Goal: Information Seeking & Learning: Check status

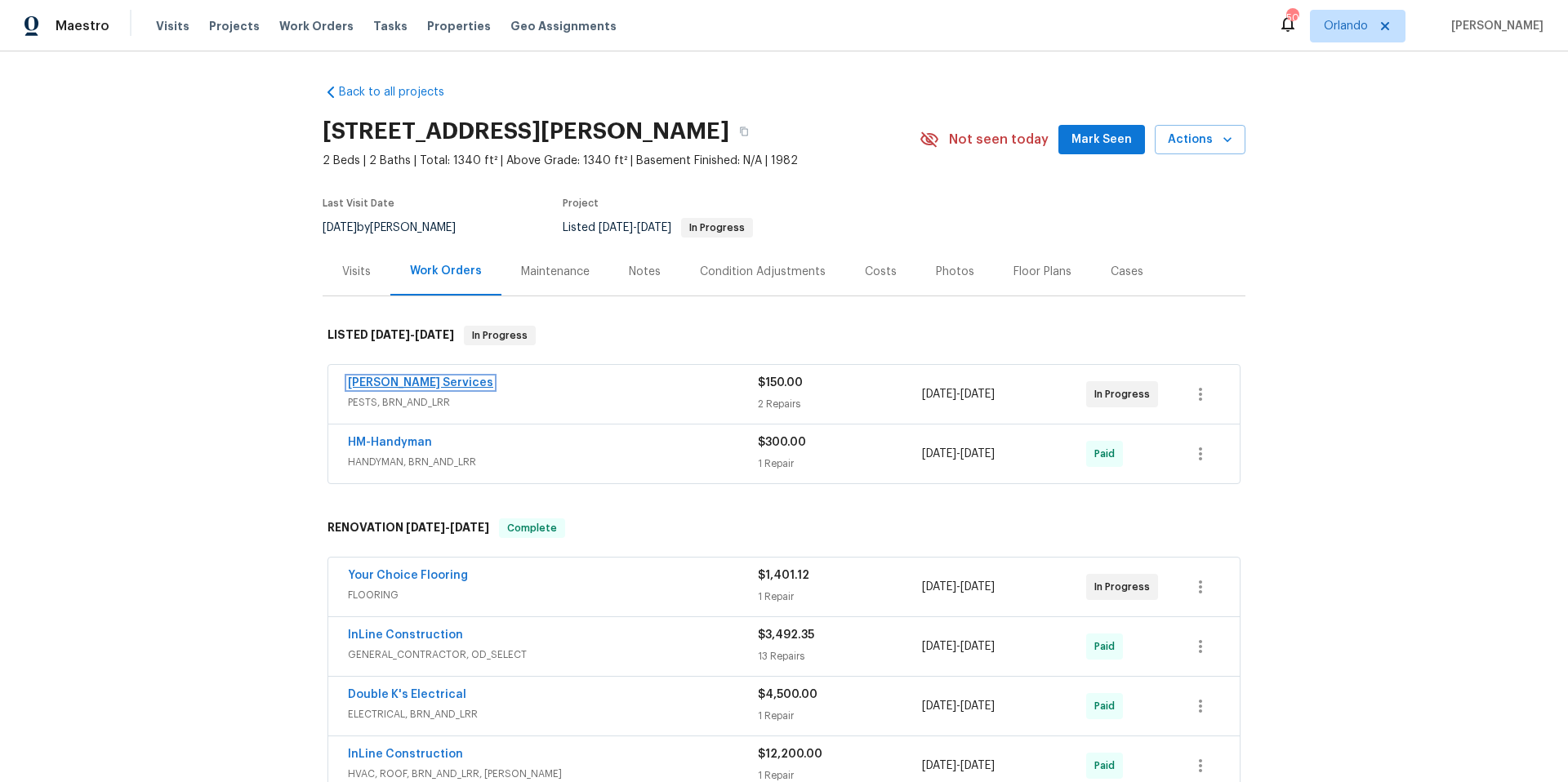
click at [403, 377] on link "Massey Services" at bounding box center [420, 382] width 146 height 11
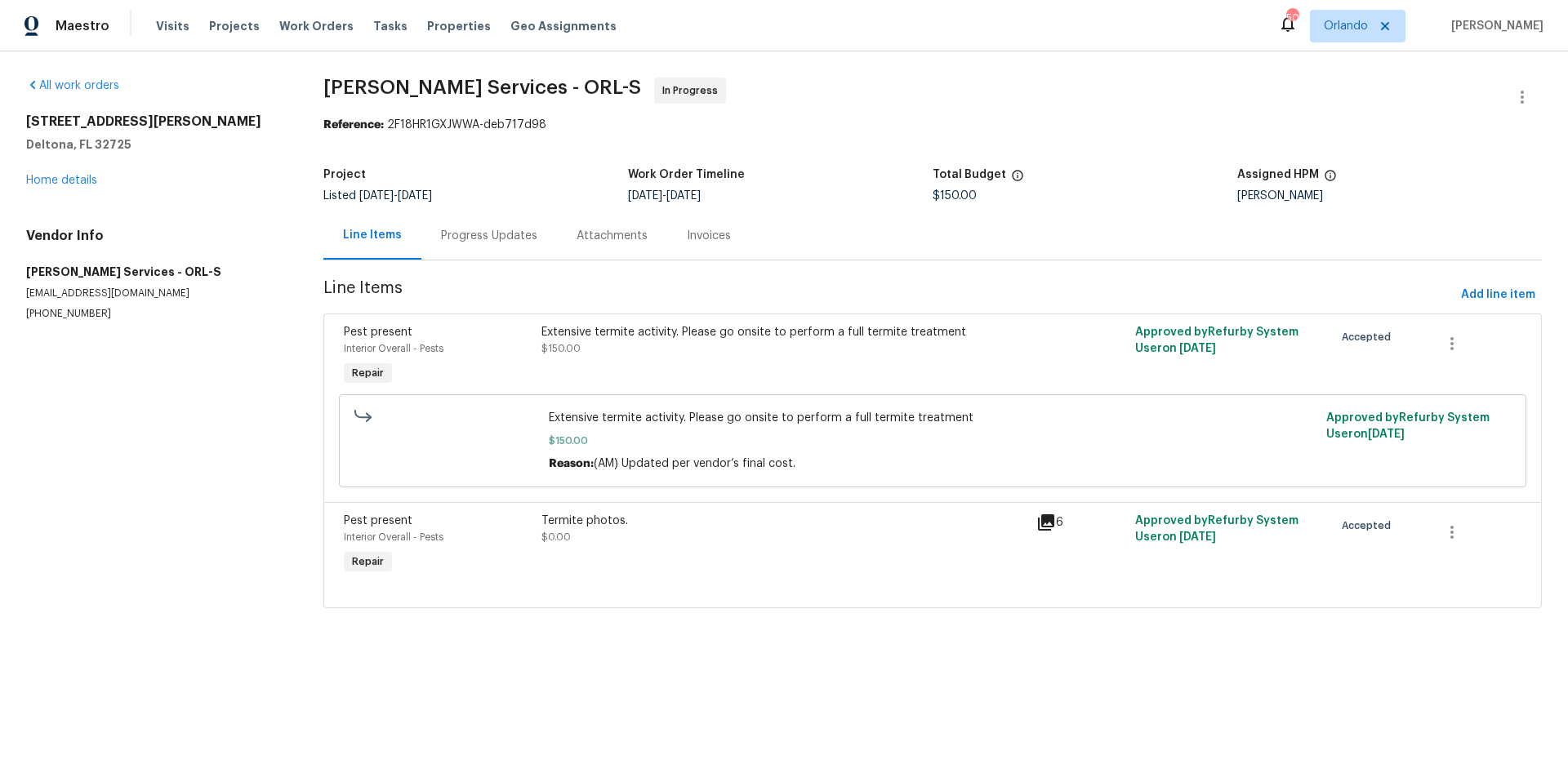
click at [478, 244] on div "Progress Updates" at bounding box center [489, 235] width 96 height 16
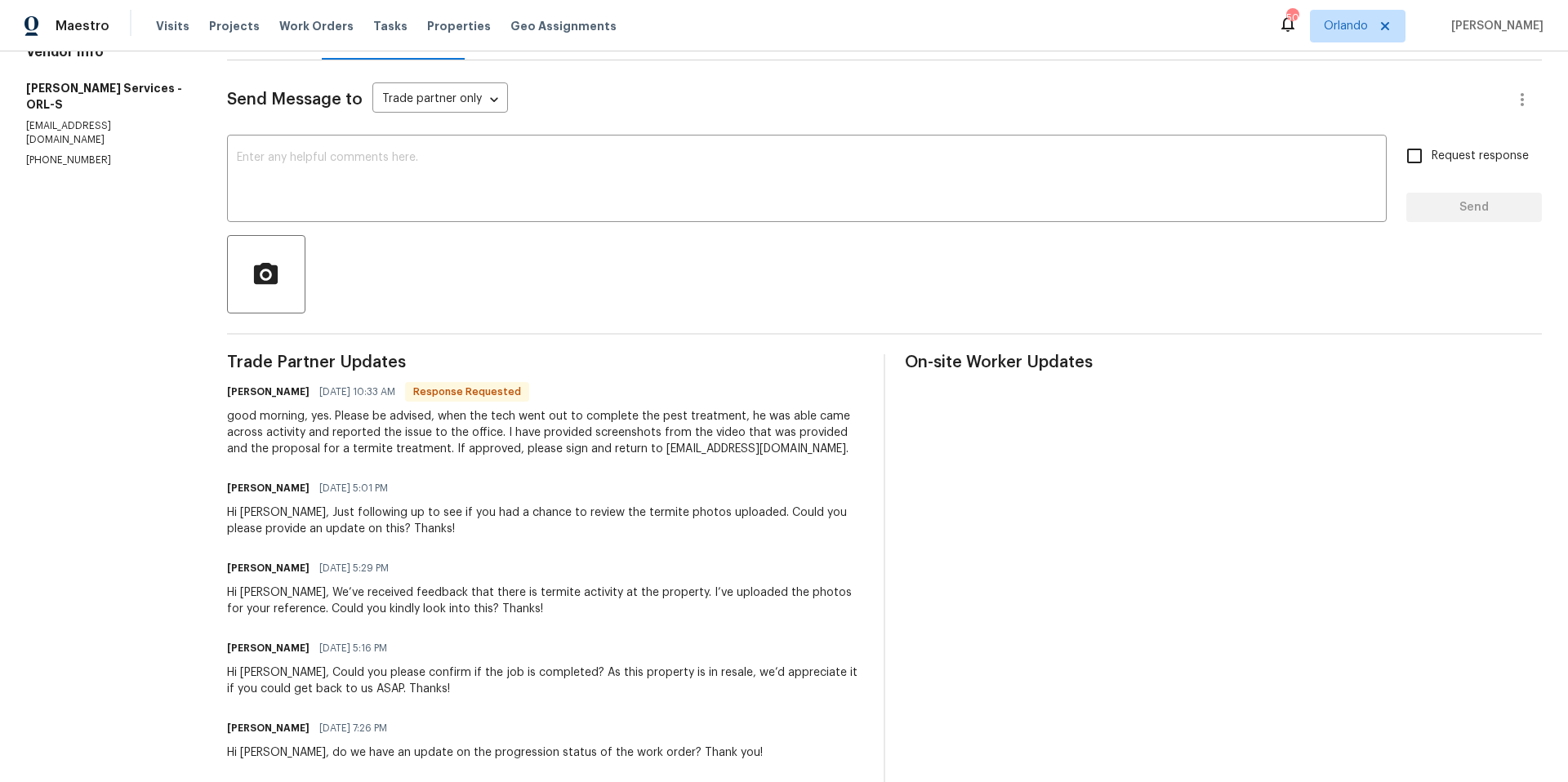
scroll to position [169, 0]
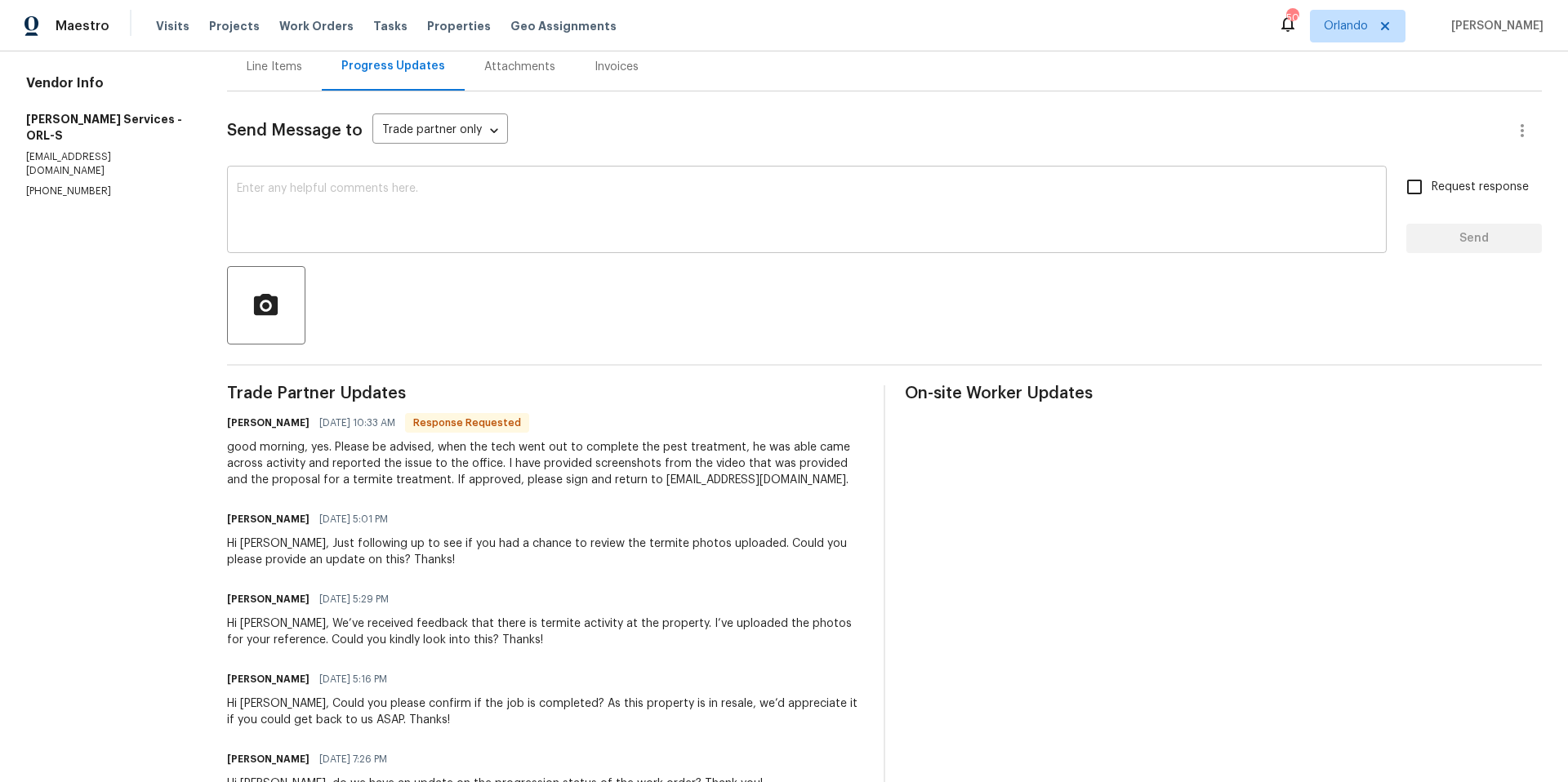
click at [449, 200] on textarea at bounding box center [807, 211] width 1140 height 57
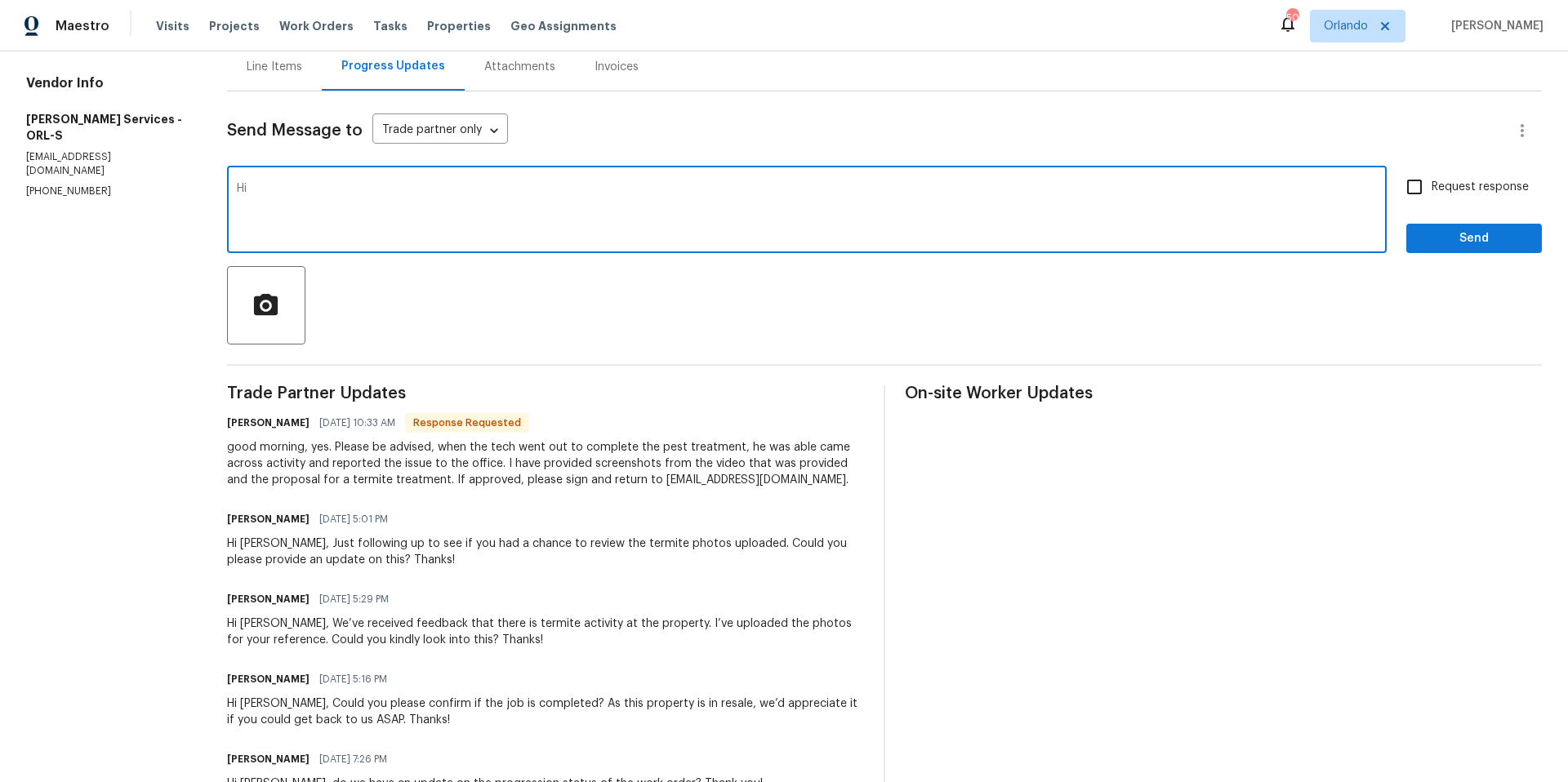
type textarea "H"
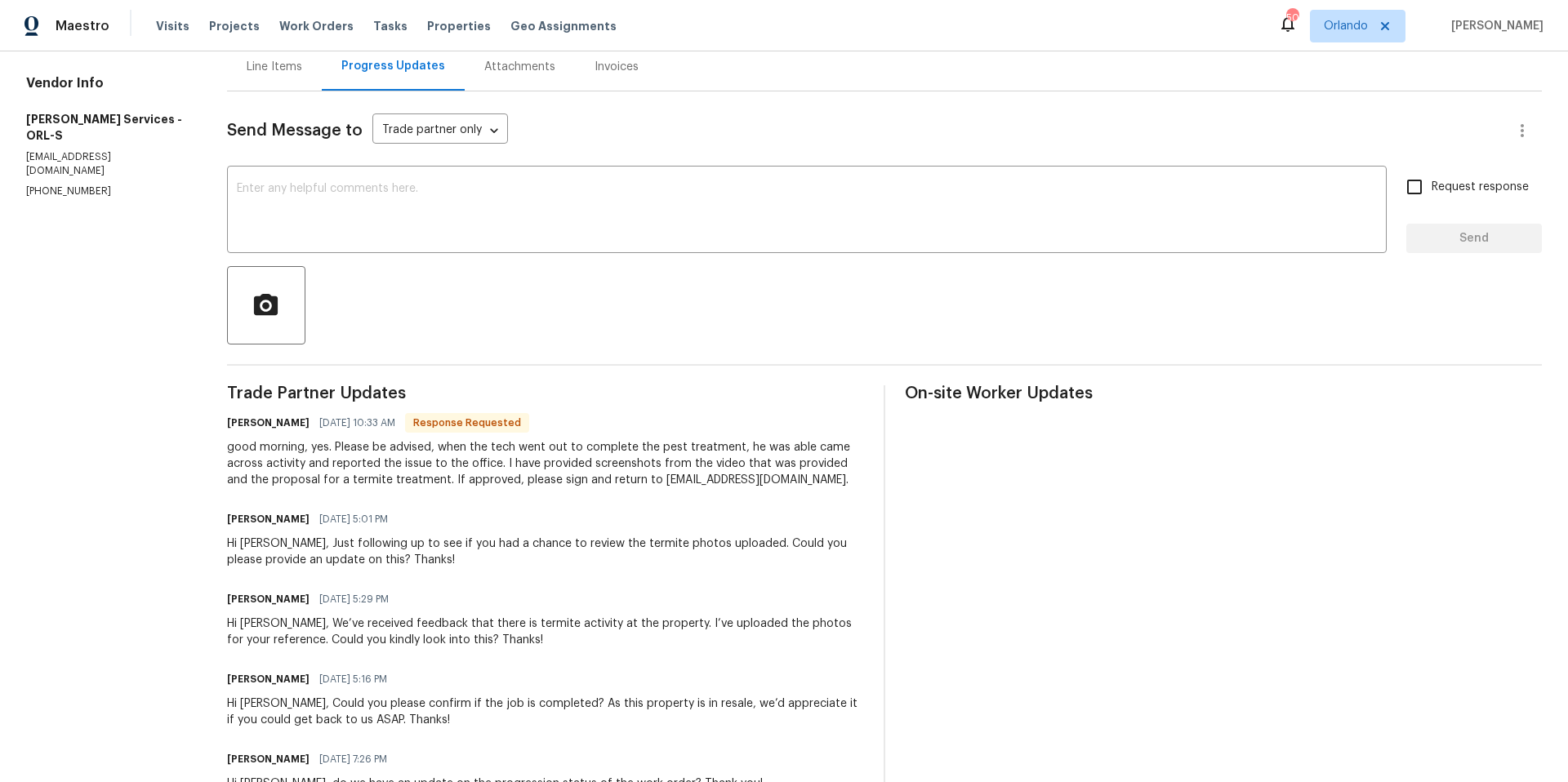
click at [745, 78] on div "Line Items Progress Updates Attachments Invoices" at bounding box center [884, 67] width 1315 height 49
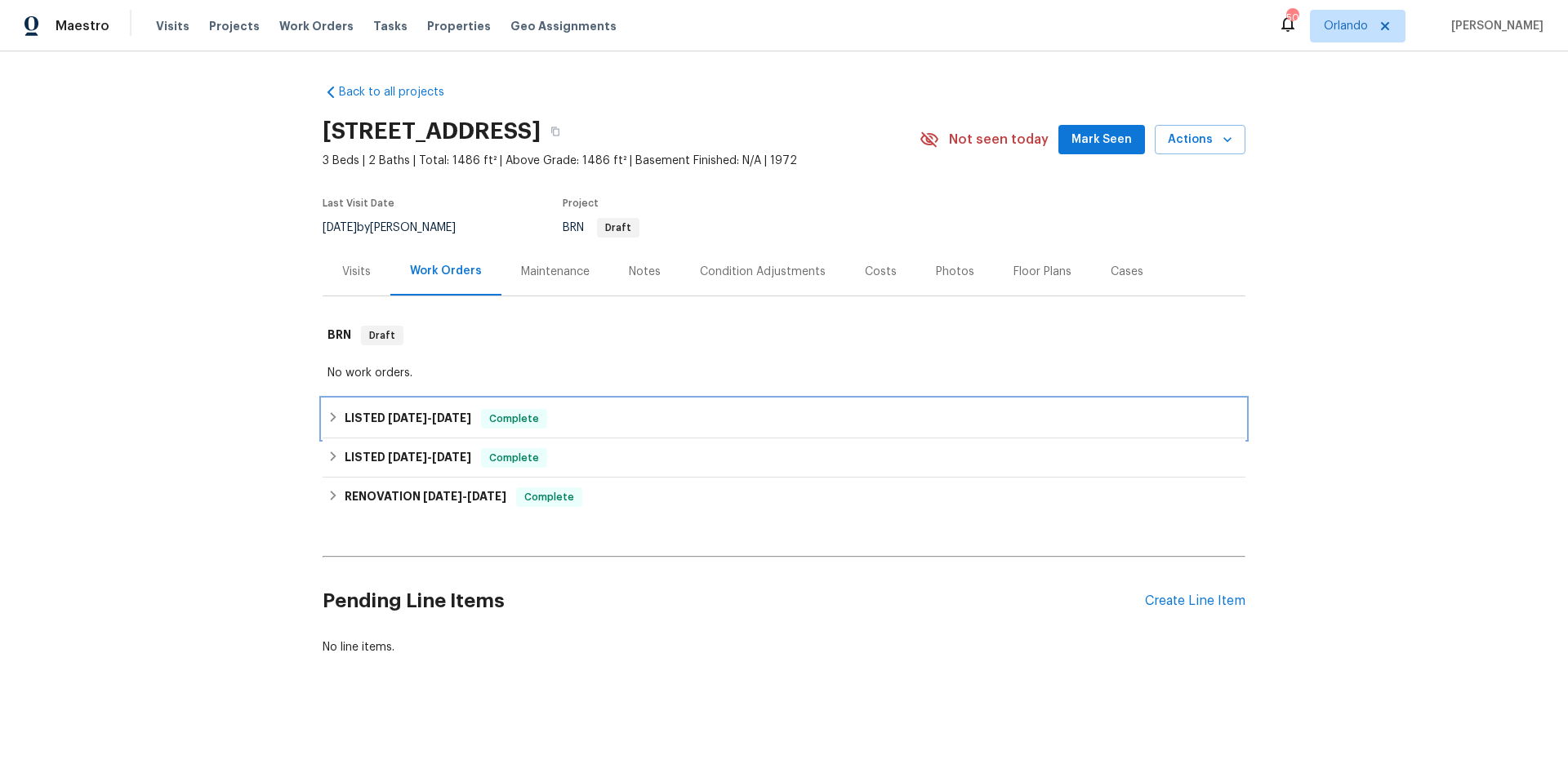
click at [581, 427] on div "LISTED [DATE] - [DATE] Complete" at bounding box center [784, 418] width 914 height 20
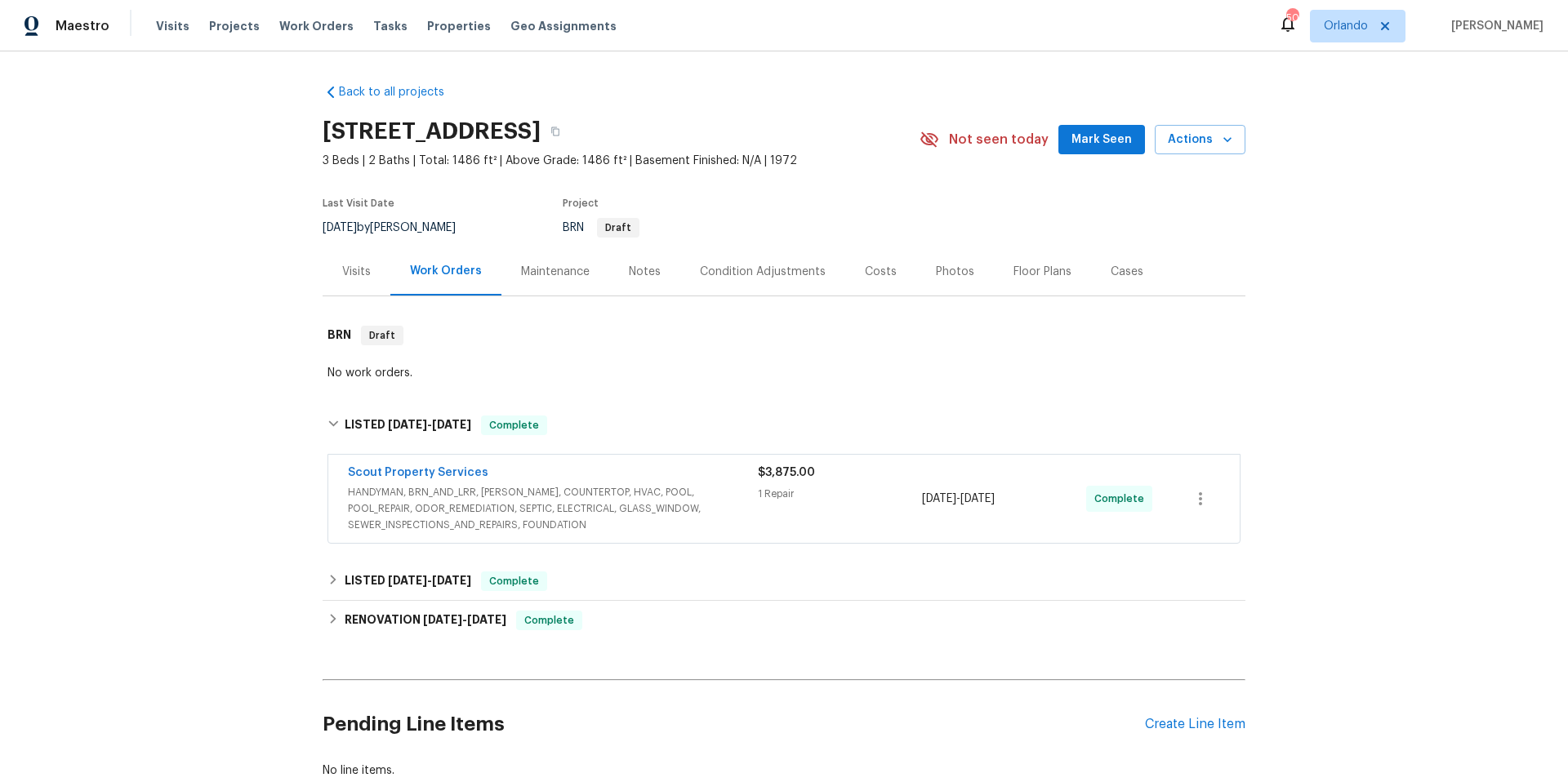
click at [726, 479] on div "Scout Property Services" at bounding box center [552, 474] width 410 height 20
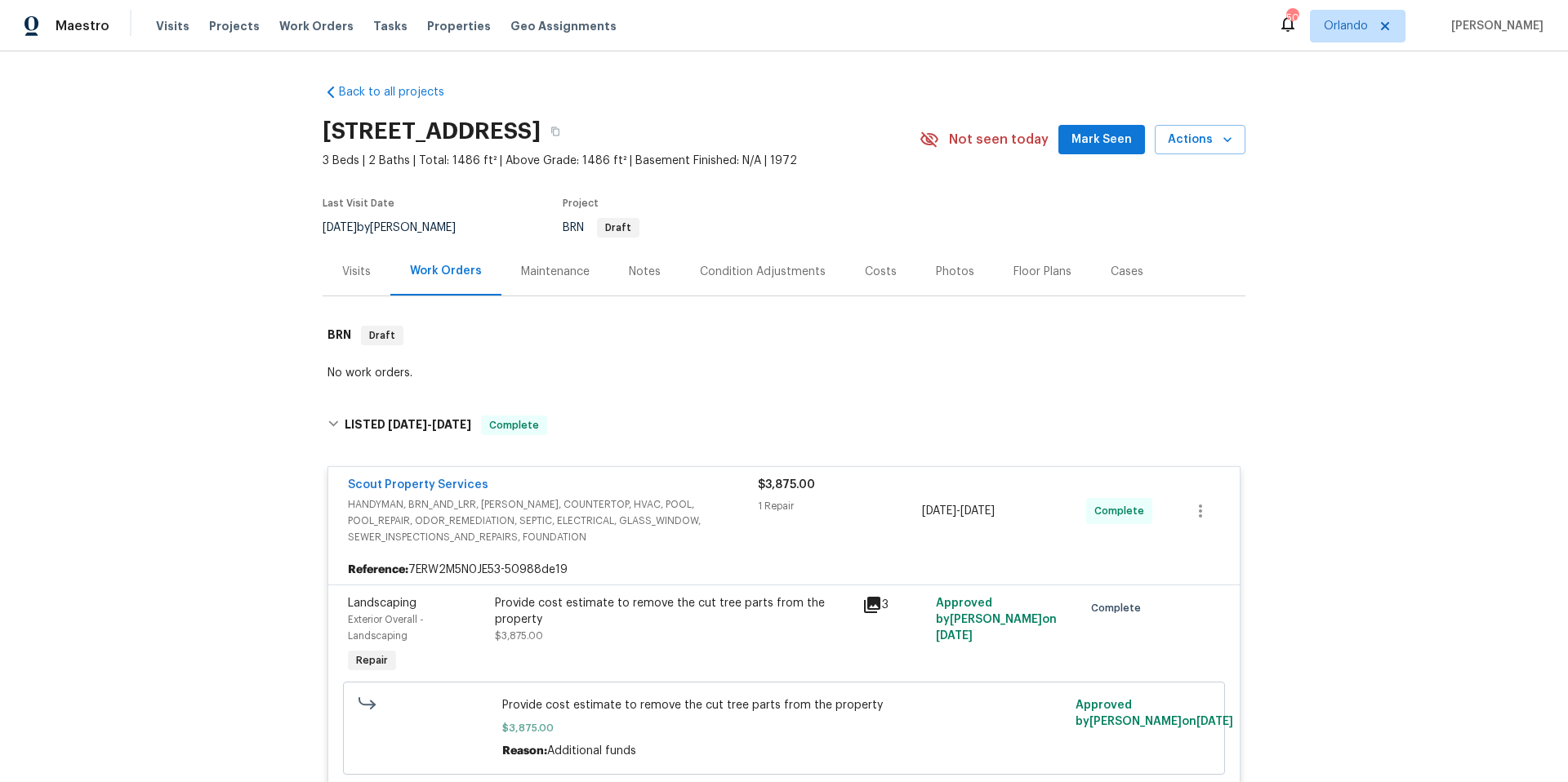
scroll to position [319, 0]
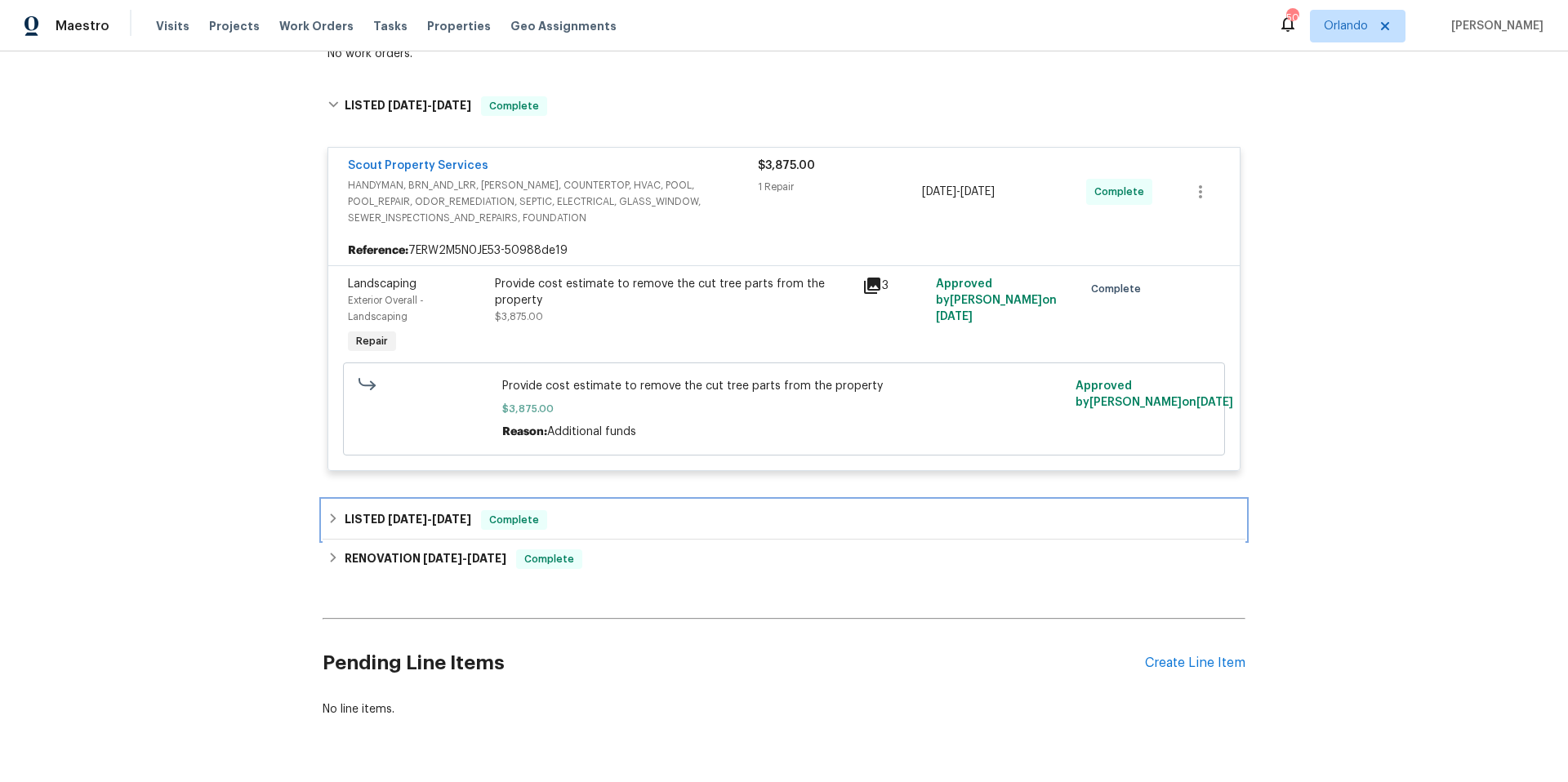
click at [665, 527] on div "LISTED [DATE] - [DATE] Complete" at bounding box center [784, 520] width 914 height 20
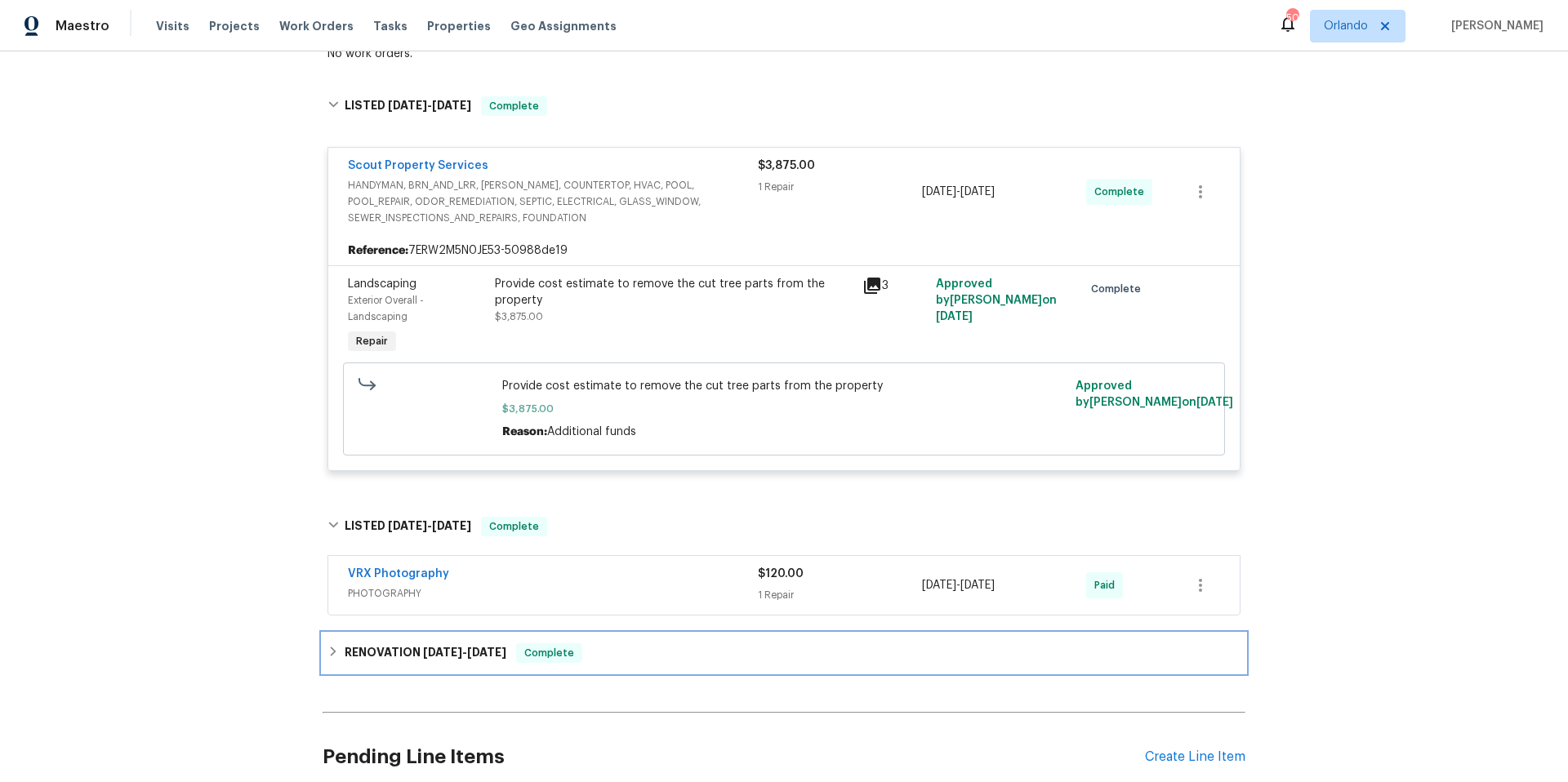
click at [674, 650] on div "RENOVATION [DATE] - [DATE] Complete" at bounding box center [784, 653] width 914 height 20
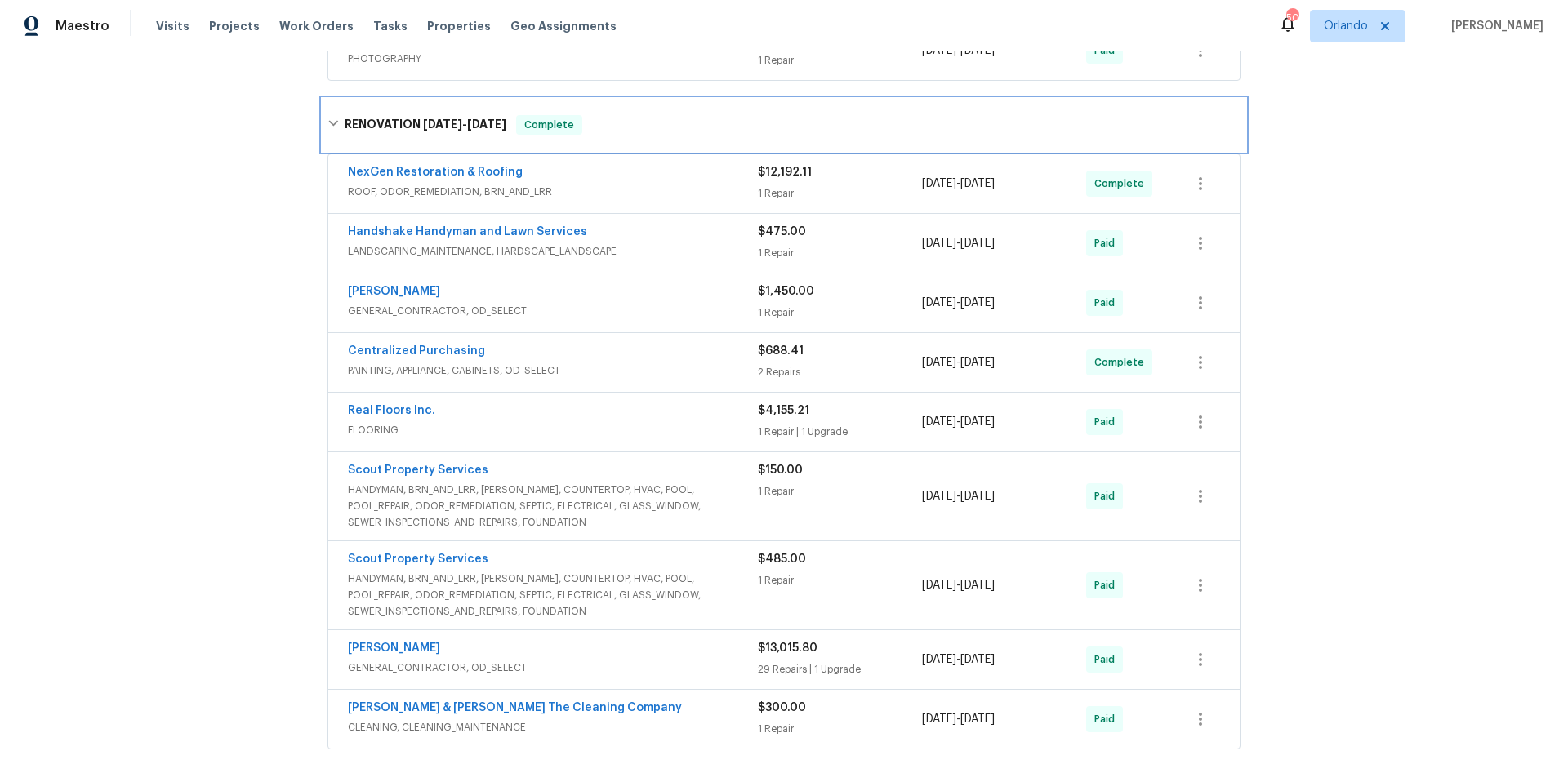
scroll to position [874, 0]
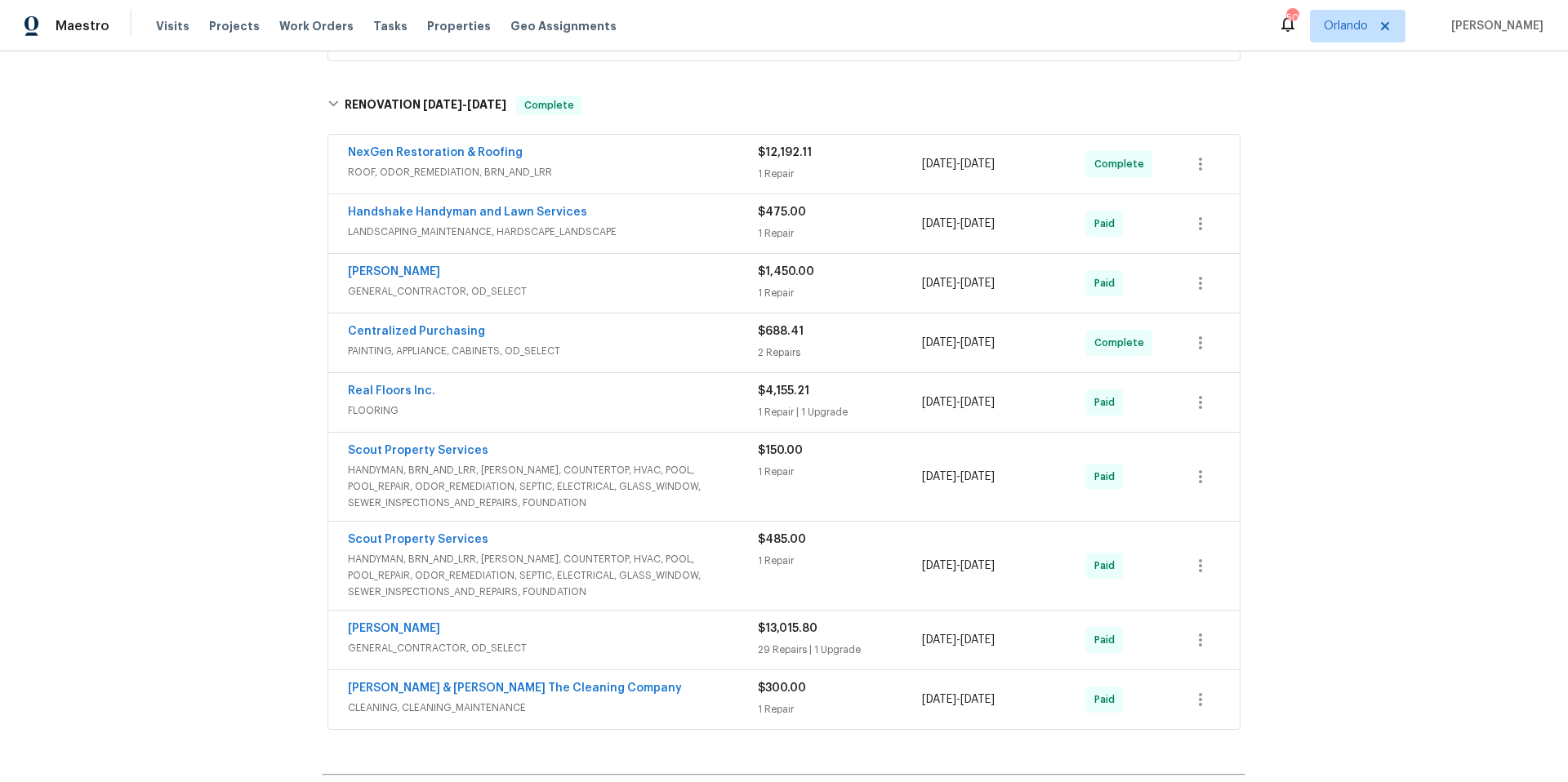
click at [725, 500] on span "HANDYMAN, BRN_AND_LRR, [PERSON_NAME], COUNTERTOP, HVAC, POOL, POOL_REPAIR, ODOR…" at bounding box center [552, 486] width 410 height 49
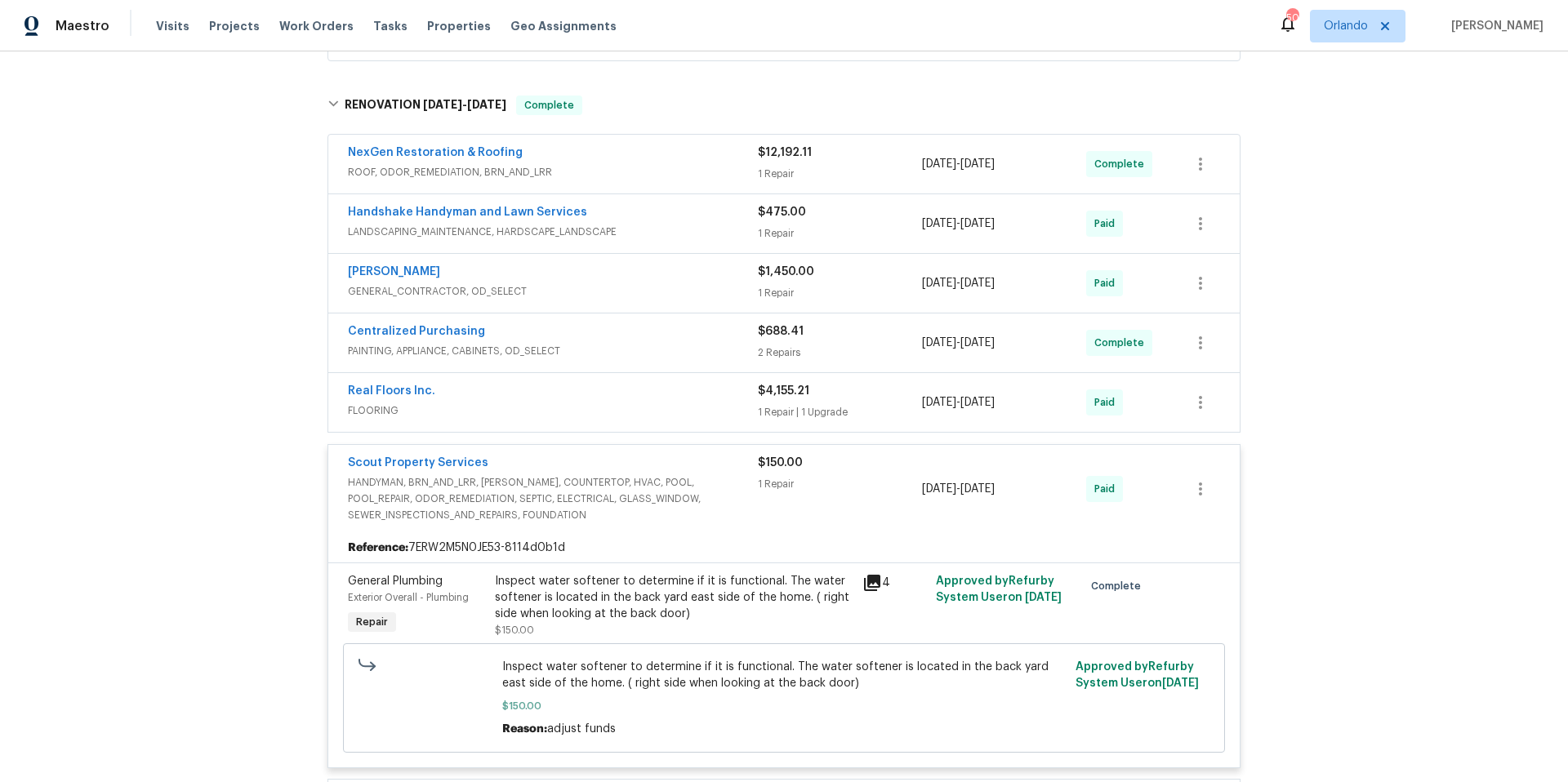
click at [725, 500] on span "HANDYMAN, BRN_AND_LRR, [PERSON_NAME], COUNTERTOP, HVAC, POOL, POOL_REPAIR, ODOR…" at bounding box center [552, 499] width 410 height 49
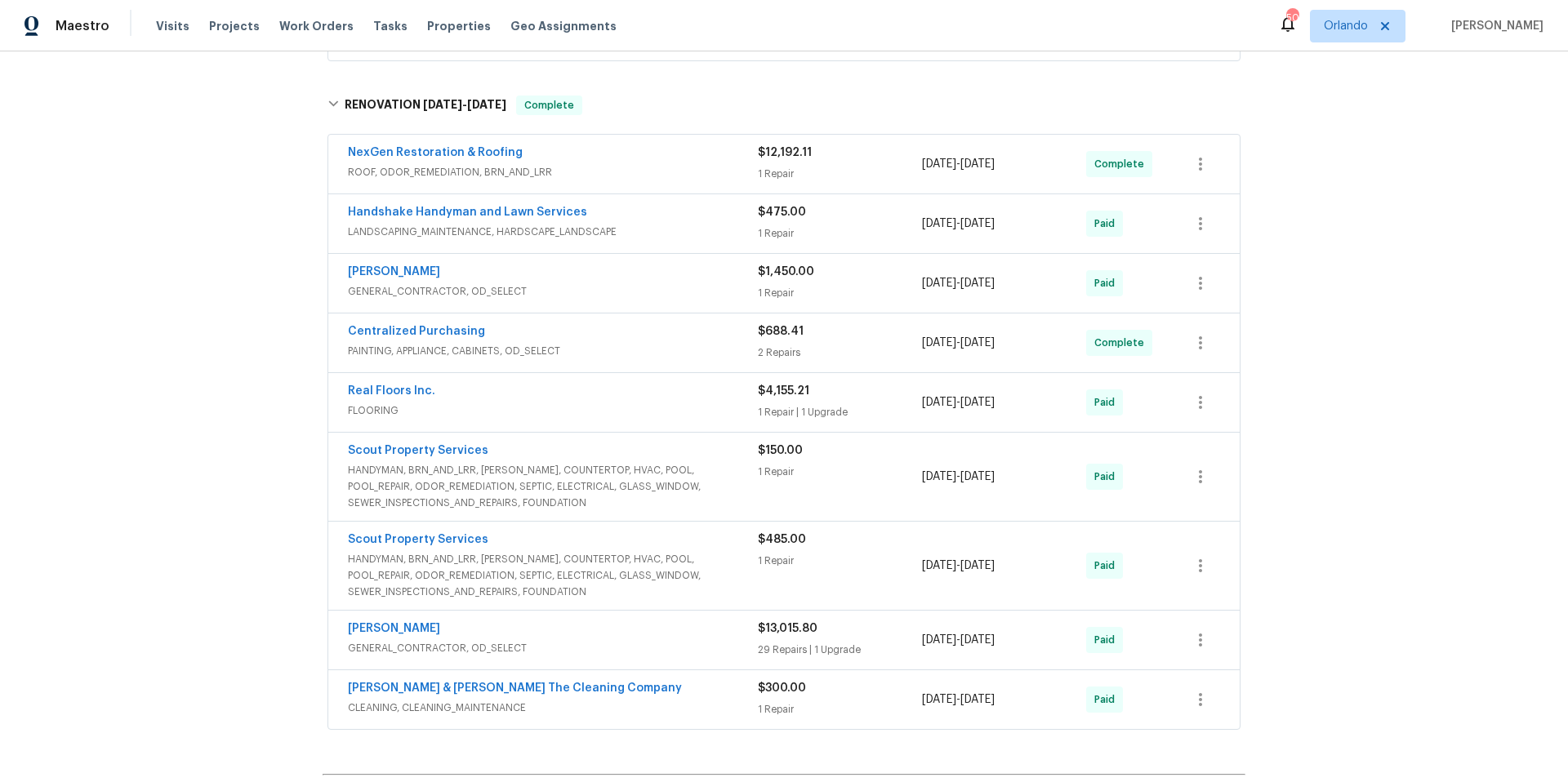
click at [709, 553] on span "HANDYMAN, BRN_AND_LRR, [PERSON_NAME], COUNTERTOP, HVAC, POOL, POOL_REPAIR, ODOR…" at bounding box center [552, 576] width 410 height 49
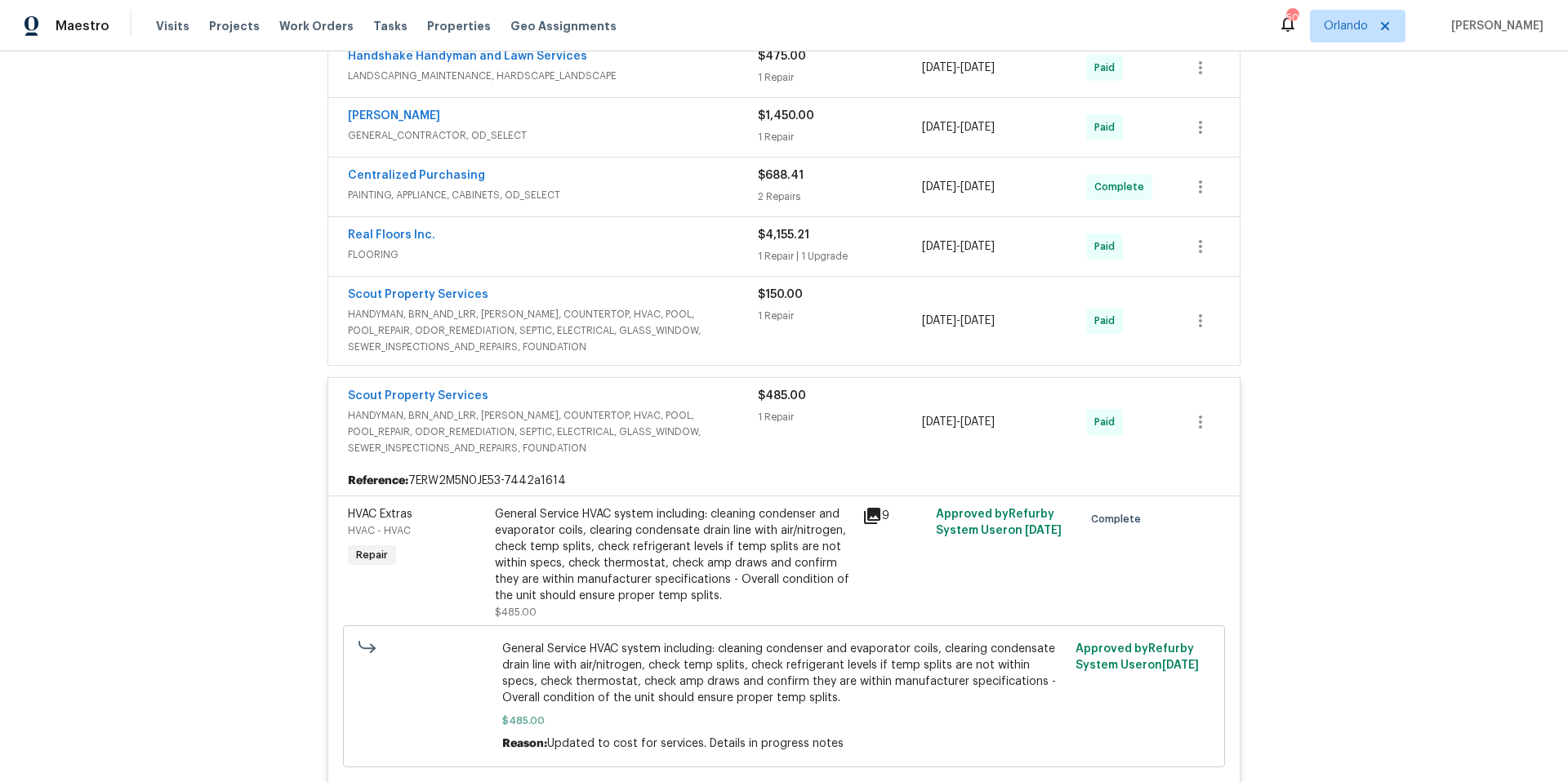
scroll to position [1107, 0]
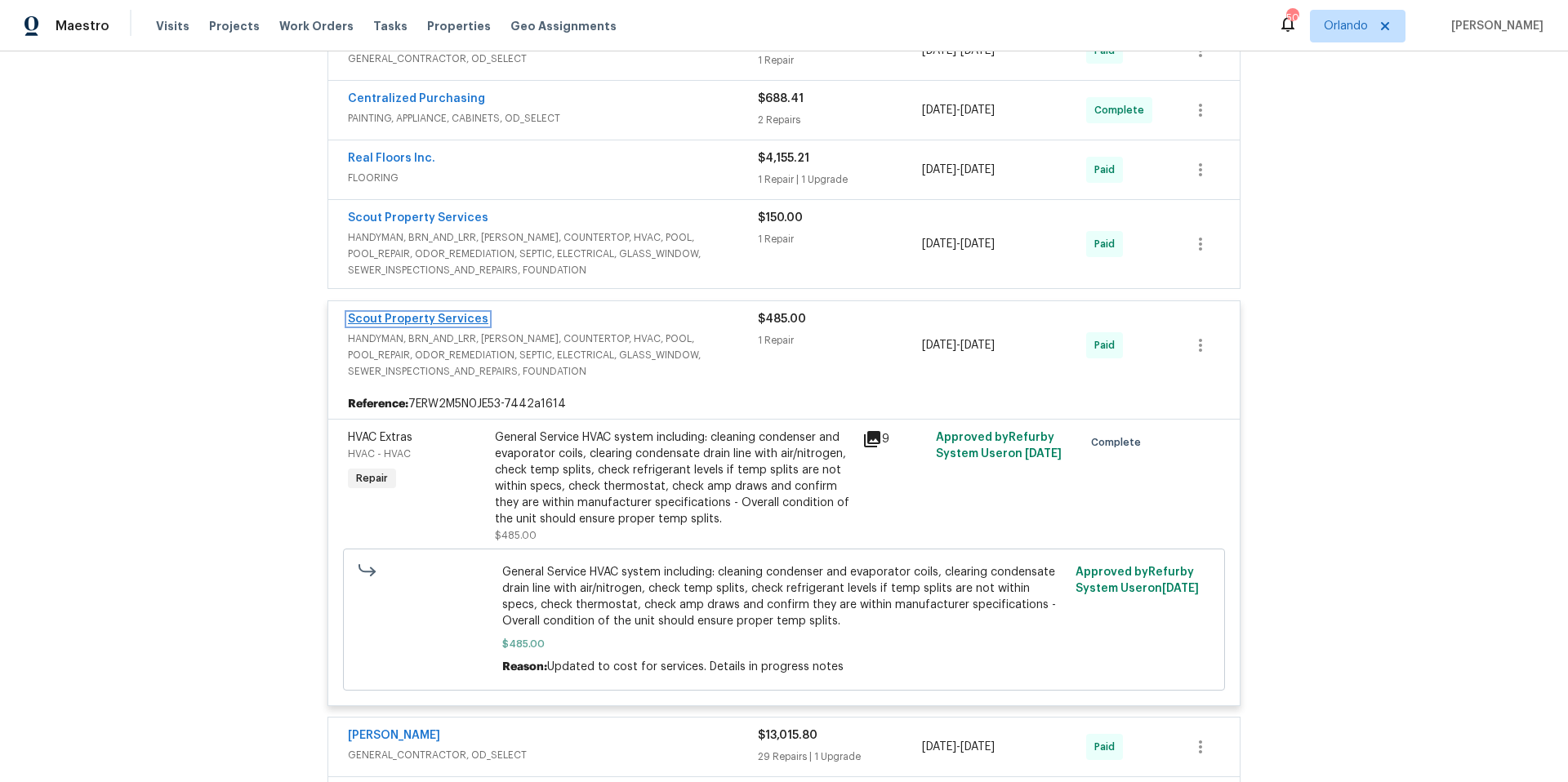
click at [436, 314] on link "Scout Property Services" at bounding box center [418, 319] width 141 height 11
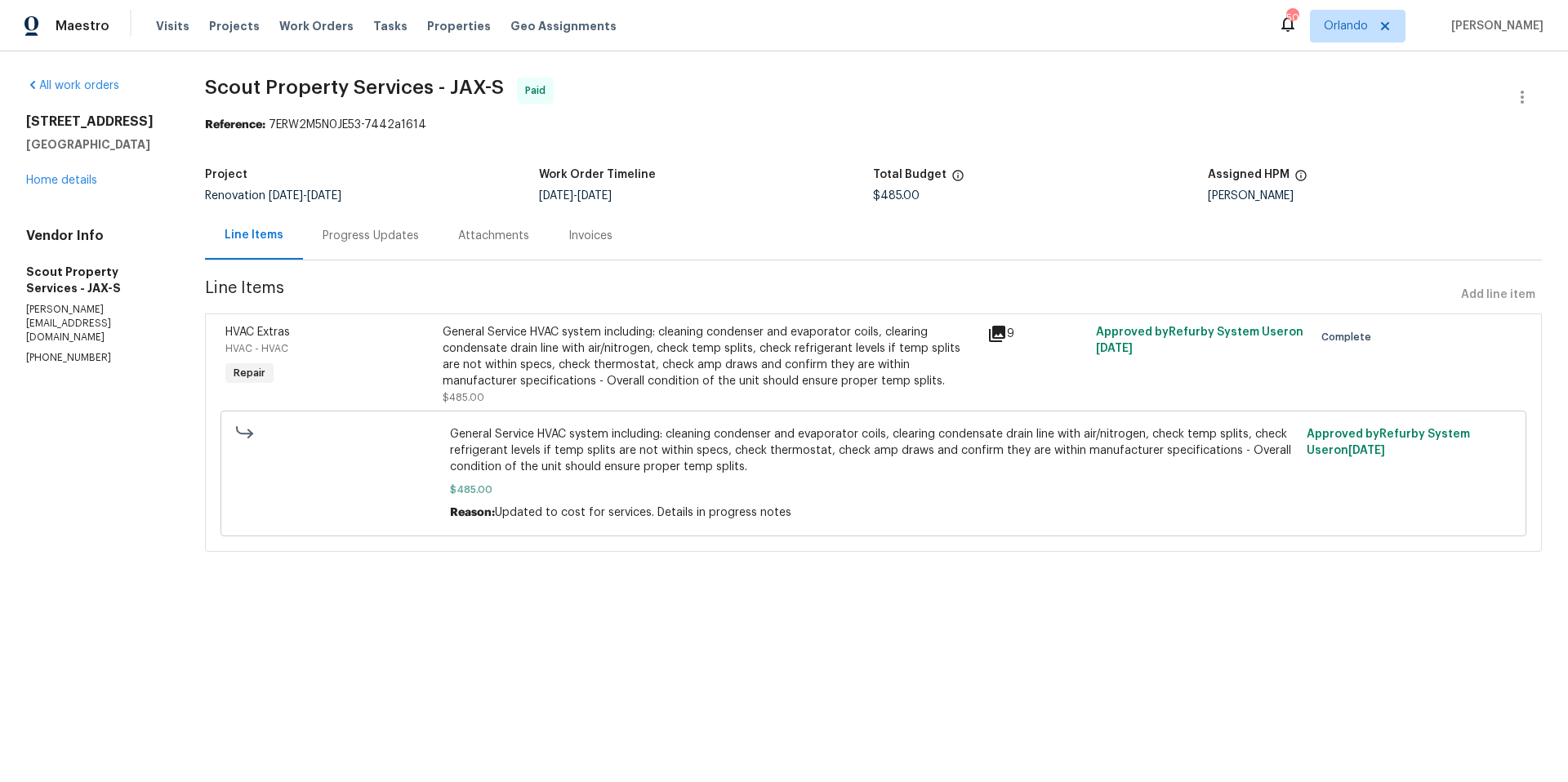
click at [362, 228] on div "Progress Updates" at bounding box center [371, 235] width 96 height 16
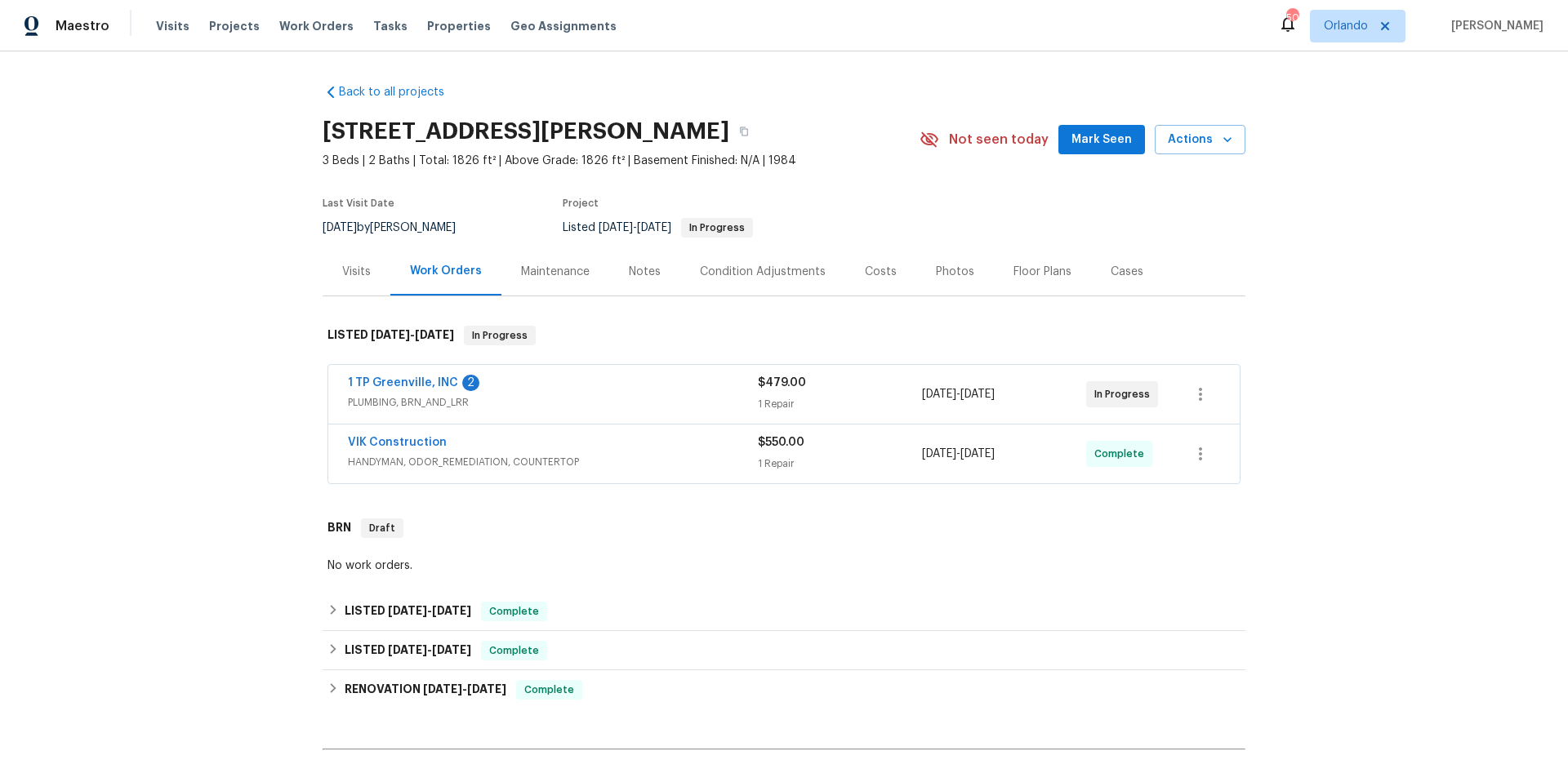
click at [567, 391] on div "1 [GEOGRAPHIC_DATA], INC 2" at bounding box center [552, 384] width 410 height 20
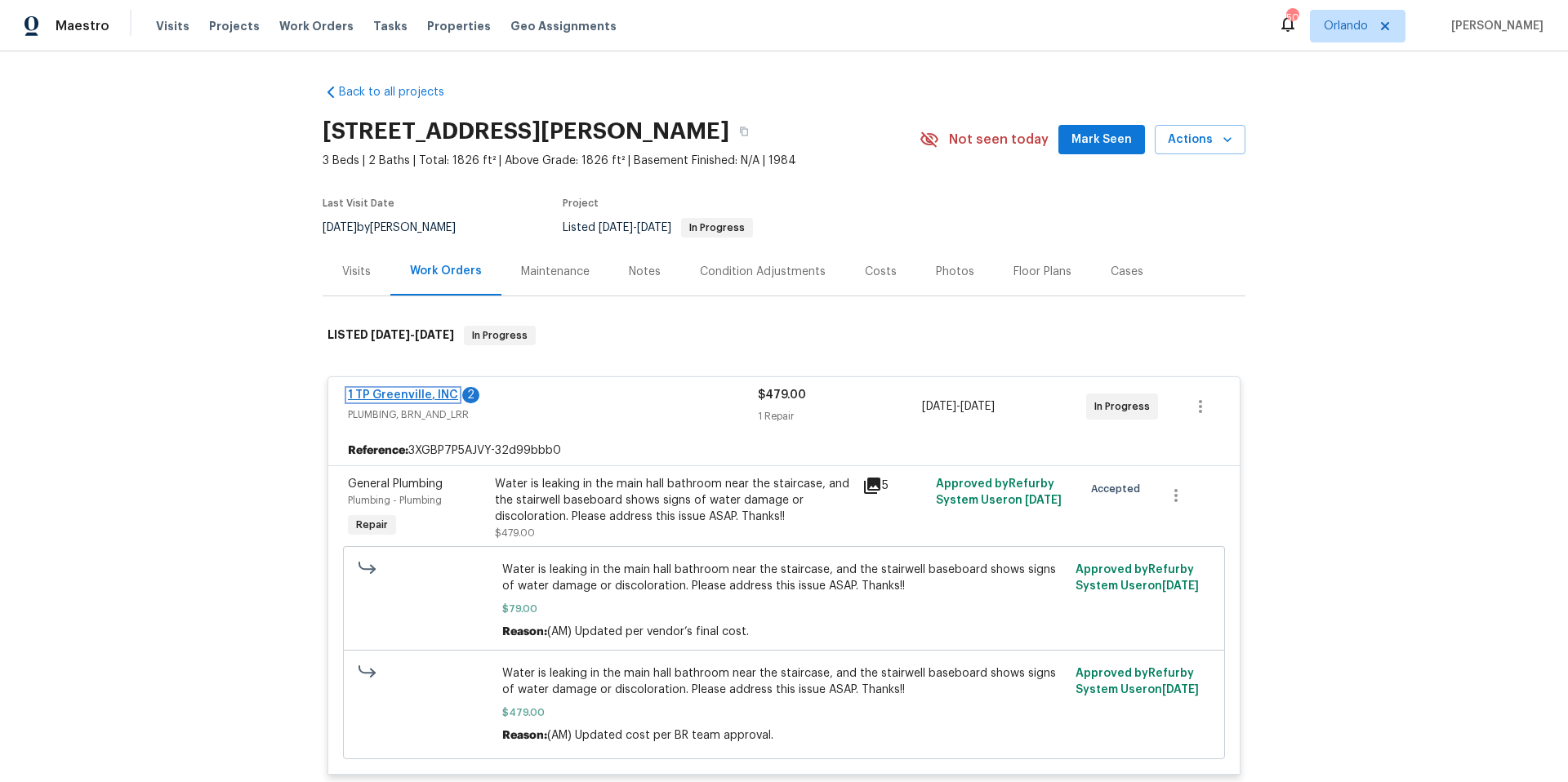
click at [383, 393] on link "1 TP Greenville, INC" at bounding box center [402, 394] width 110 height 11
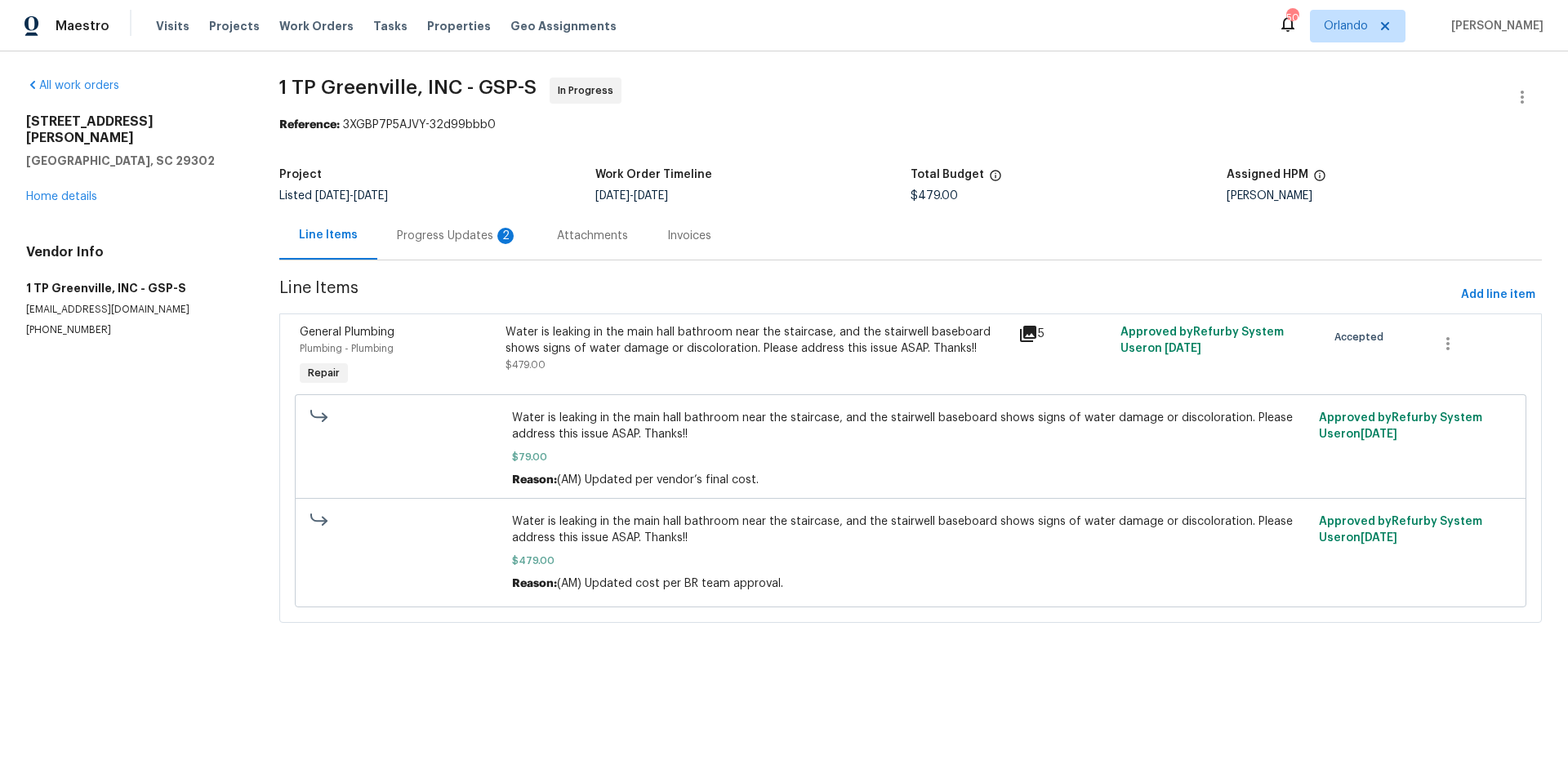
click at [447, 238] on div "Progress Updates 2" at bounding box center [458, 235] width 121 height 16
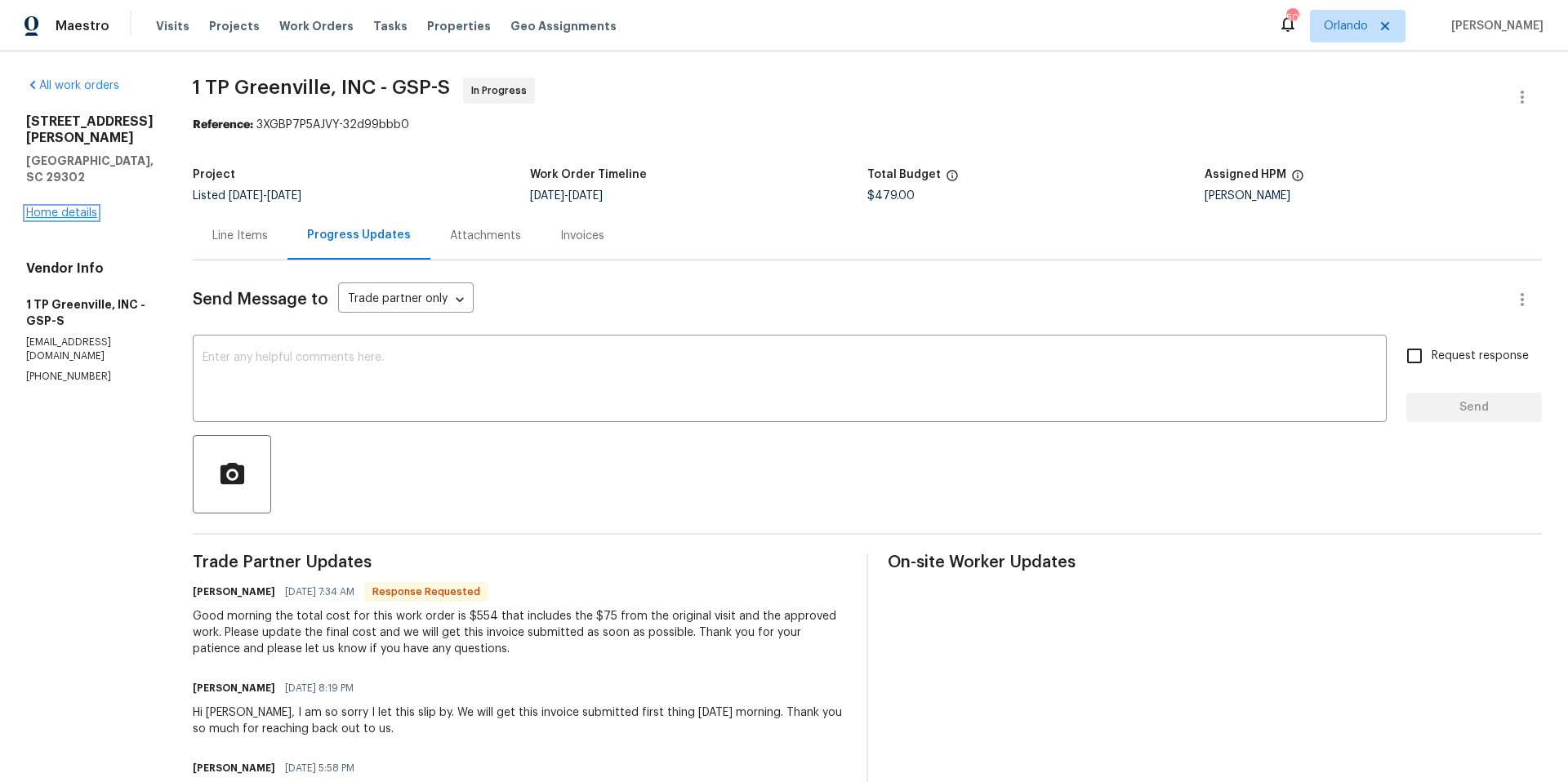
click at [83, 207] on link "Home details" at bounding box center [61, 212] width 71 height 11
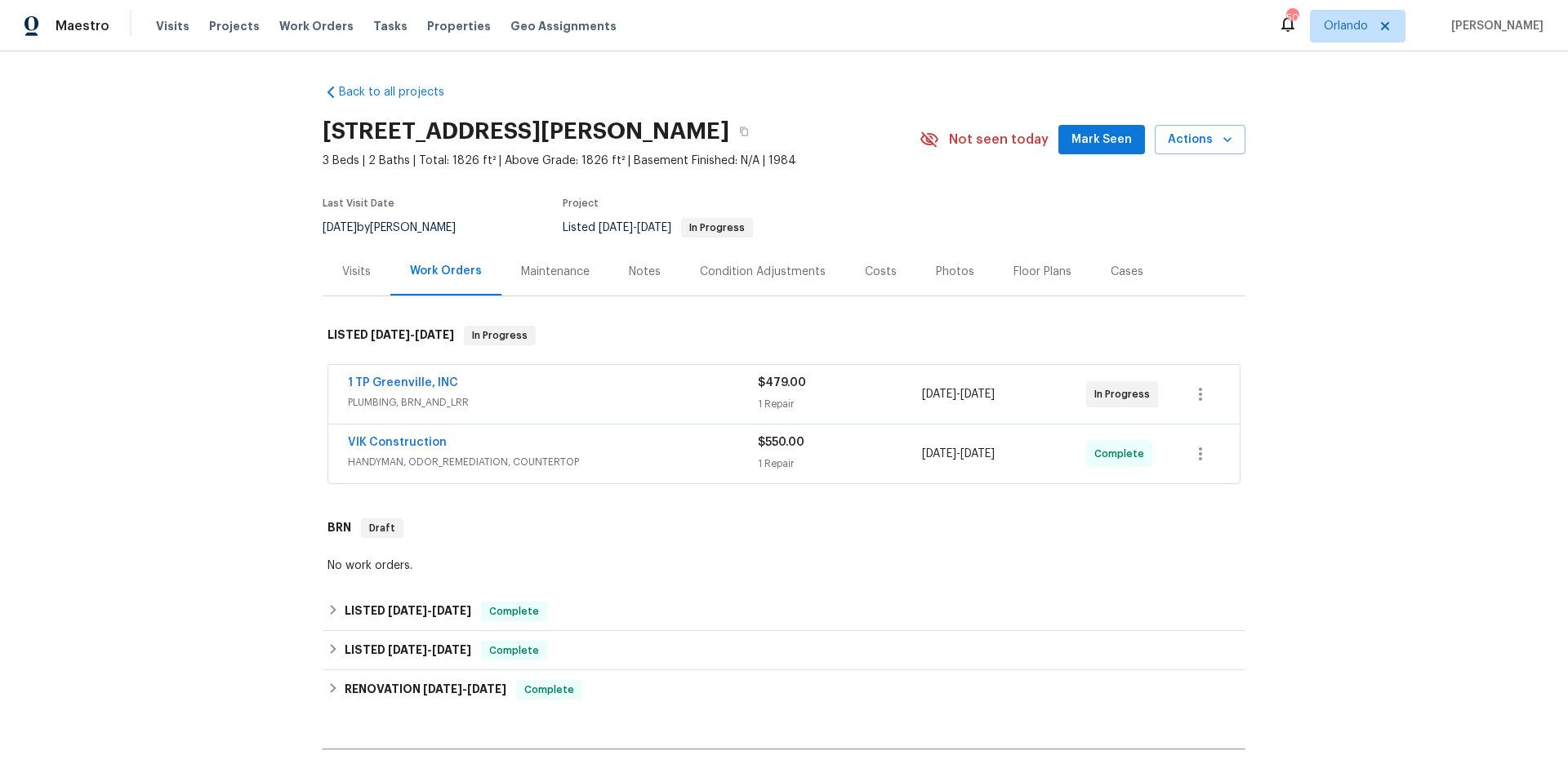
click at [943, 273] on div "Photos" at bounding box center [954, 272] width 38 height 16
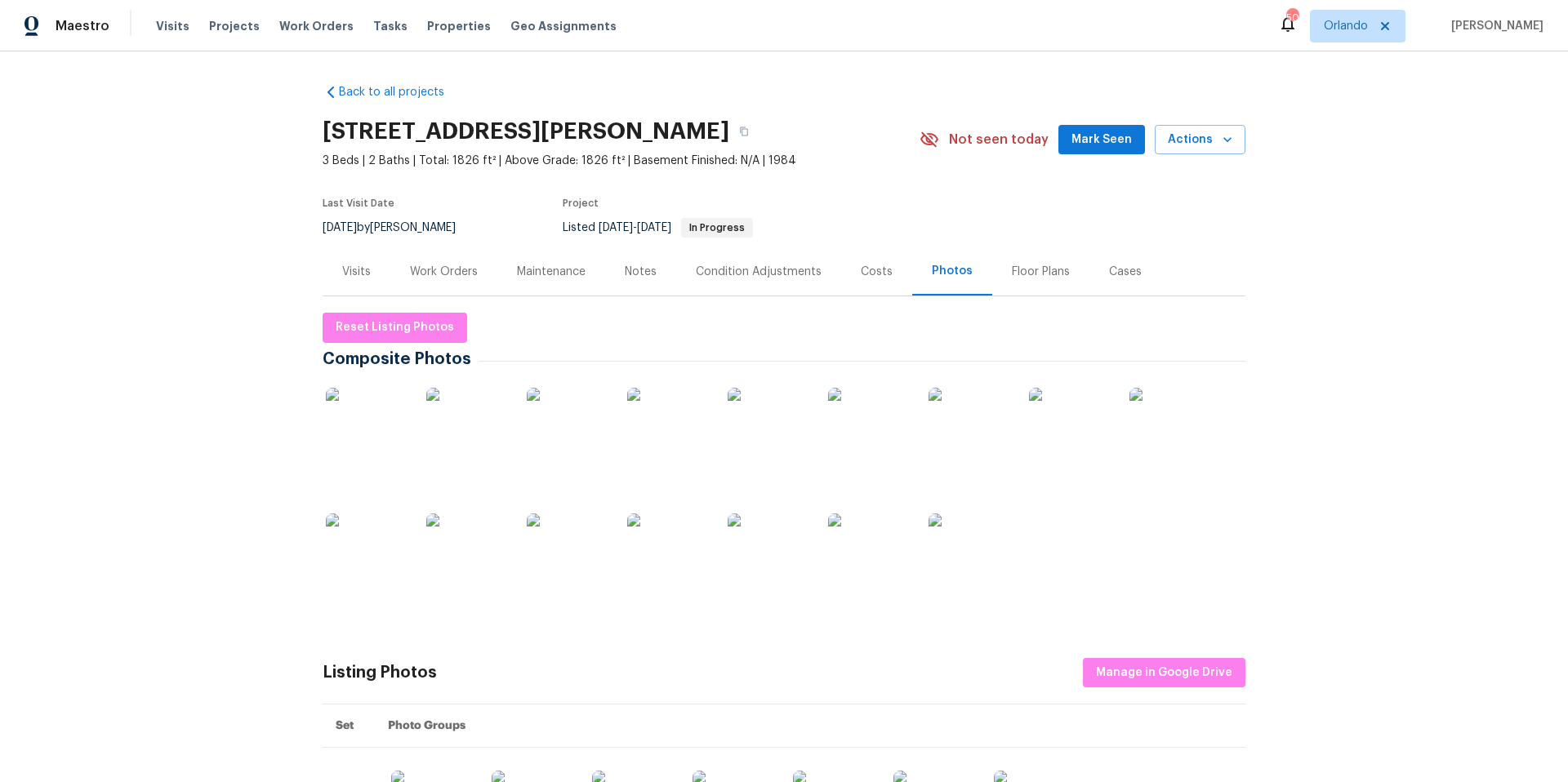
click at [954, 562] on img at bounding box center [970, 555] width 82 height 82
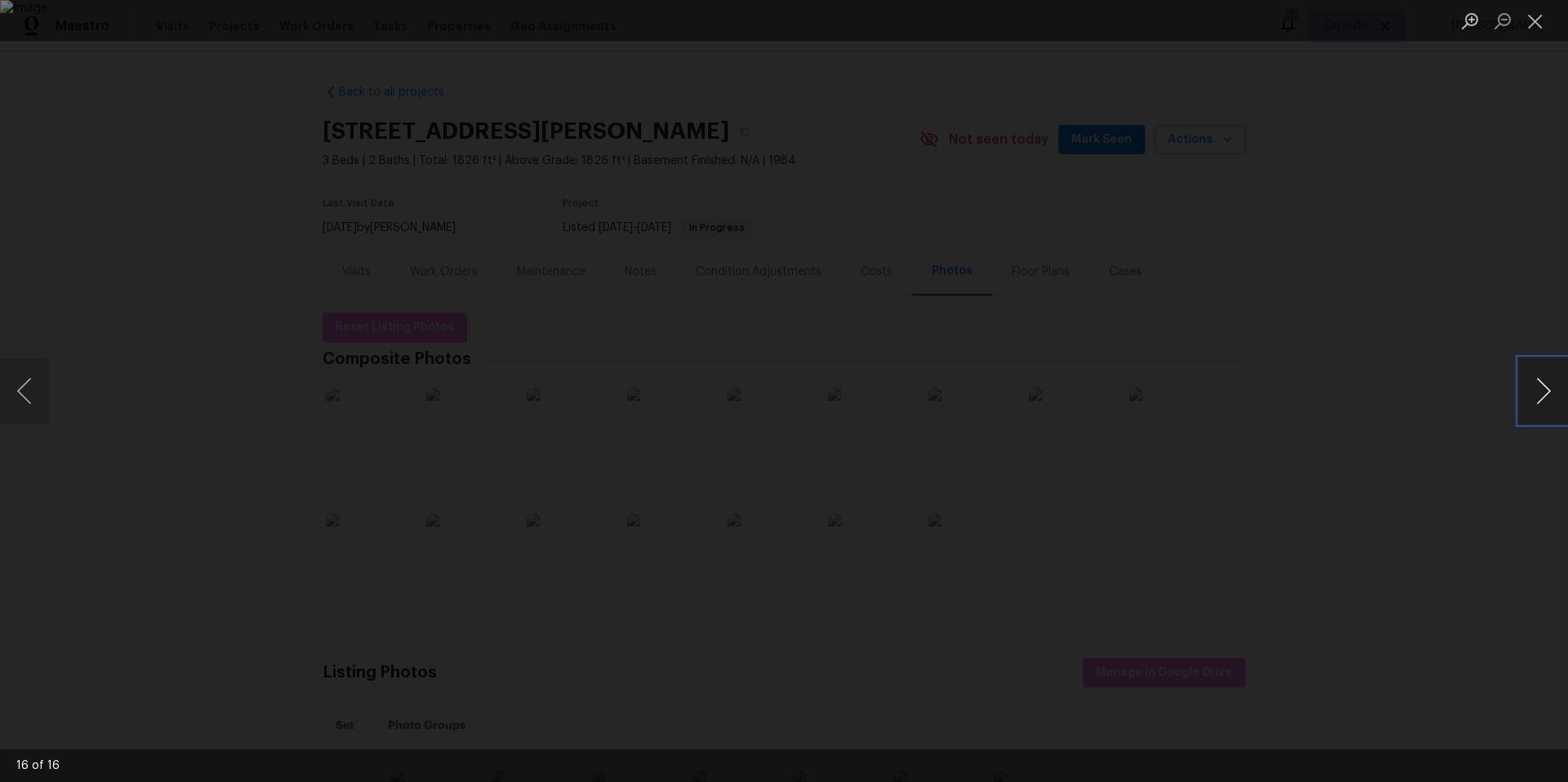
click at [1540, 403] on button "Next image" at bounding box center [1544, 391] width 49 height 66
click at [1541, 386] on button "Next image" at bounding box center [1544, 391] width 49 height 66
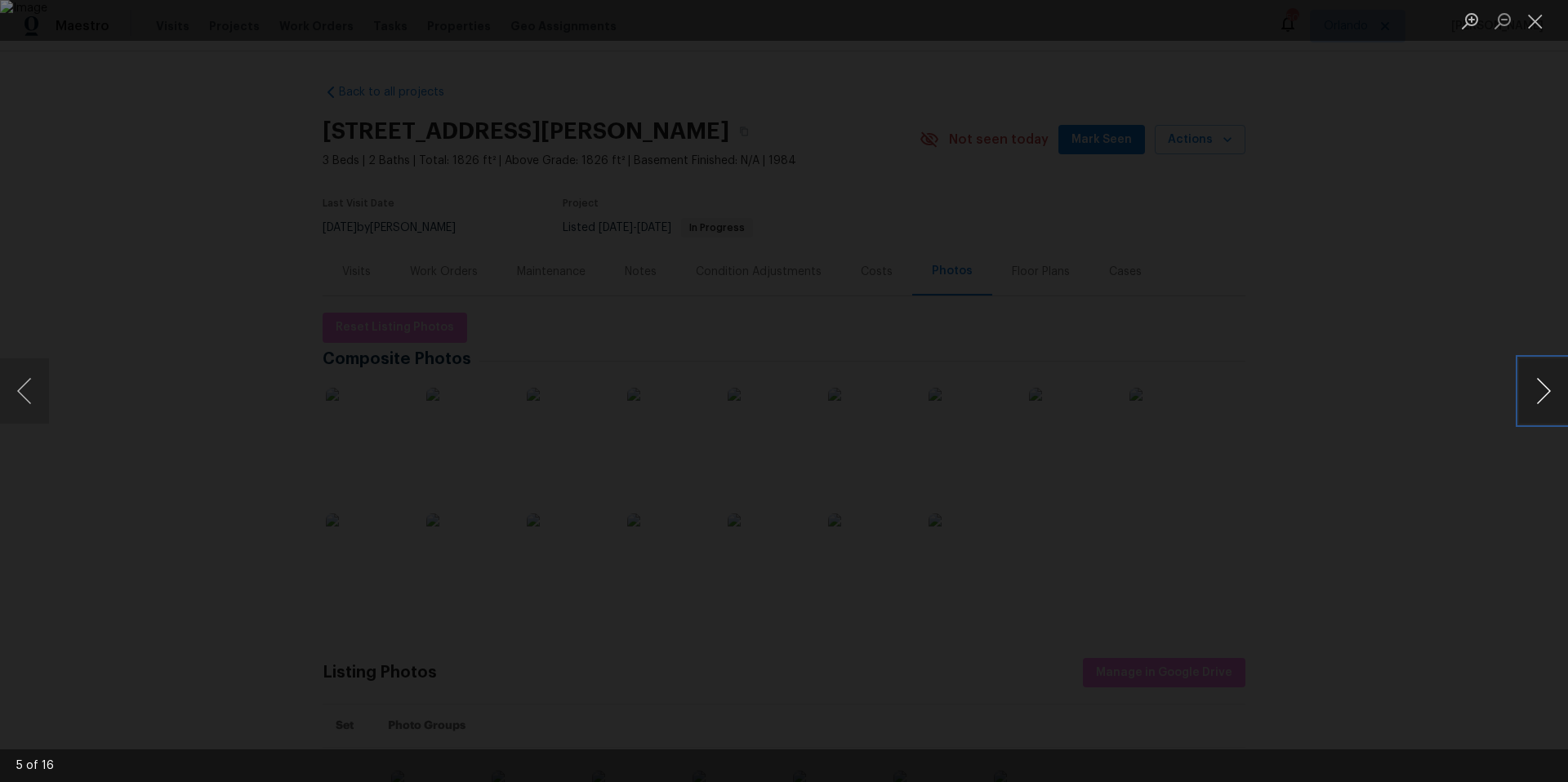
click at [1541, 386] on button "Next image" at bounding box center [1544, 391] width 49 height 66
click at [1533, 20] on button "Close lightbox" at bounding box center [1536, 21] width 32 height 29
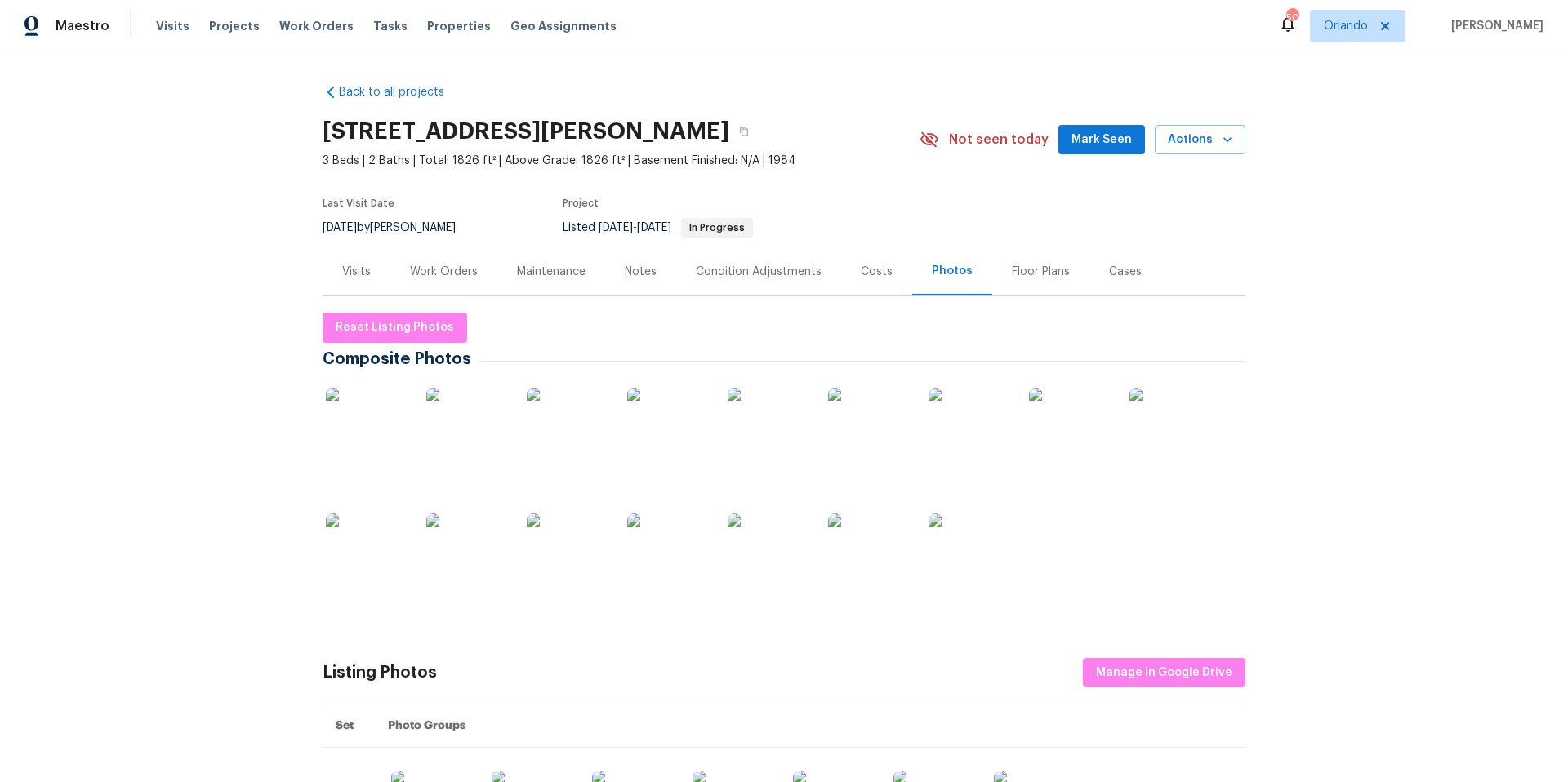
click at [542, 273] on div "Maintenance" at bounding box center [551, 272] width 69 height 16
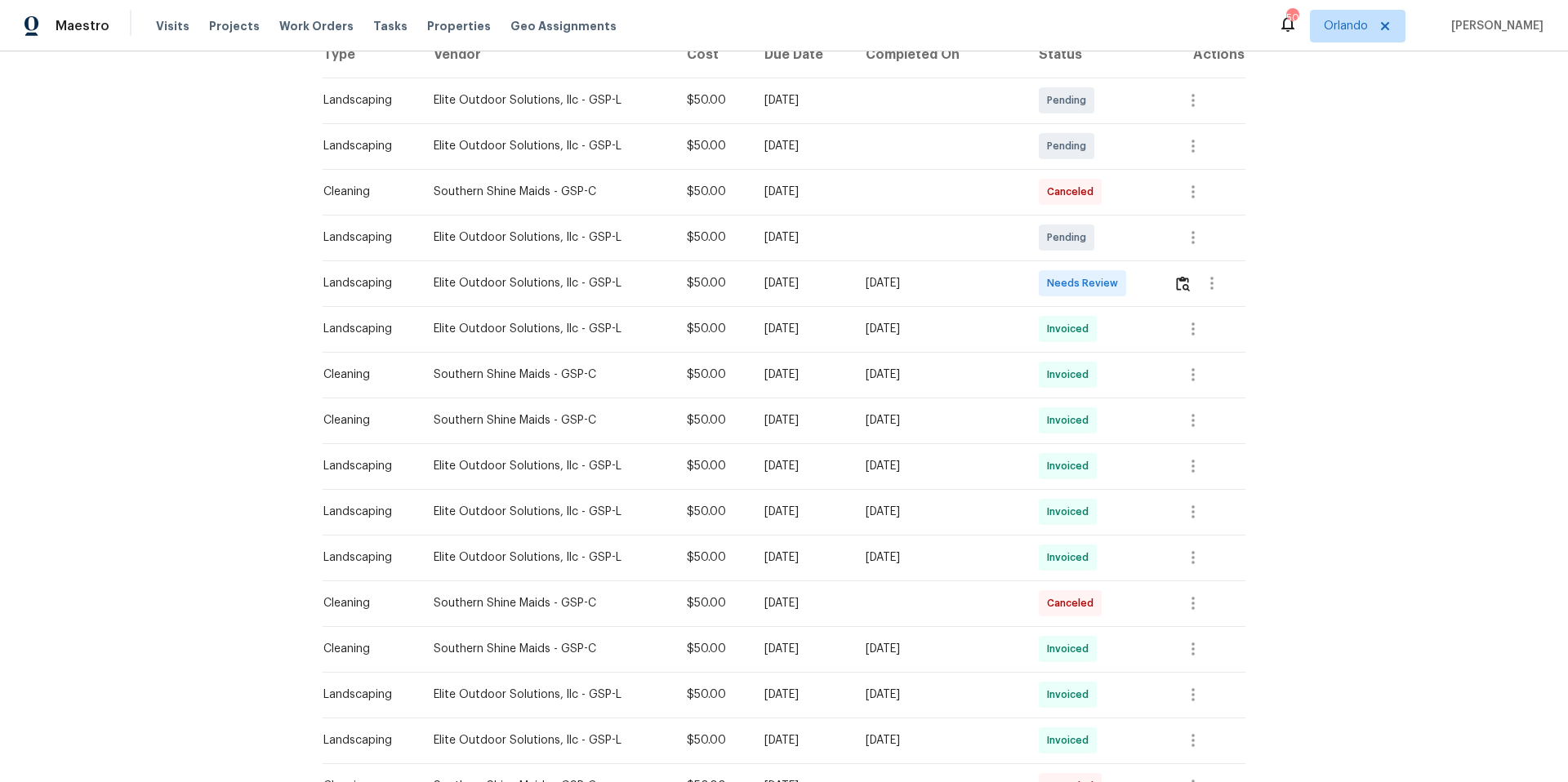
scroll to position [281, 0]
click at [1184, 330] on icon "button" at bounding box center [1193, 328] width 20 height 20
click at [1208, 351] on li "View details" at bounding box center [1225, 356] width 114 height 27
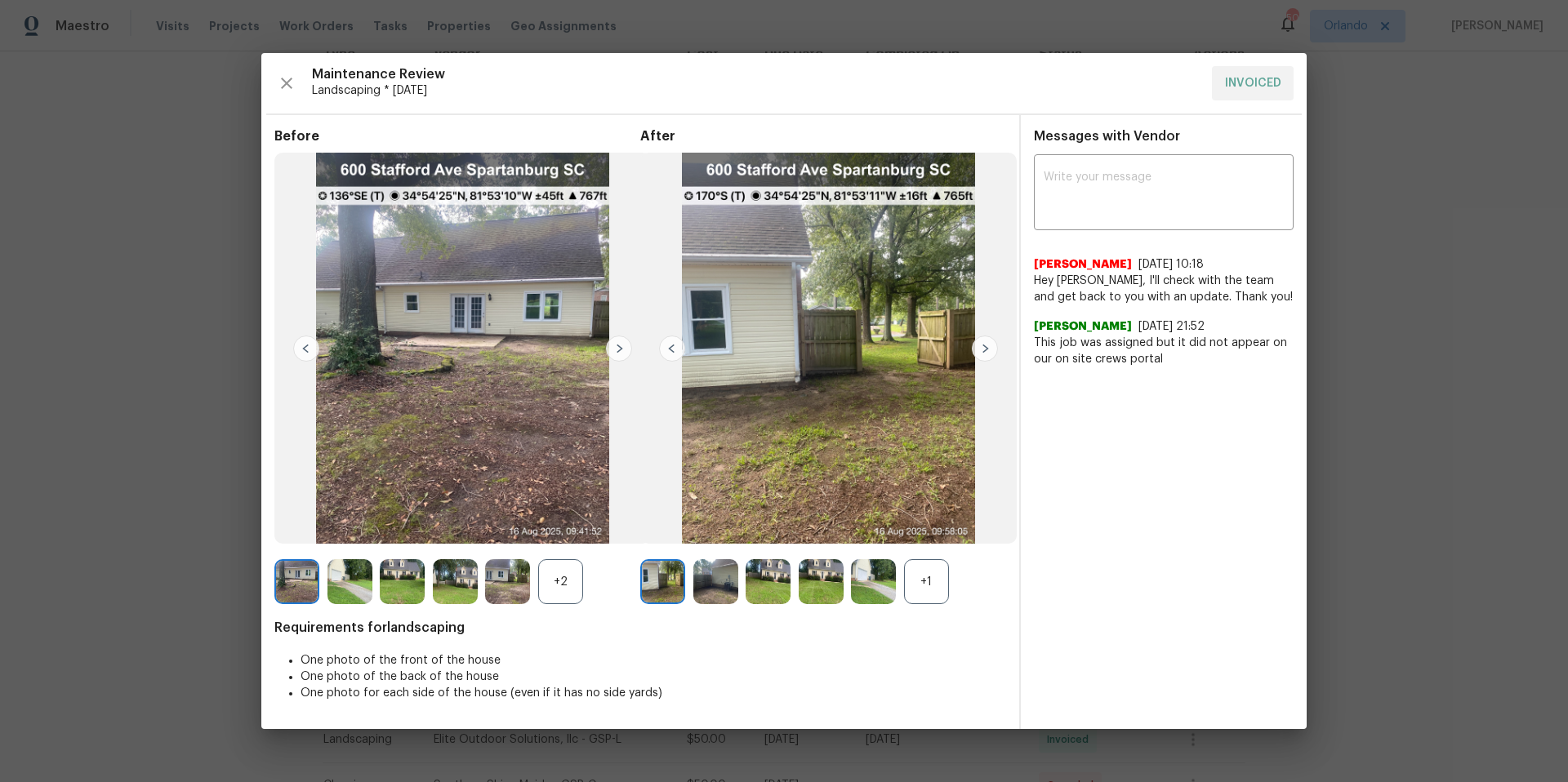
click at [985, 349] on img at bounding box center [985, 348] width 26 height 26
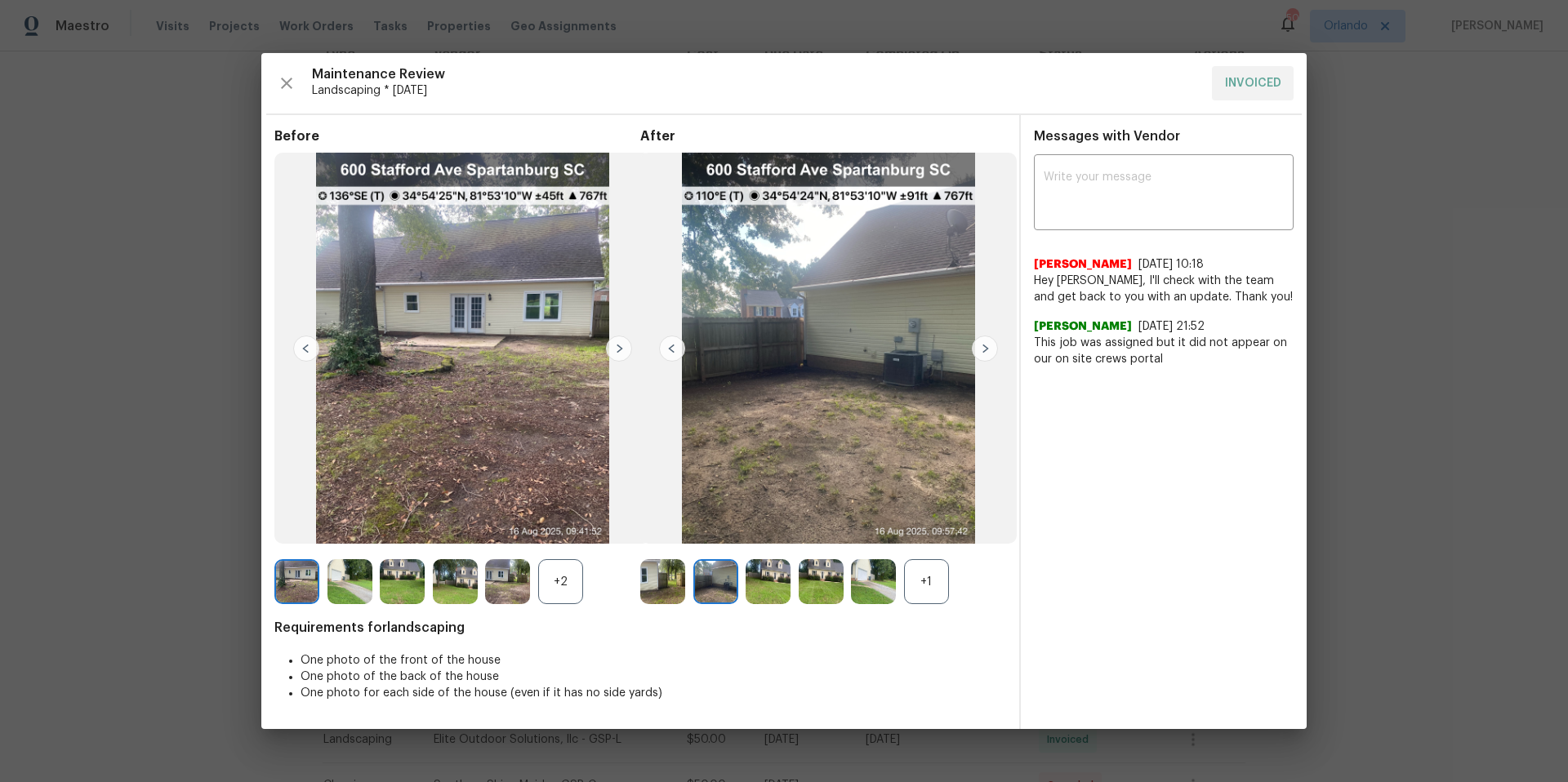
click at [985, 349] on img at bounding box center [985, 348] width 26 height 26
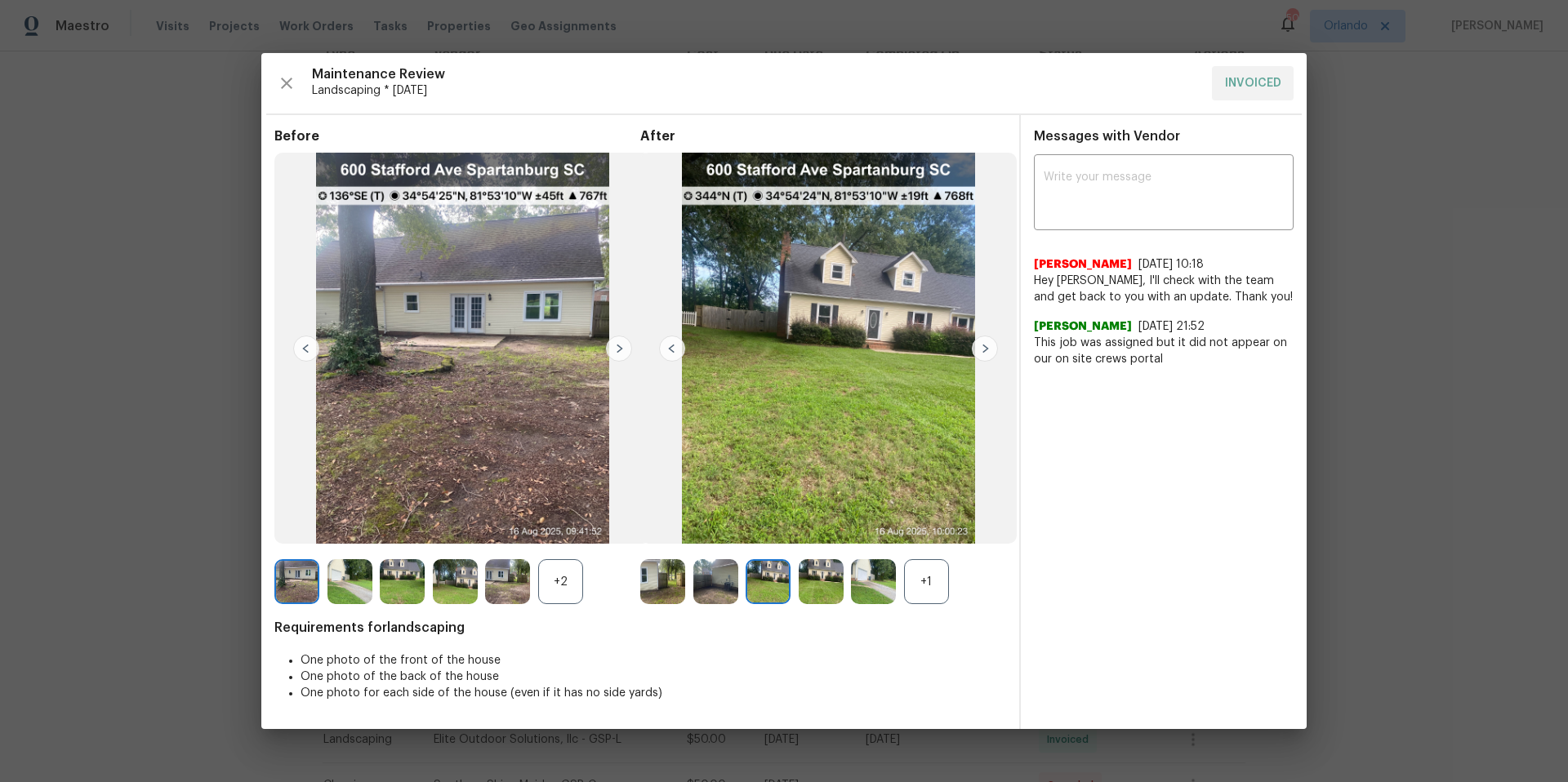
click at [719, 591] on img at bounding box center [716, 582] width 45 height 45
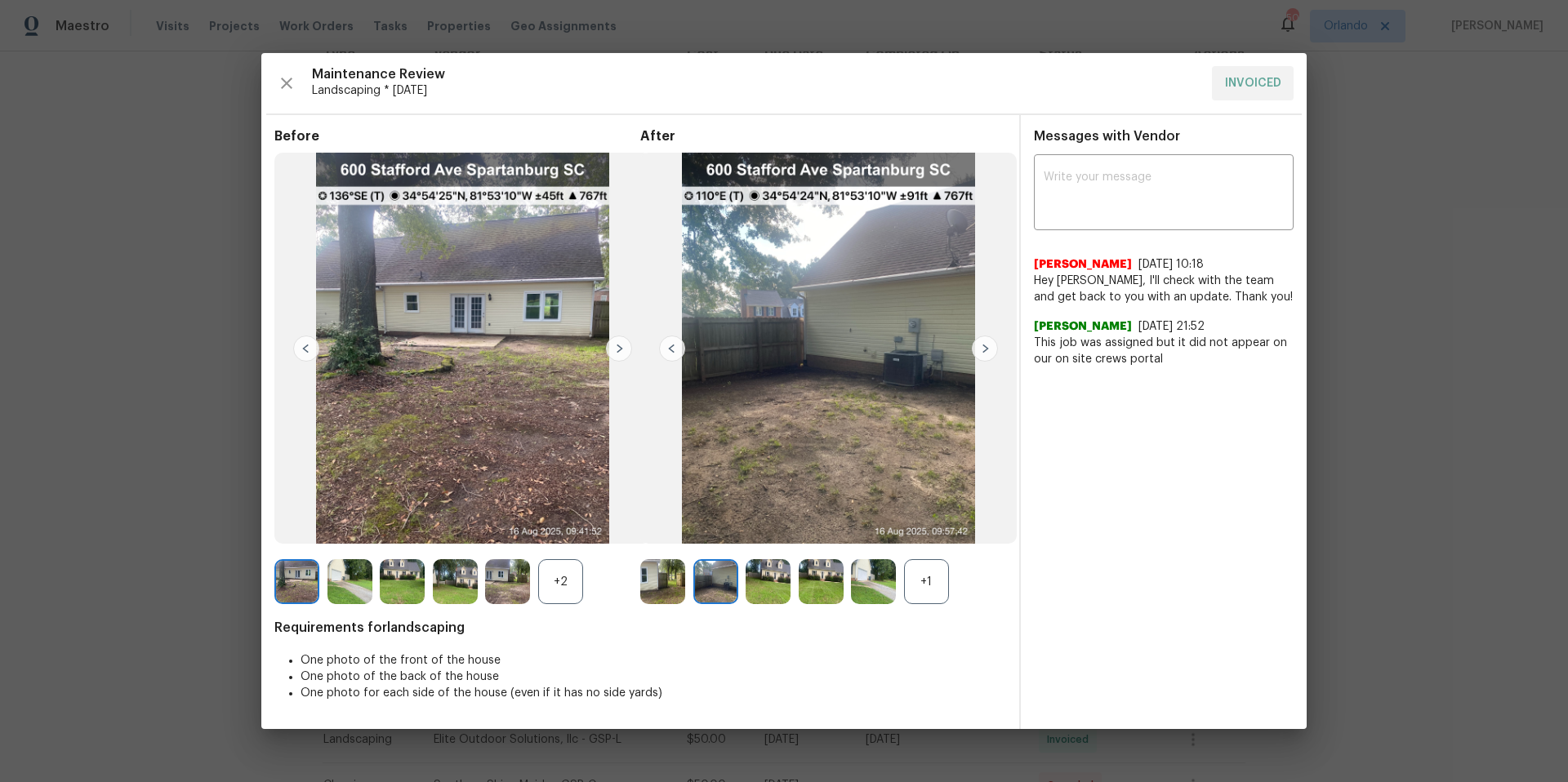
click at [870, 583] on img at bounding box center [873, 582] width 45 height 45
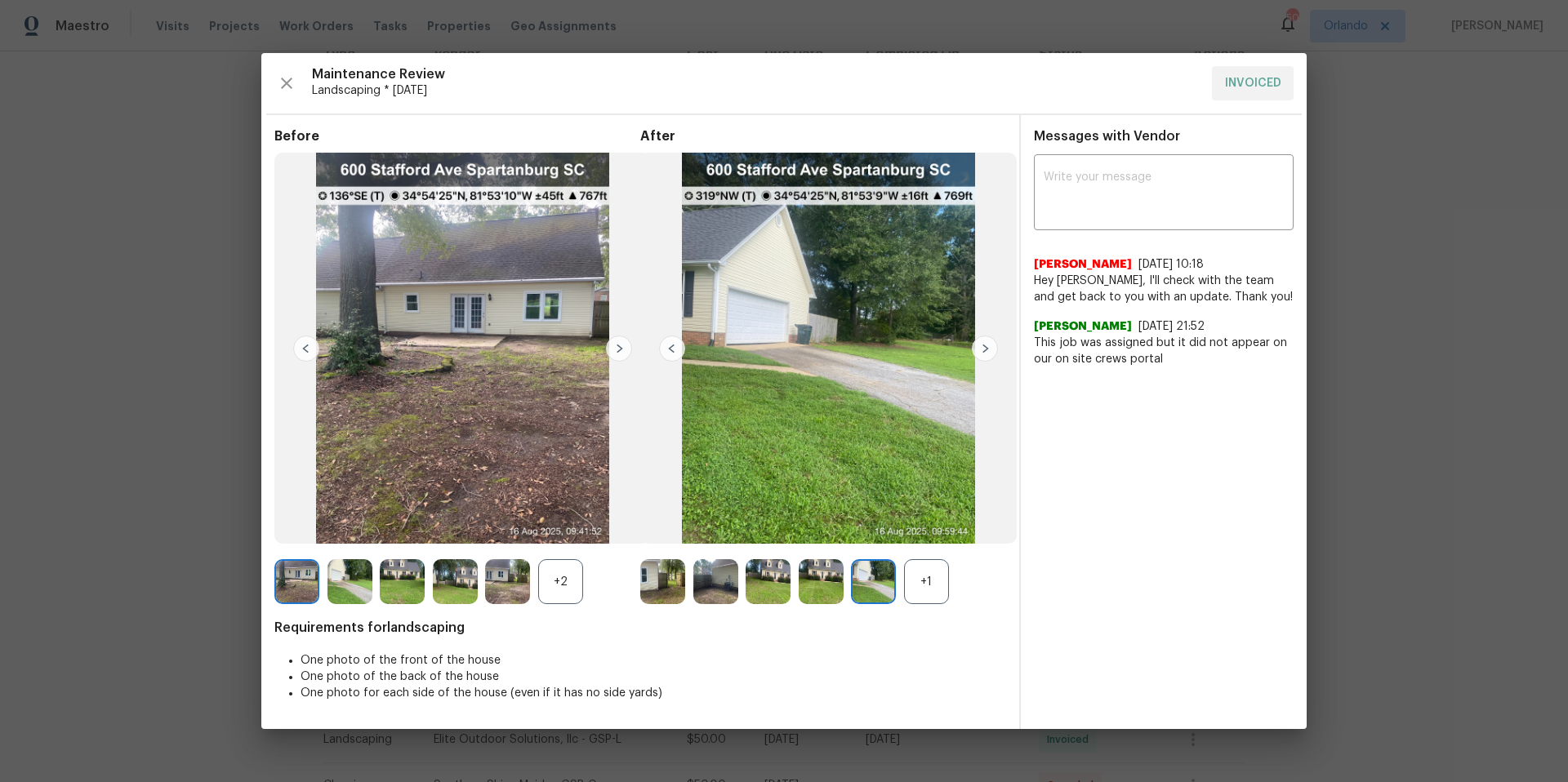
click at [989, 348] on img at bounding box center [985, 348] width 26 height 26
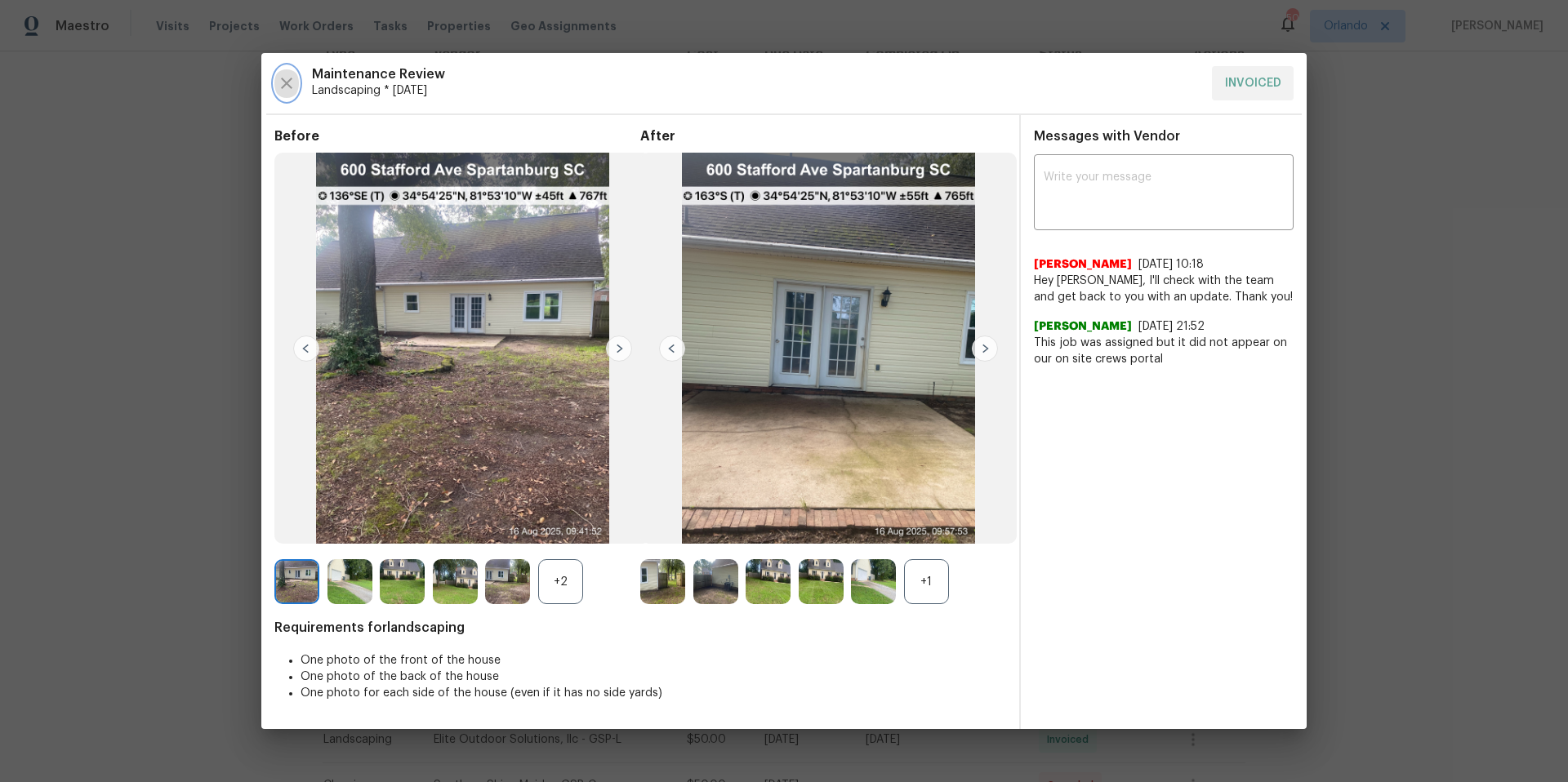
click at [284, 80] on icon "button" at bounding box center [286, 83] width 11 height 11
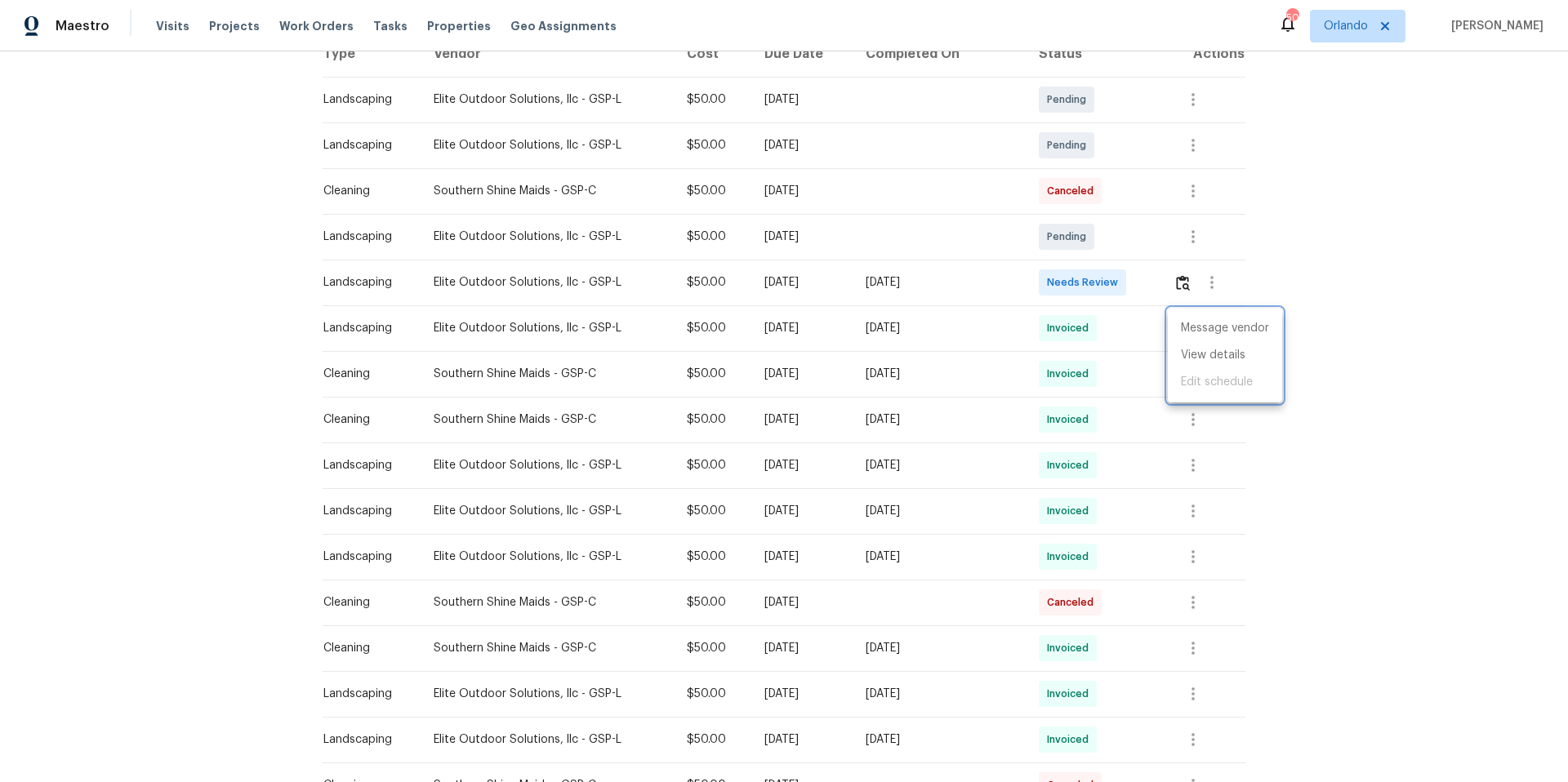
click at [220, 267] on div at bounding box center [784, 391] width 1568 height 782
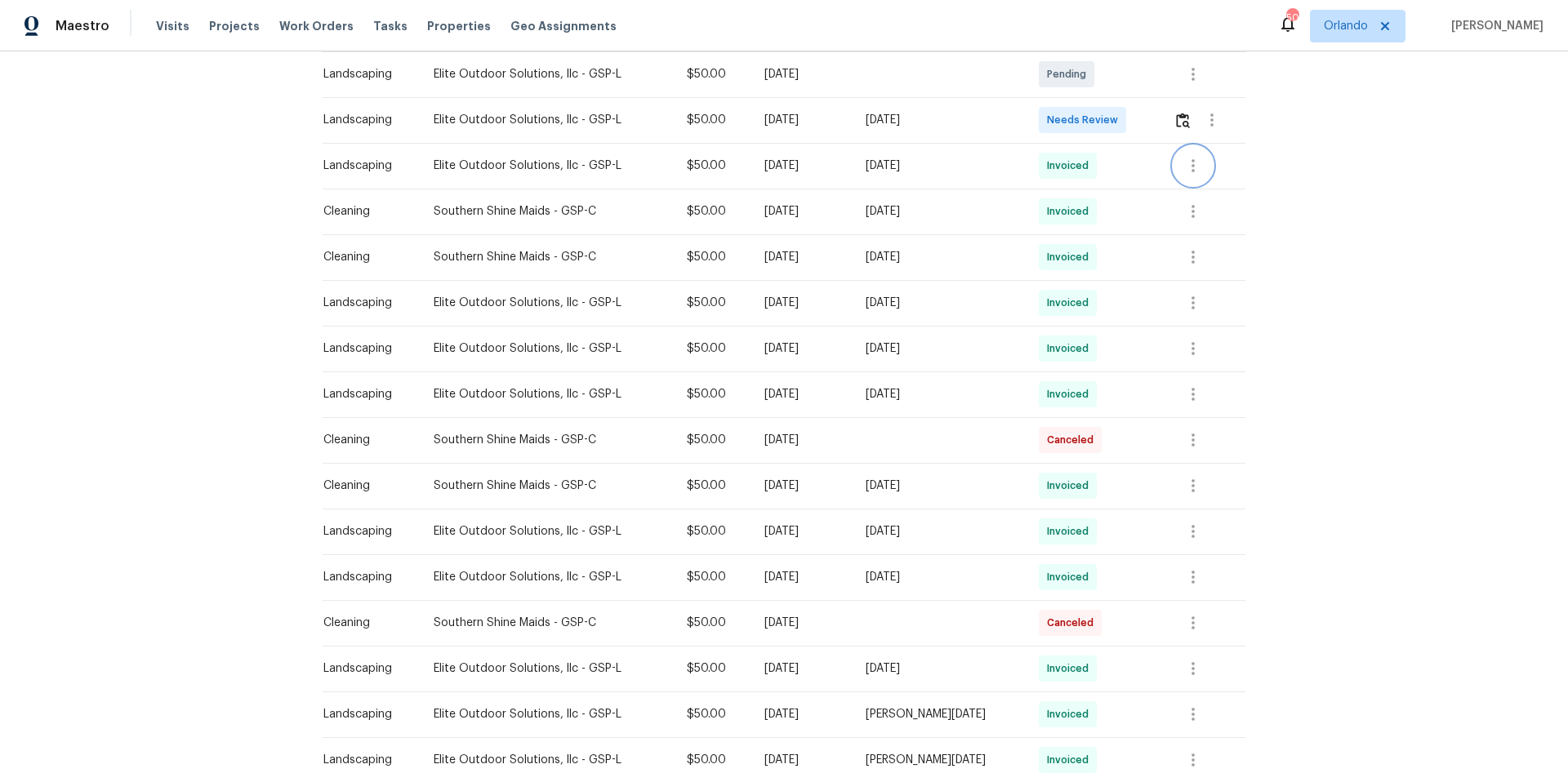
scroll to position [0, 0]
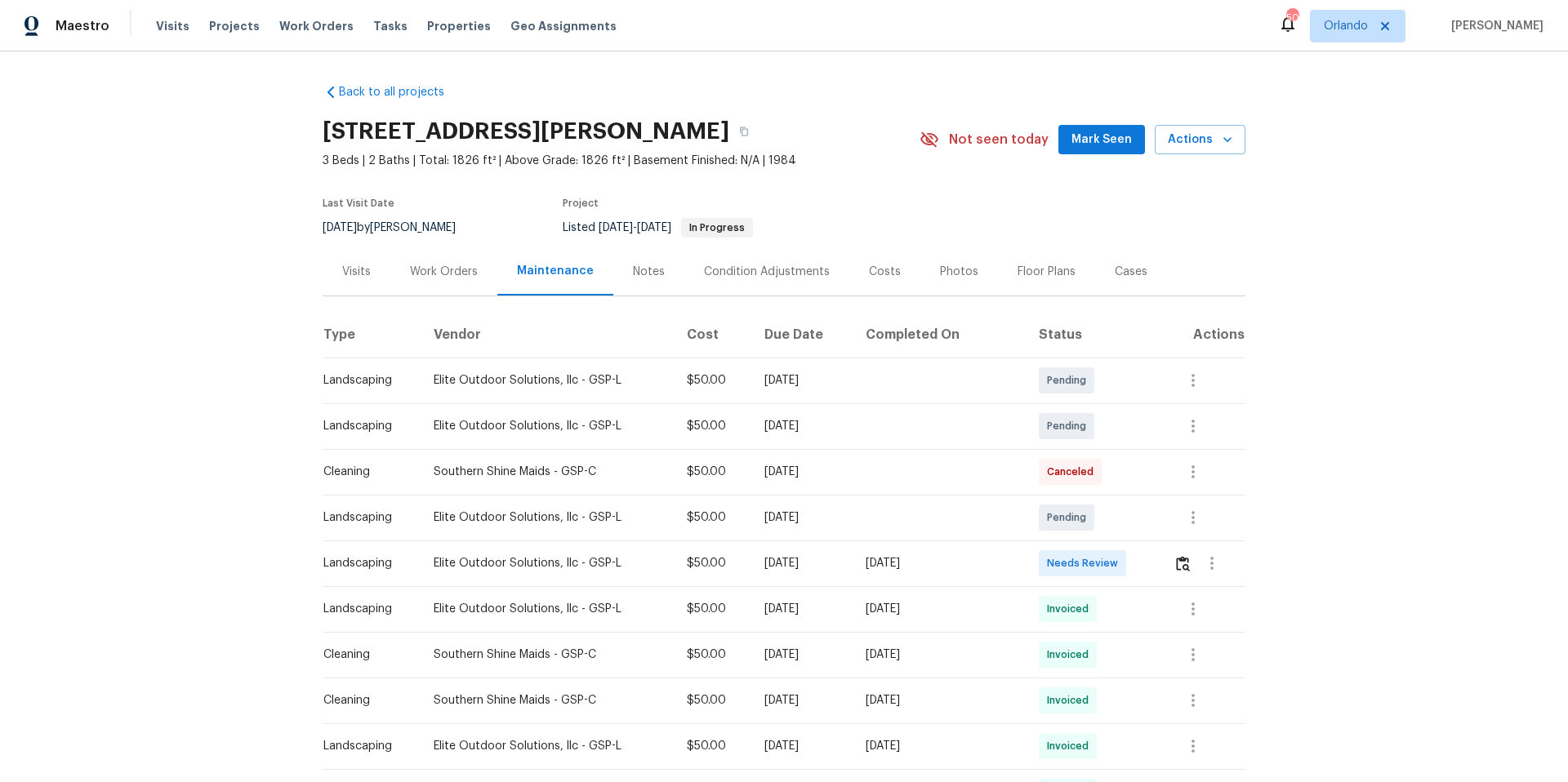
click at [436, 272] on div "Work Orders" at bounding box center [444, 272] width 68 height 16
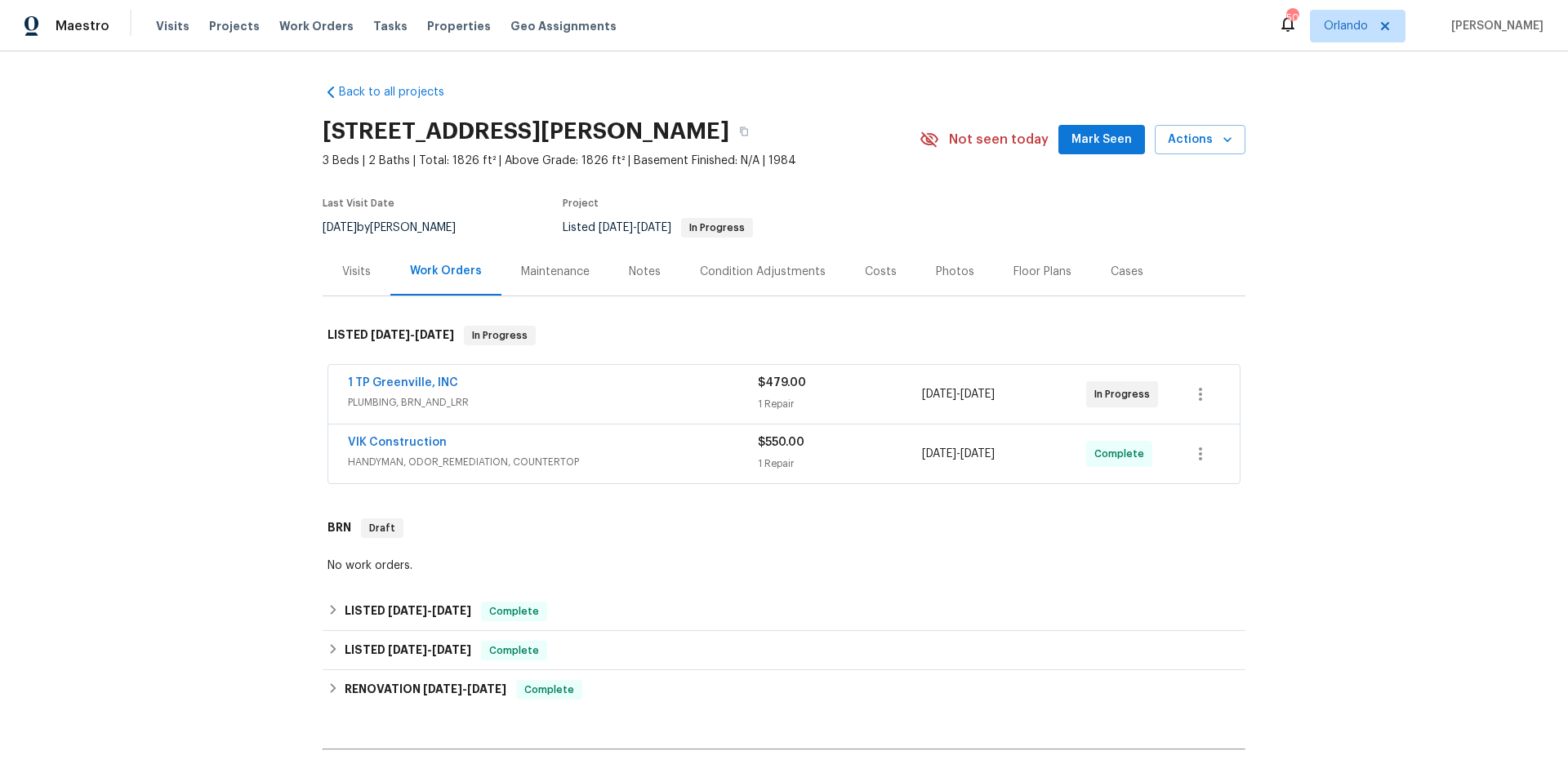
click at [652, 446] on div "VIK Construction" at bounding box center [552, 444] width 410 height 20
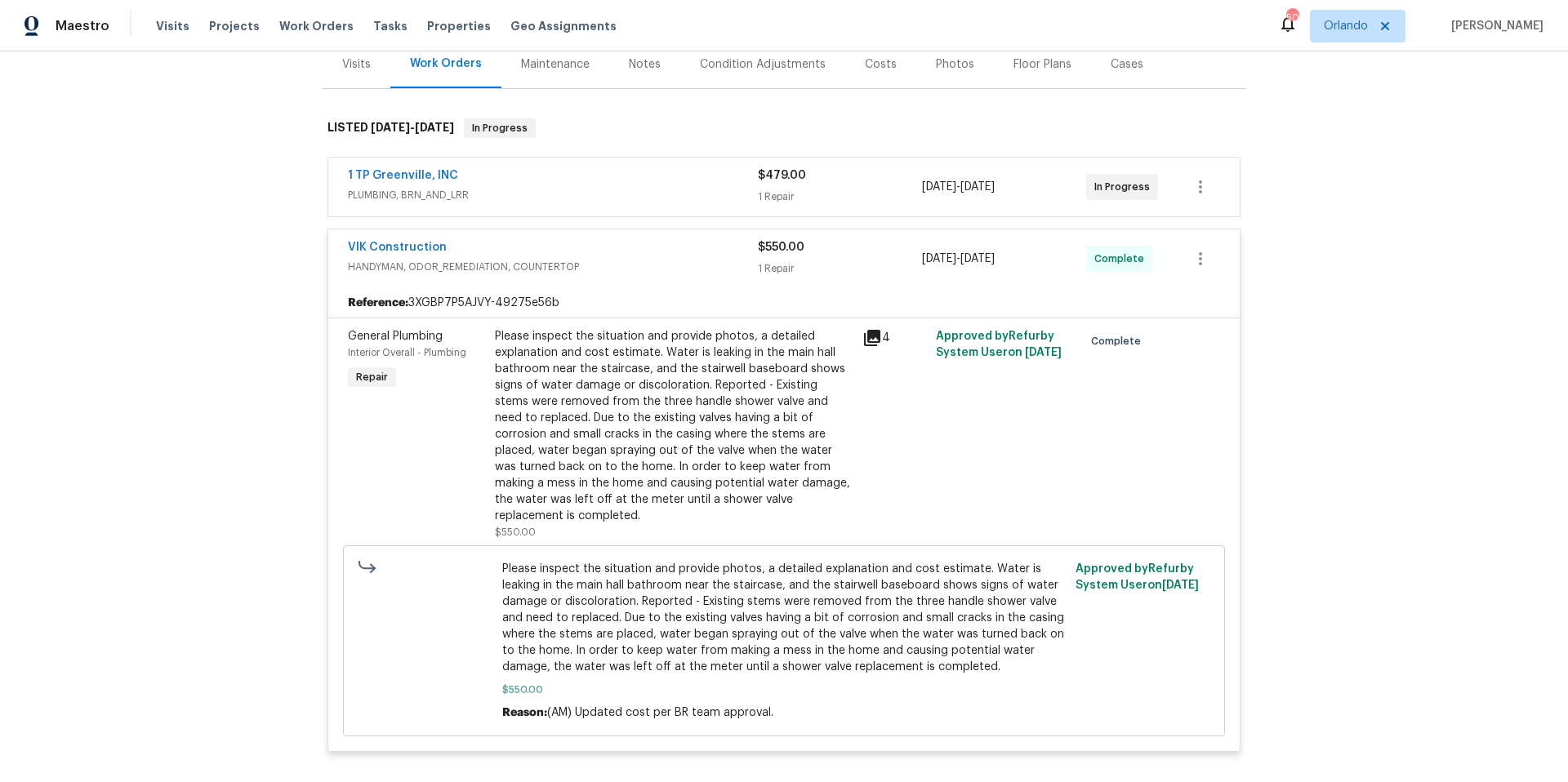
scroll to position [208, 0]
click at [559, 183] on div "1 TP Greenville, INC" at bounding box center [552, 176] width 410 height 20
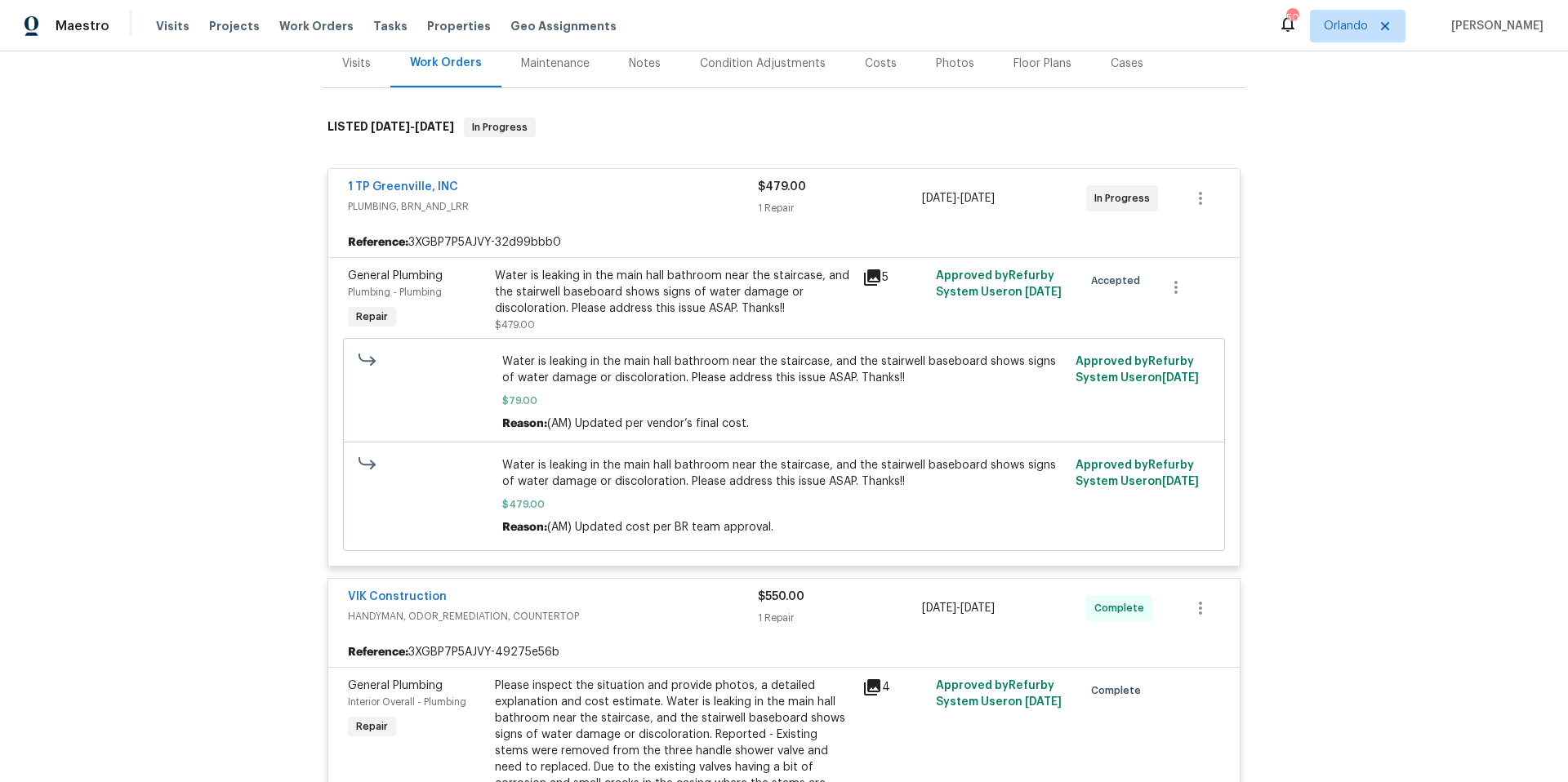
click at [559, 190] on div "1 TP Greenville, INC" at bounding box center [552, 188] width 410 height 20
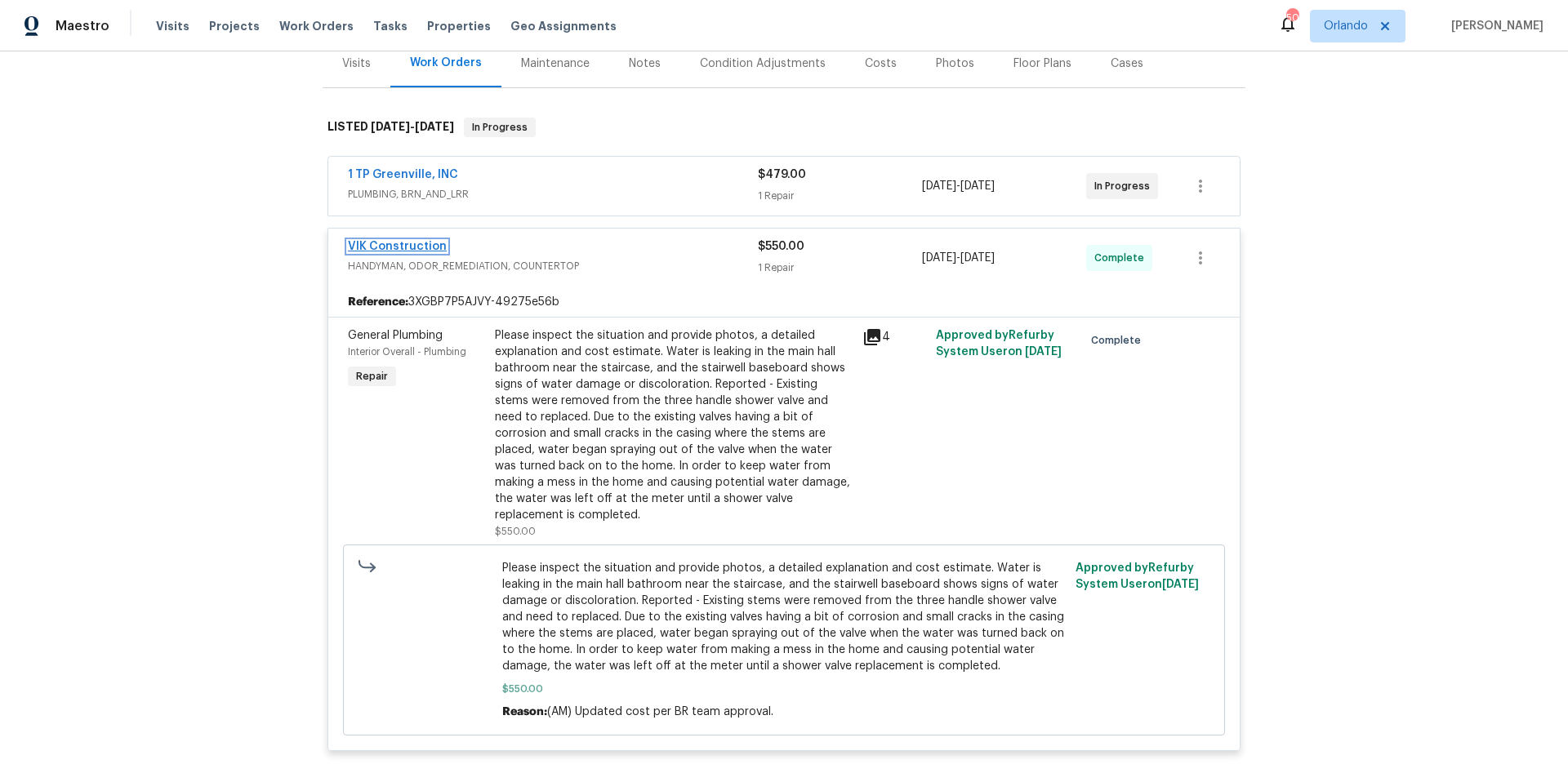
click at [399, 244] on link "VIK Construction" at bounding box center [397, 246] width 99 height 11
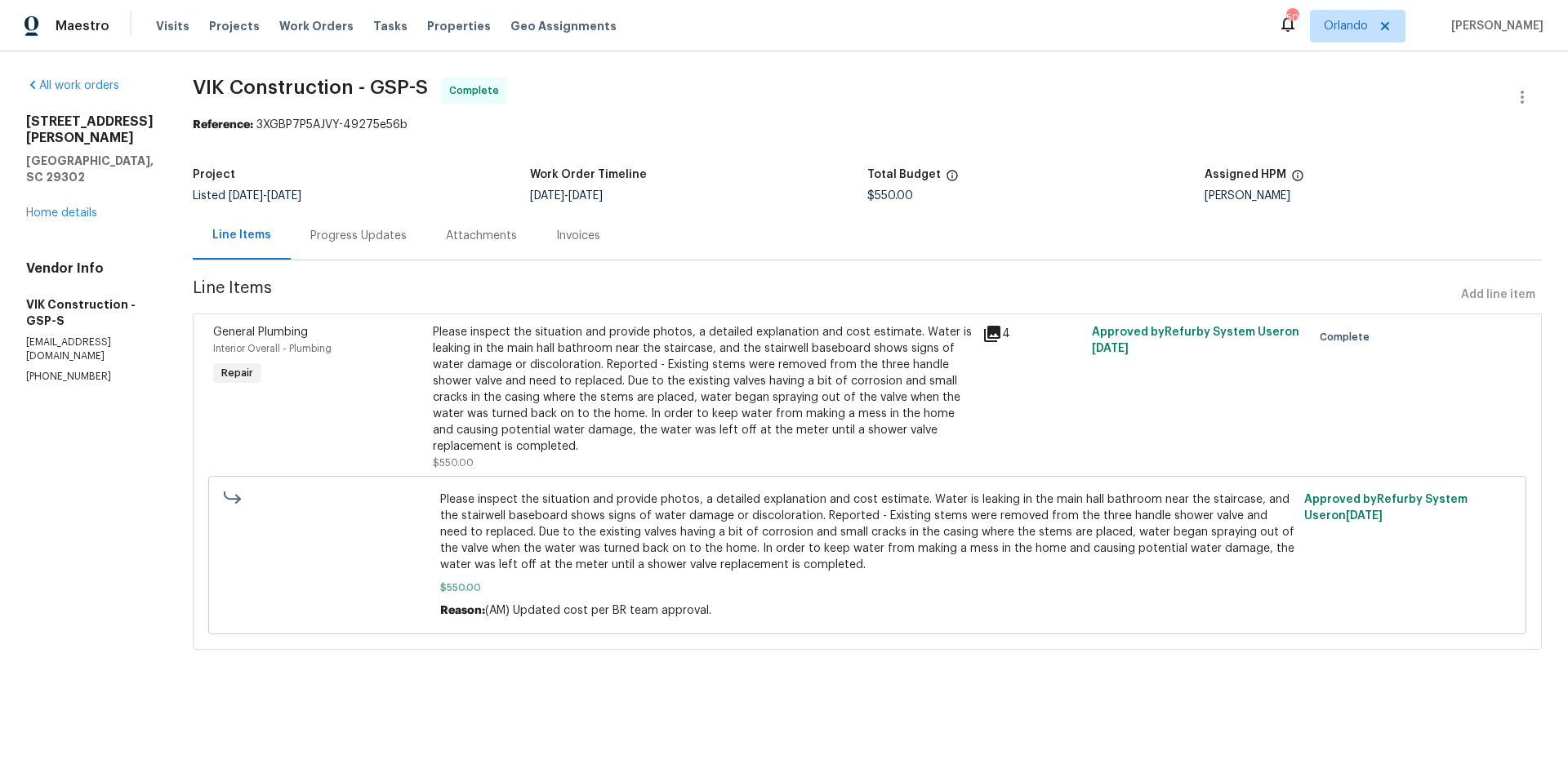
click at [406, 241] on div "Progress Updates" at bounding box center [358, 235] width 96 height 16
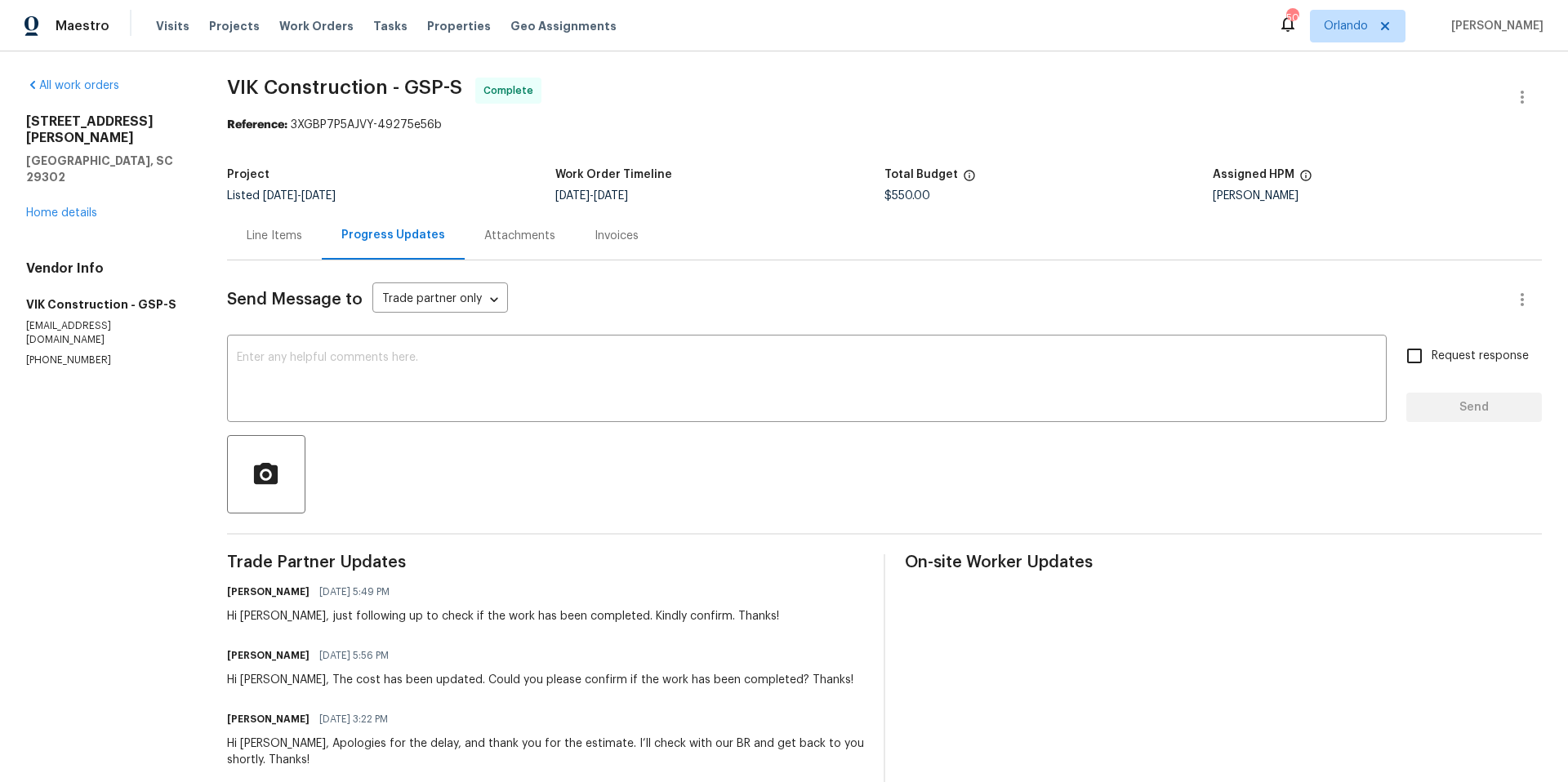
click at [272, 237] on div "Line Items" at bounding box center [274, 235] width 55 height 16
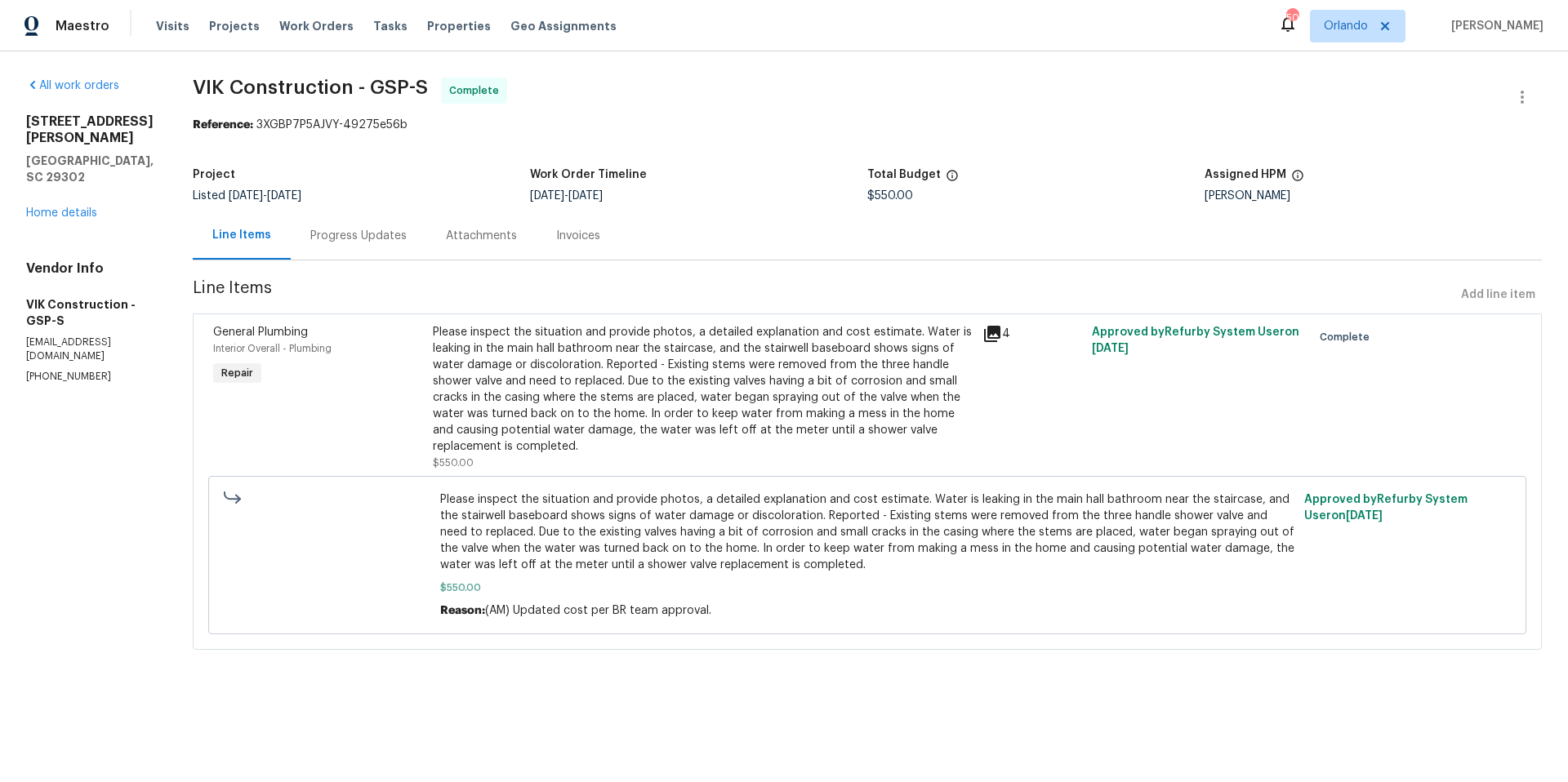
click at [996, 334] on icon at bounding box center [992, 333] width 16 height 16
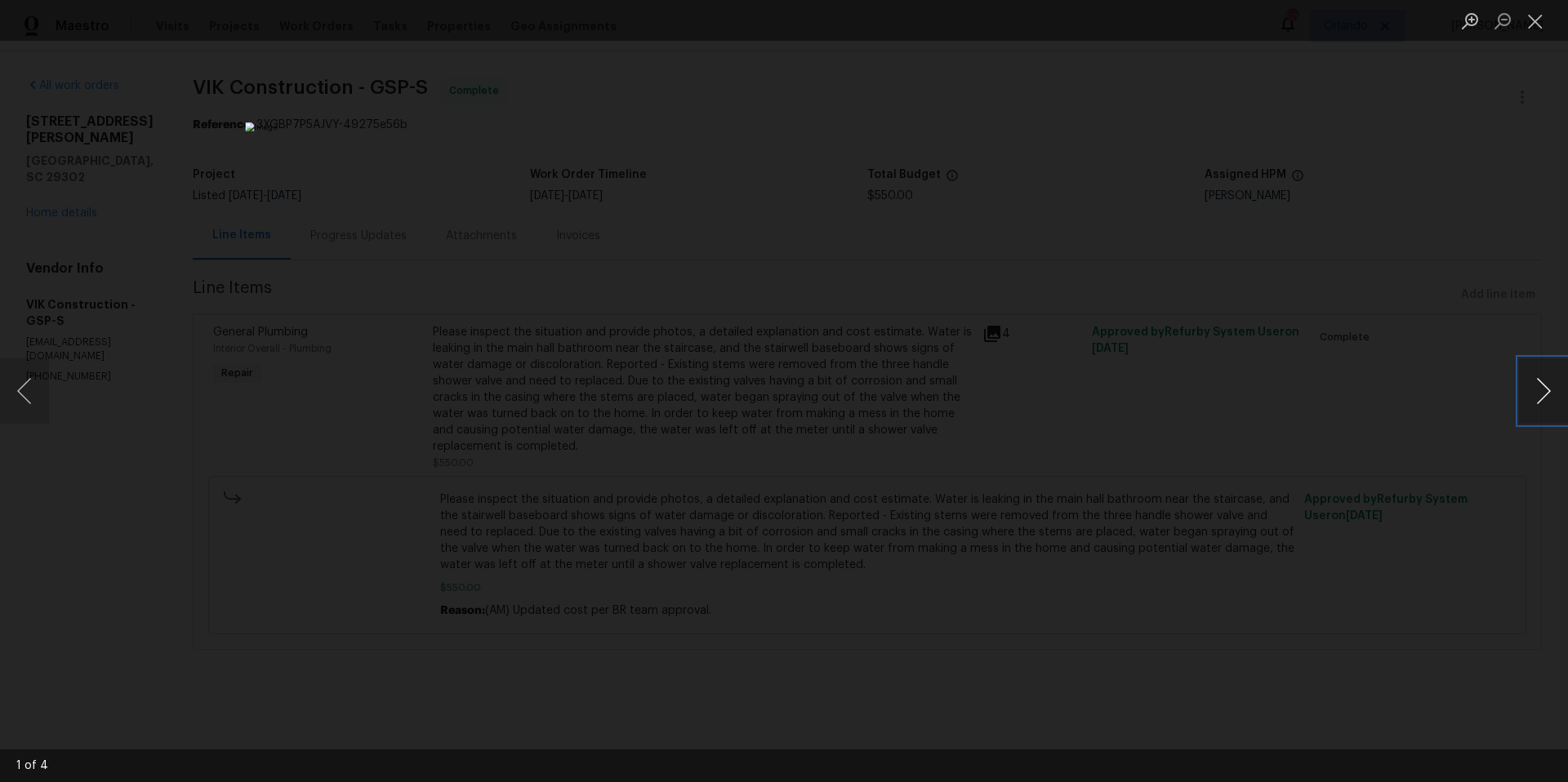
click at [1545, 397] on button "Next image" at bounding box center [1544, 391] width 49 height 66
click at [1537, 15] on button "Close lightbox" at bounding box center [1536, 21] width 32 height 29
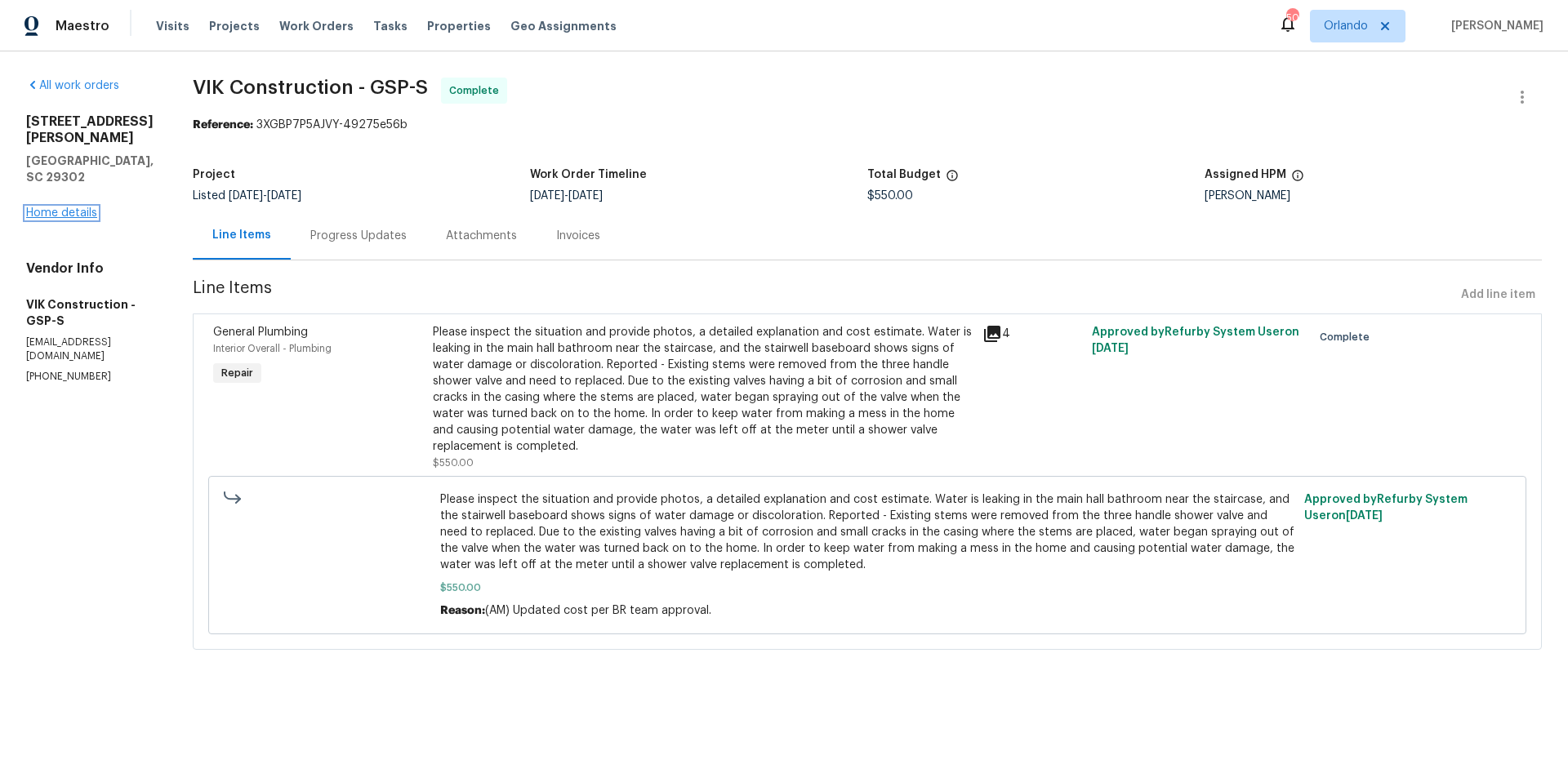
click at [69, 207] on link "Home details" at bounding box center [61, 212] width 71 height 11
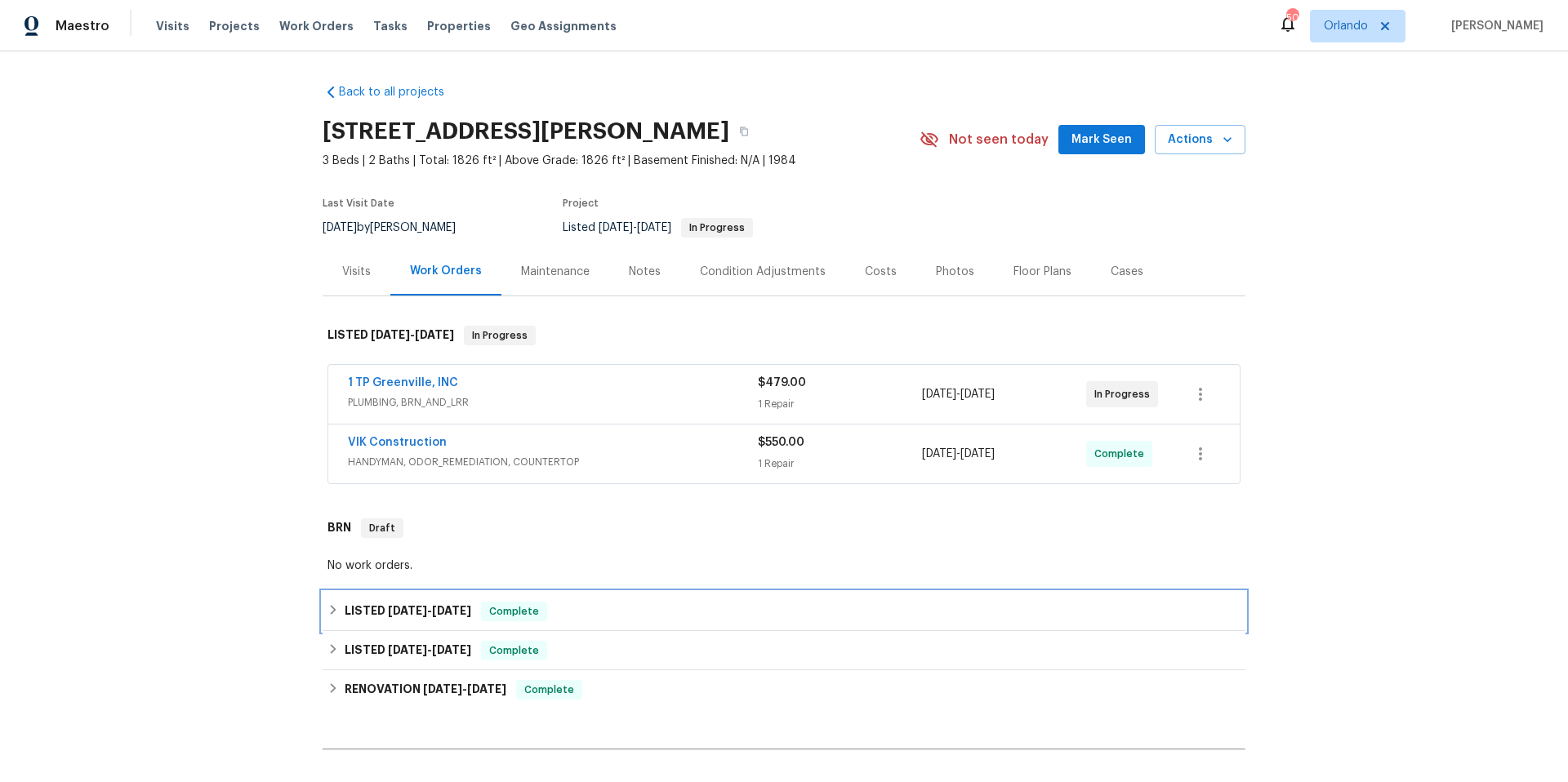
click at [608, 607] on div "LISTED [DATE] - [DATE] Complete" at bounding box center [784, 611] width 914 height 20
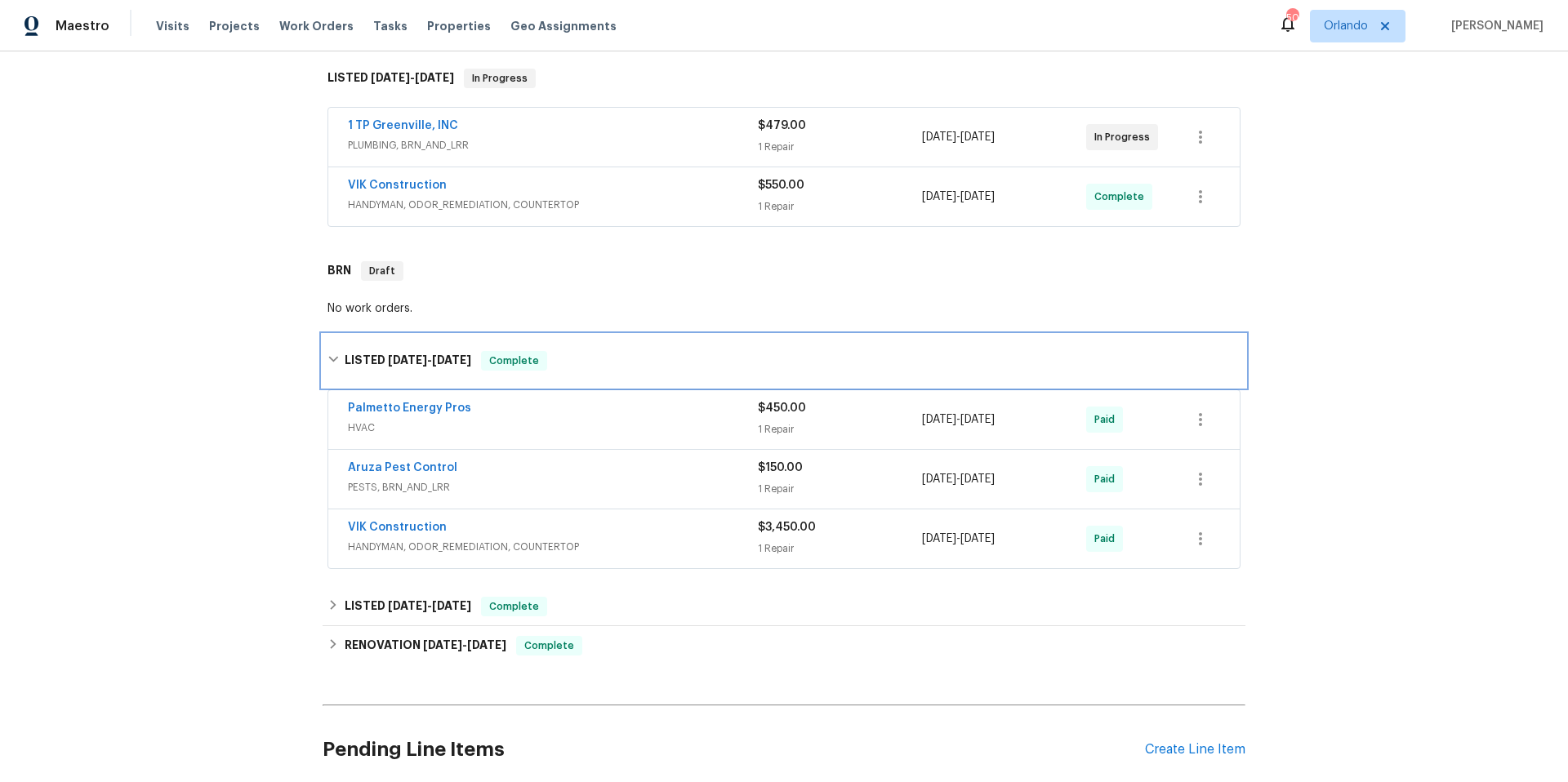
scroll to position [260, 0]
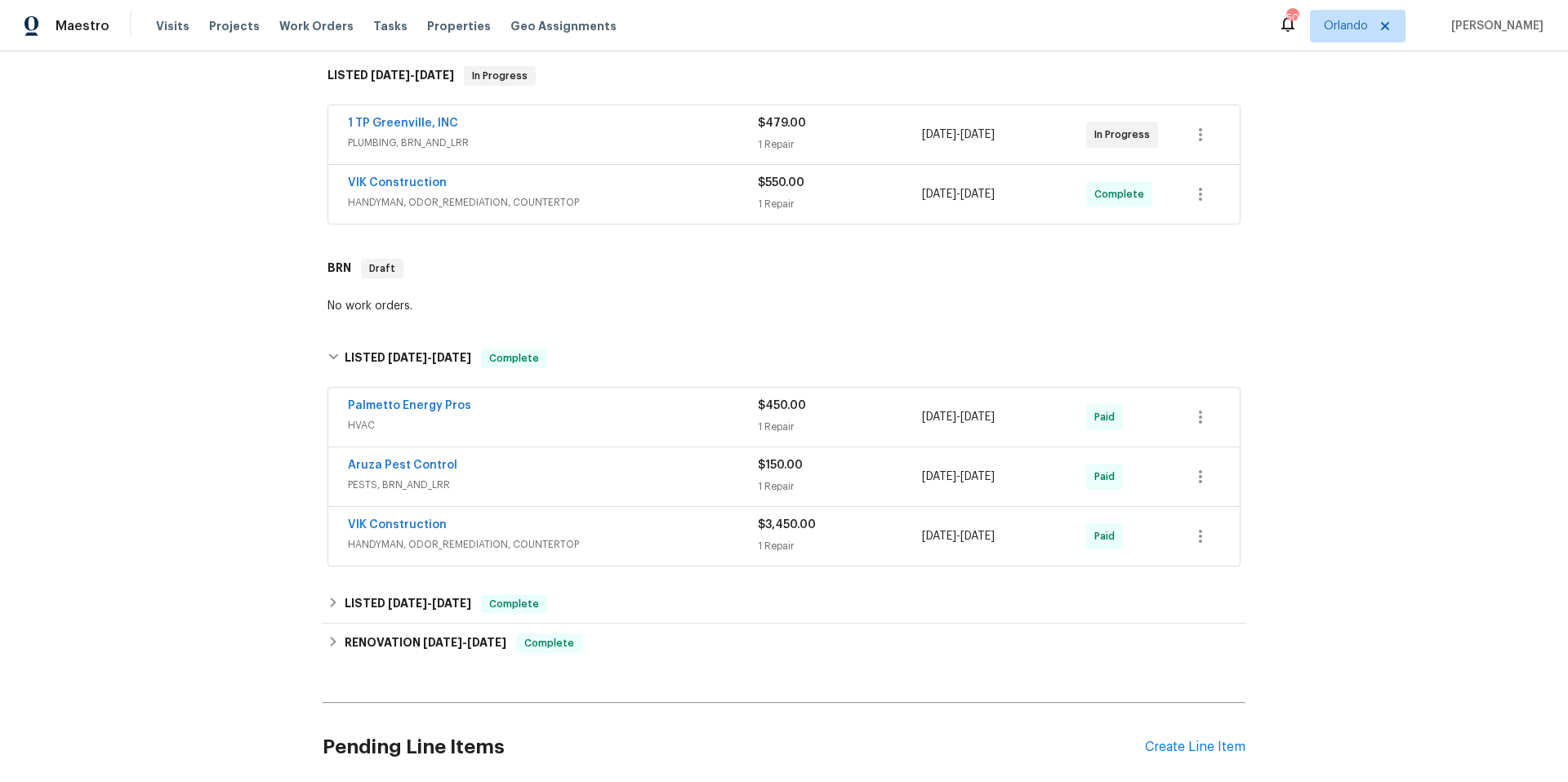
click at [626, 544] on span "HANDYMAN, ODOR_REMEDIATION, COUNTERTOP" at bounding box center [552, 544] width 410 height 16
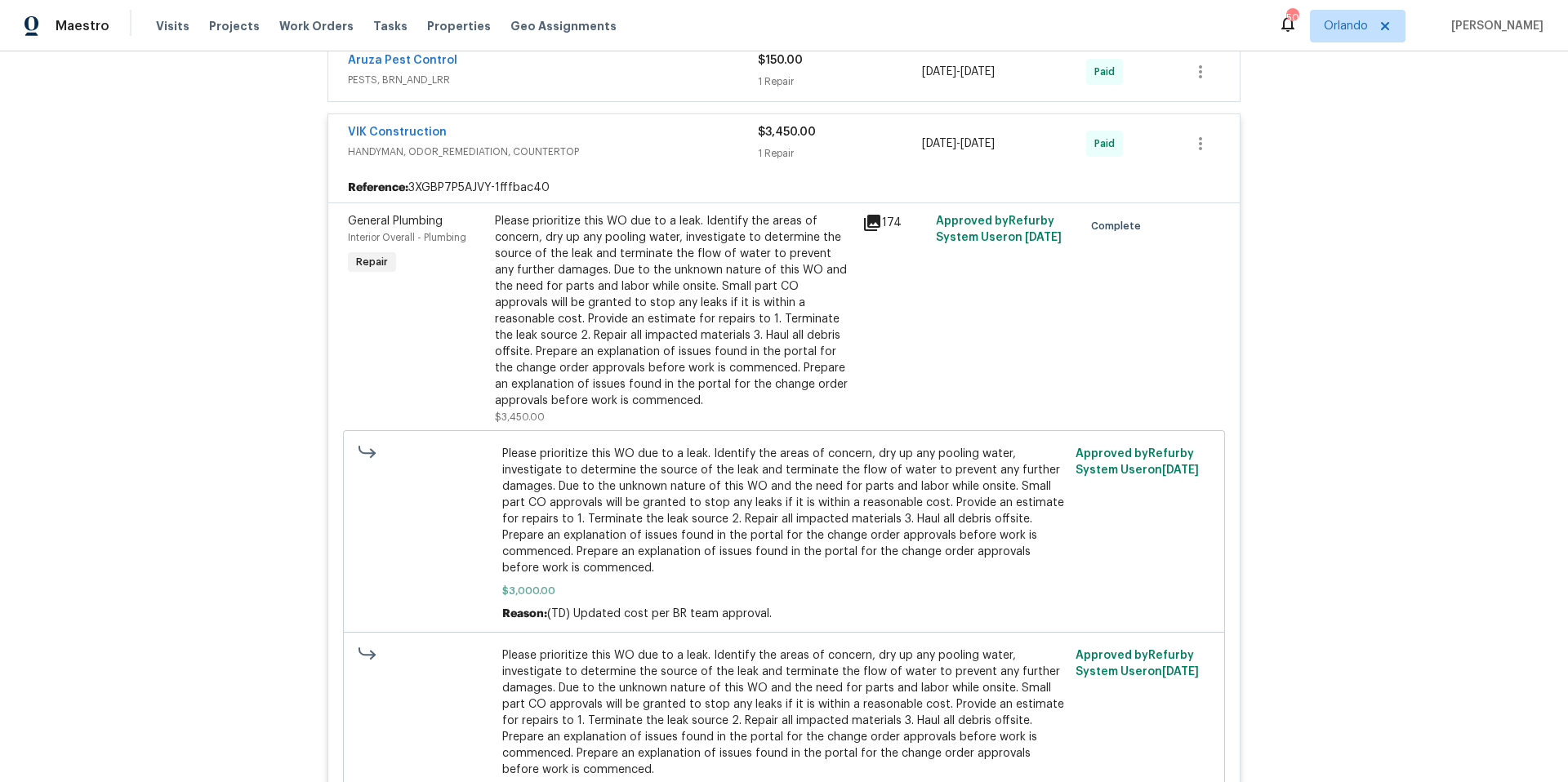
scroll to position [661, 0]
click at [406, 137] on link "VIK Construction" at bounding box center [397, 135] width 99 height 11
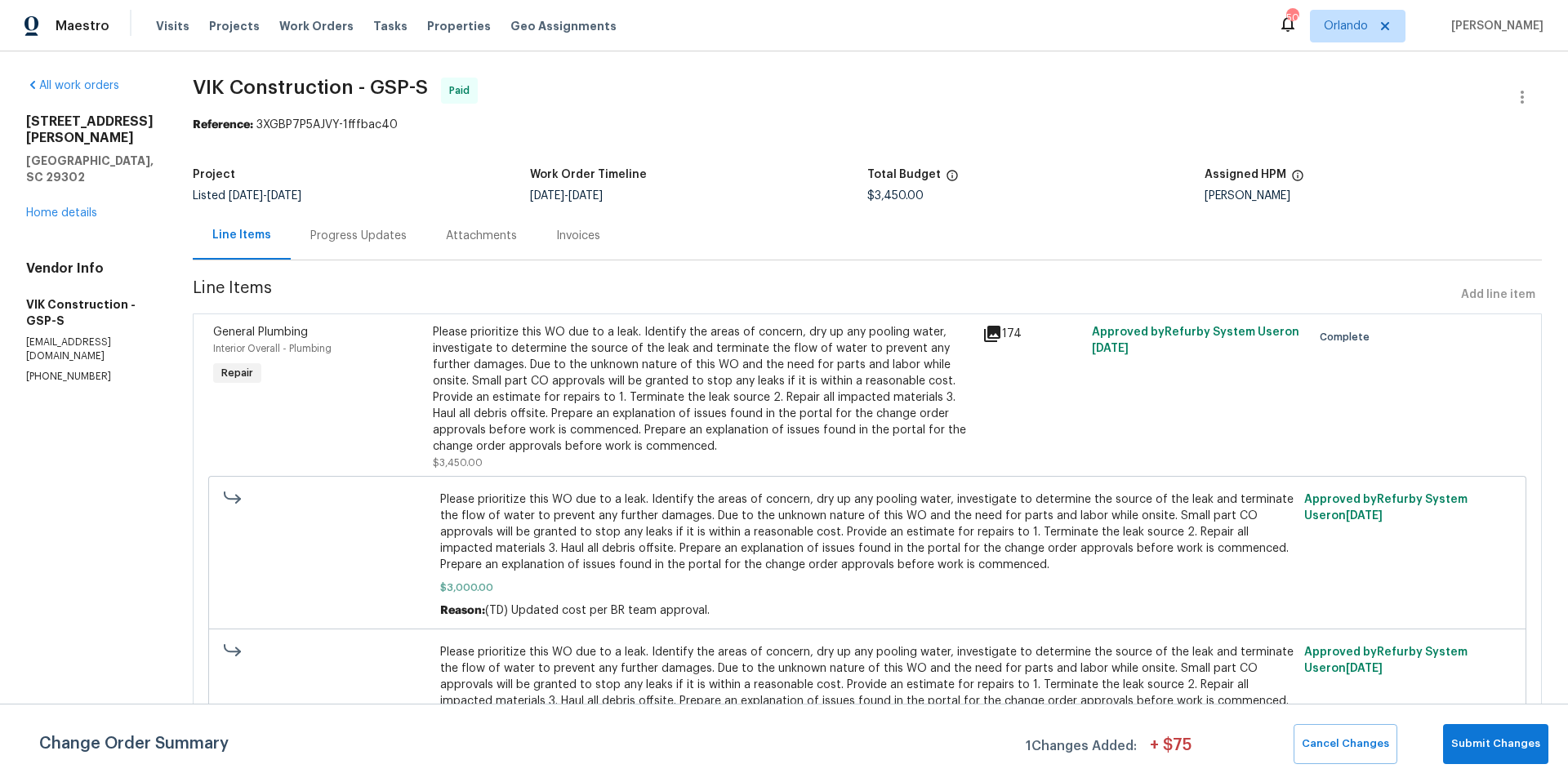
click at [378, 231] on div "Progress Updates" at bounding box center [358, 235] width 96 height 16
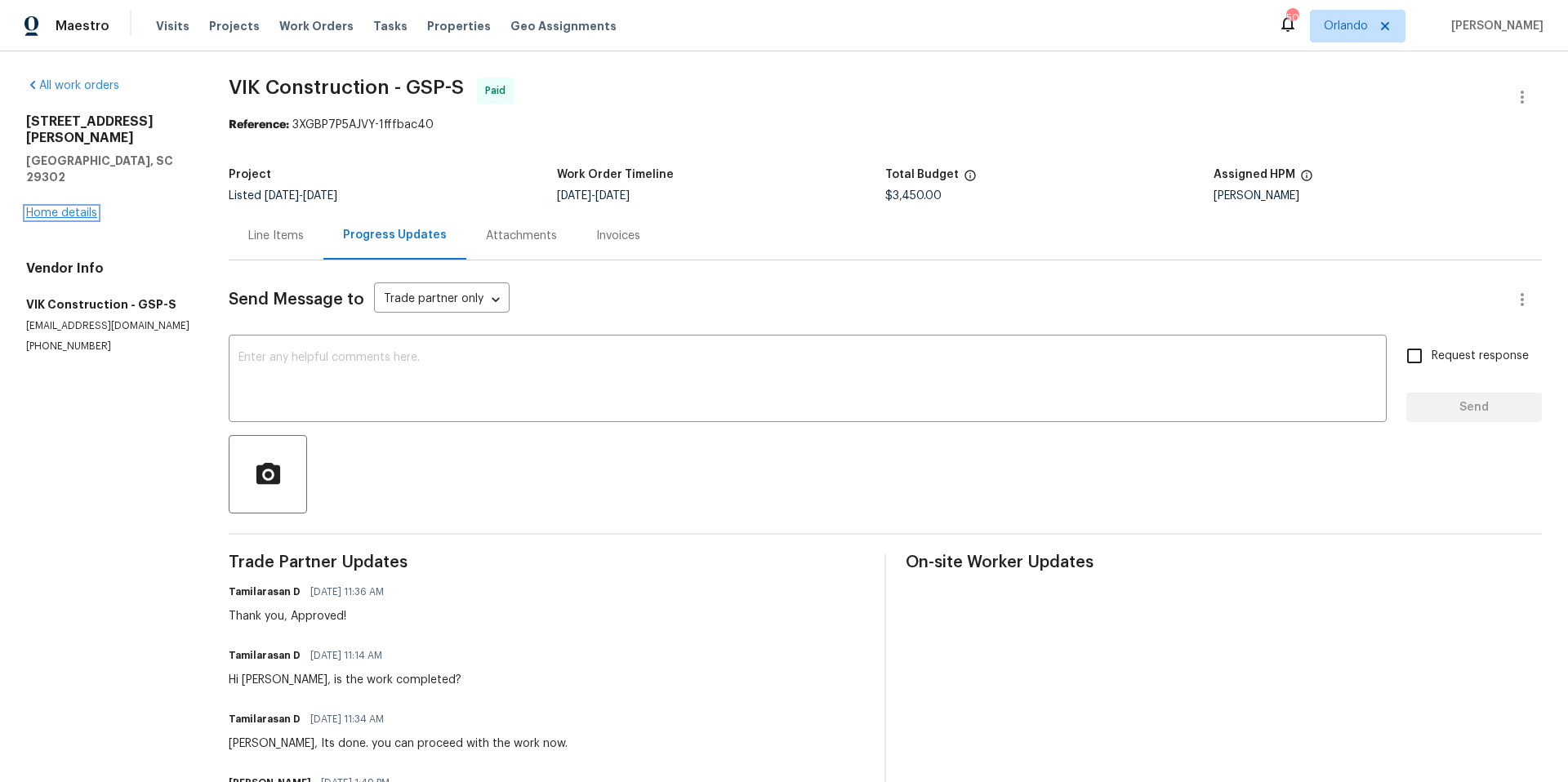
click at [81, 207] on link "Home details" at bounding box center [61, 212] width 71 height 11
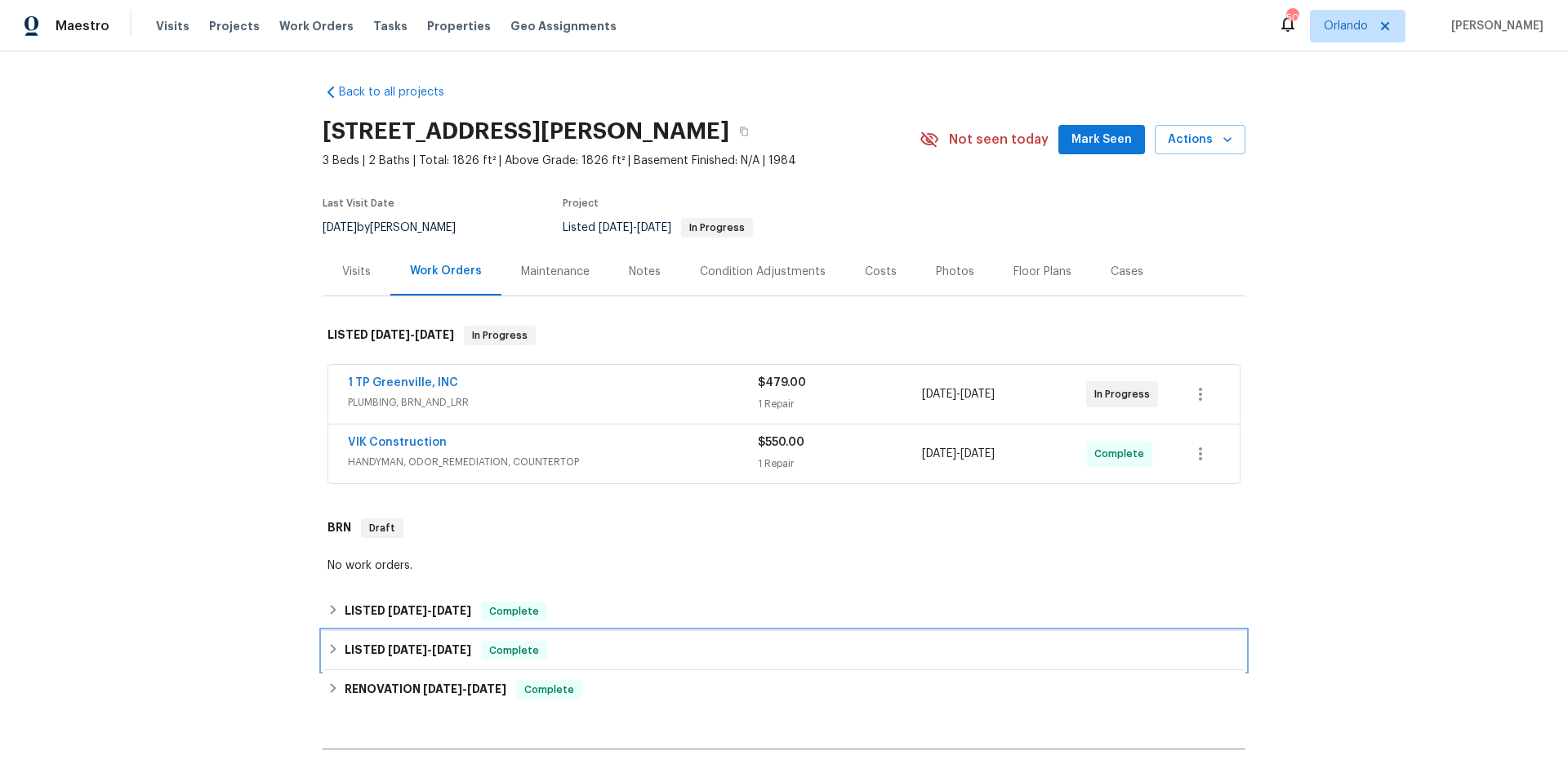
click at [628, 657] on div "LISTED [DATE] - [DATE] Complete" at bounding box center [784, 650] width 914 height 20
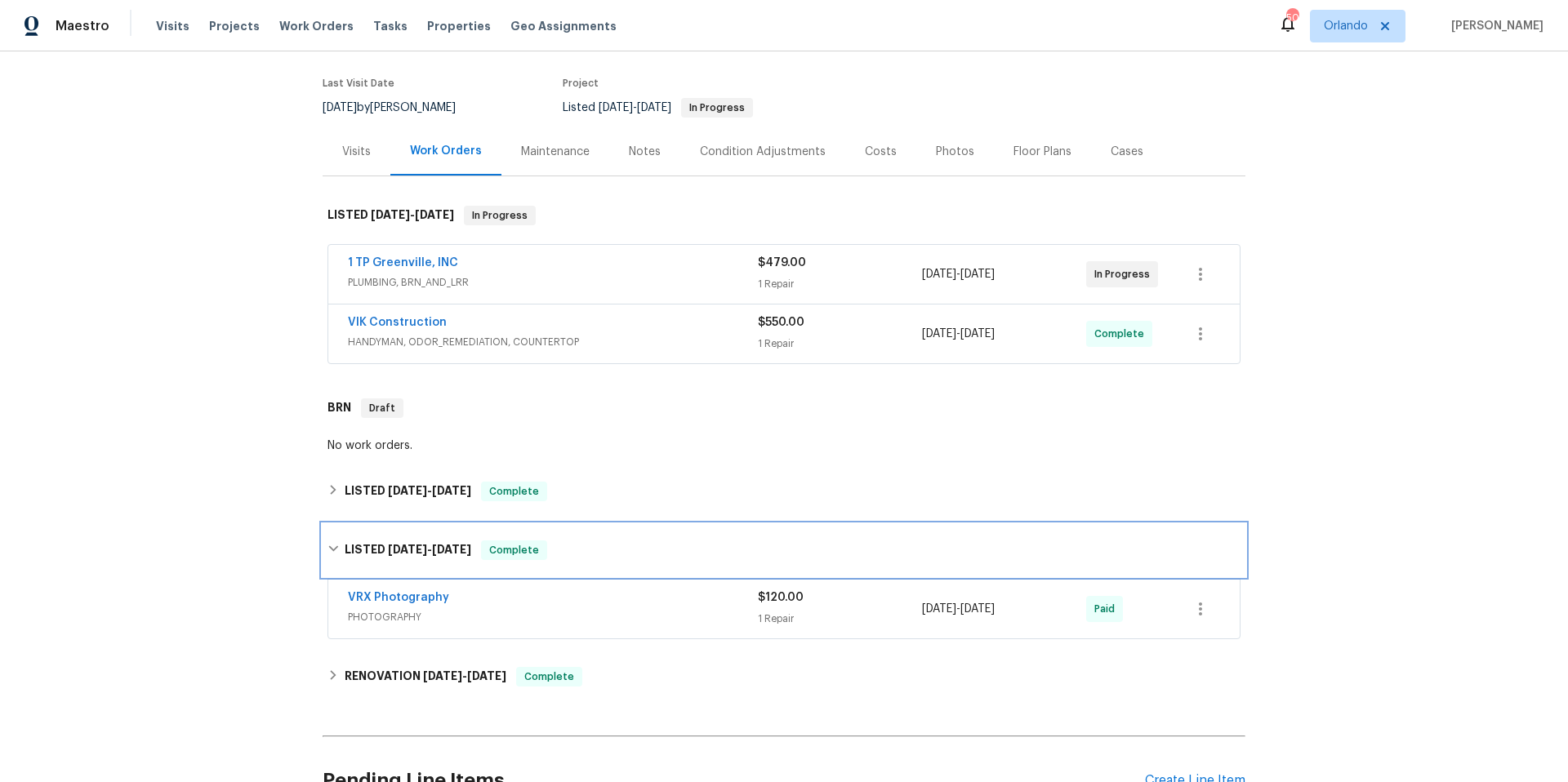
scroll to position [296, 0]
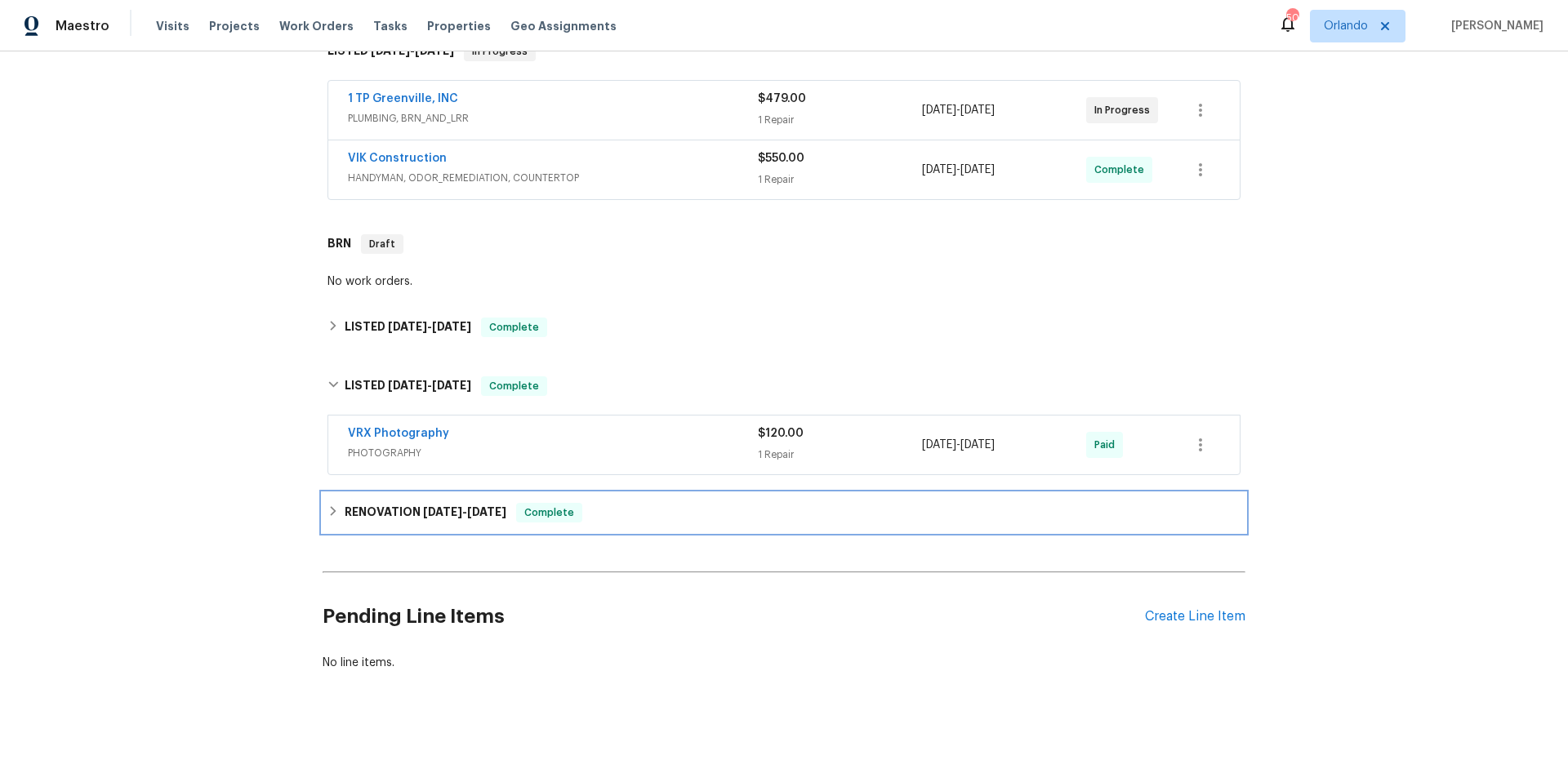
click at [673, 513] on div "RENOVATION [DATE] - [DATE] Complete" at bounding box center [784, 513] width 923 height 39
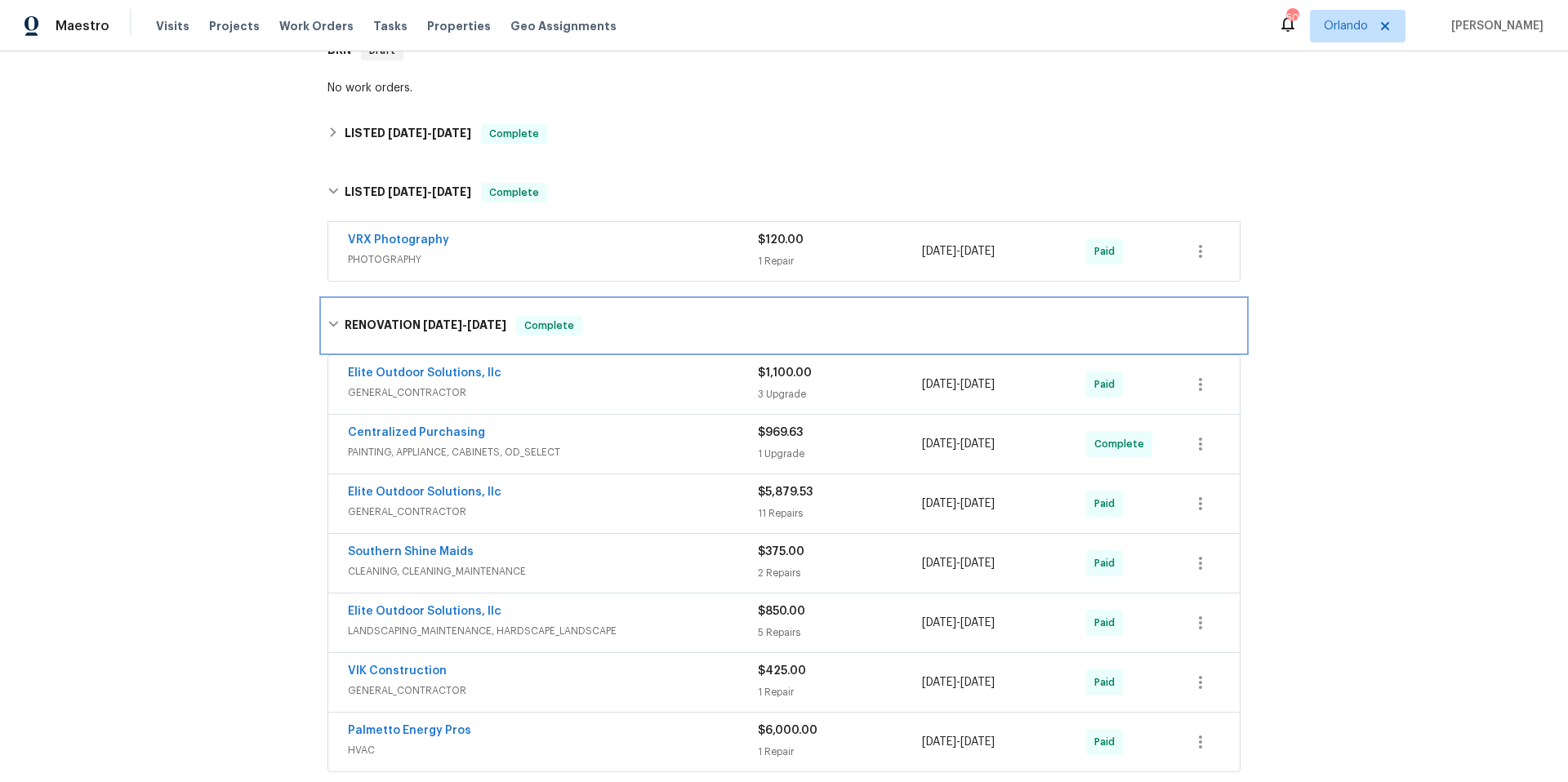
scroll to position [520, 0]
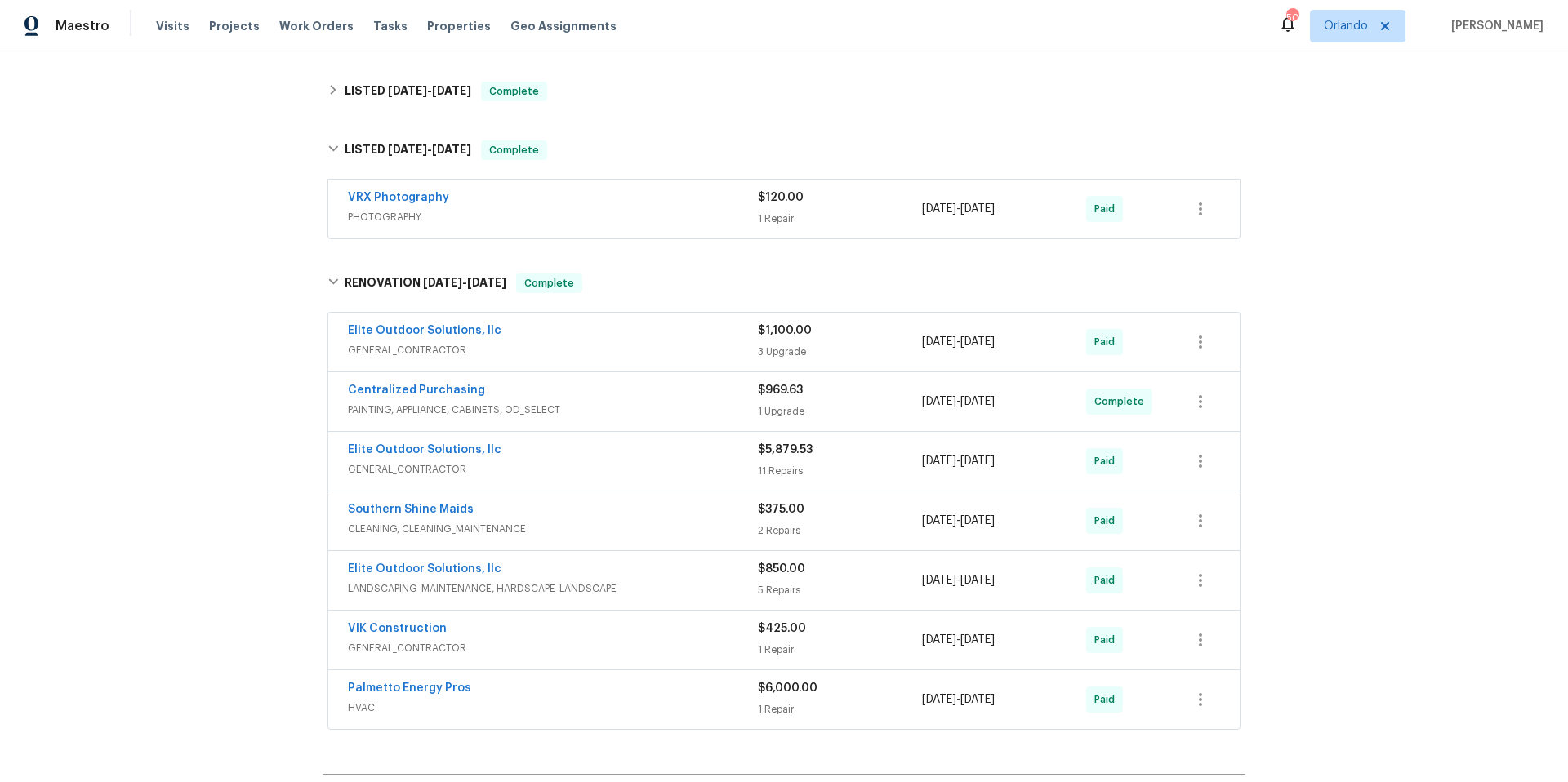
click at [616, 342] on span "GENERAL_CONTRACTOR" at bounding box center [552, 350] width 410 height 16
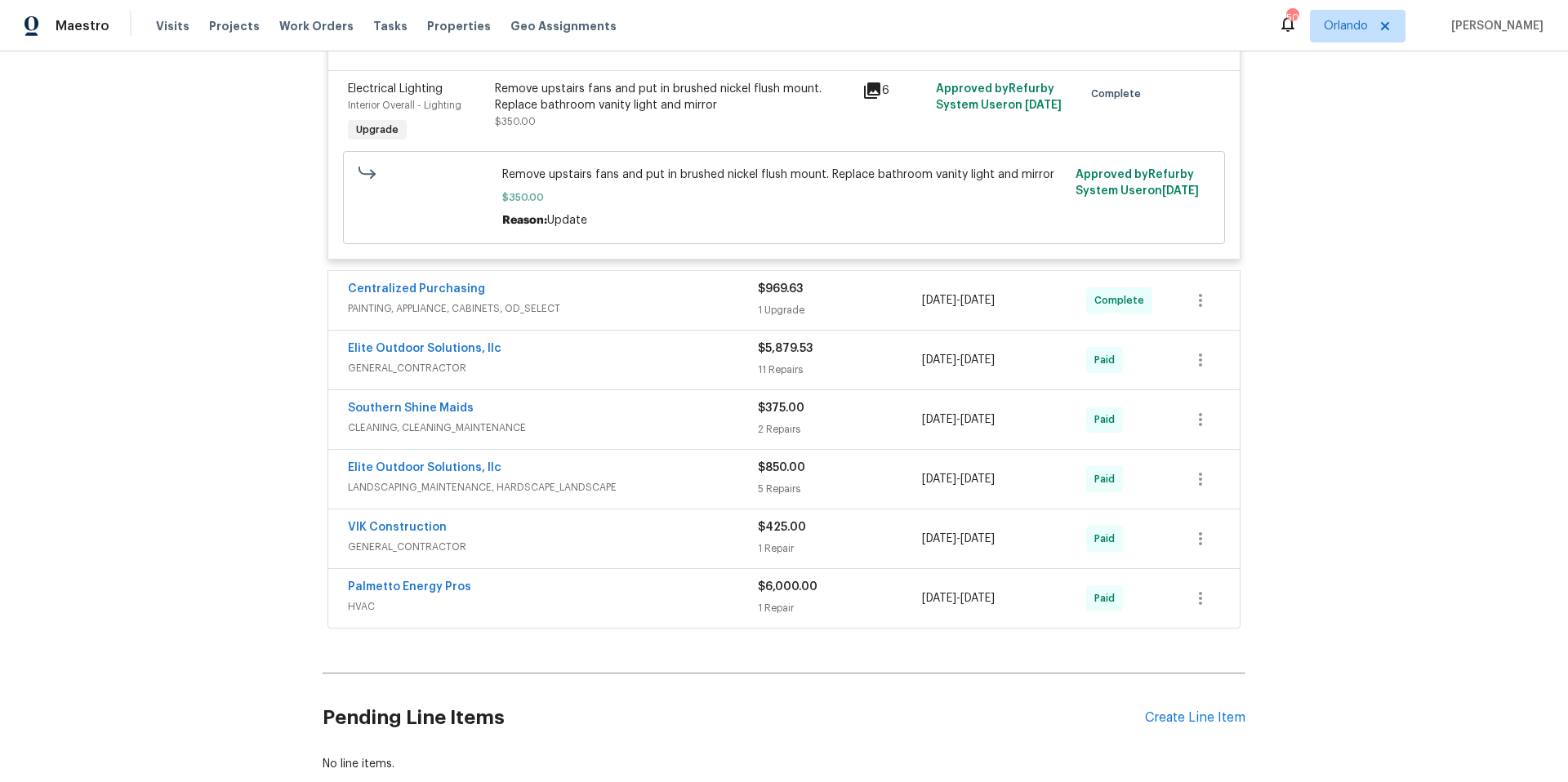
scroll to position [1196, 0]
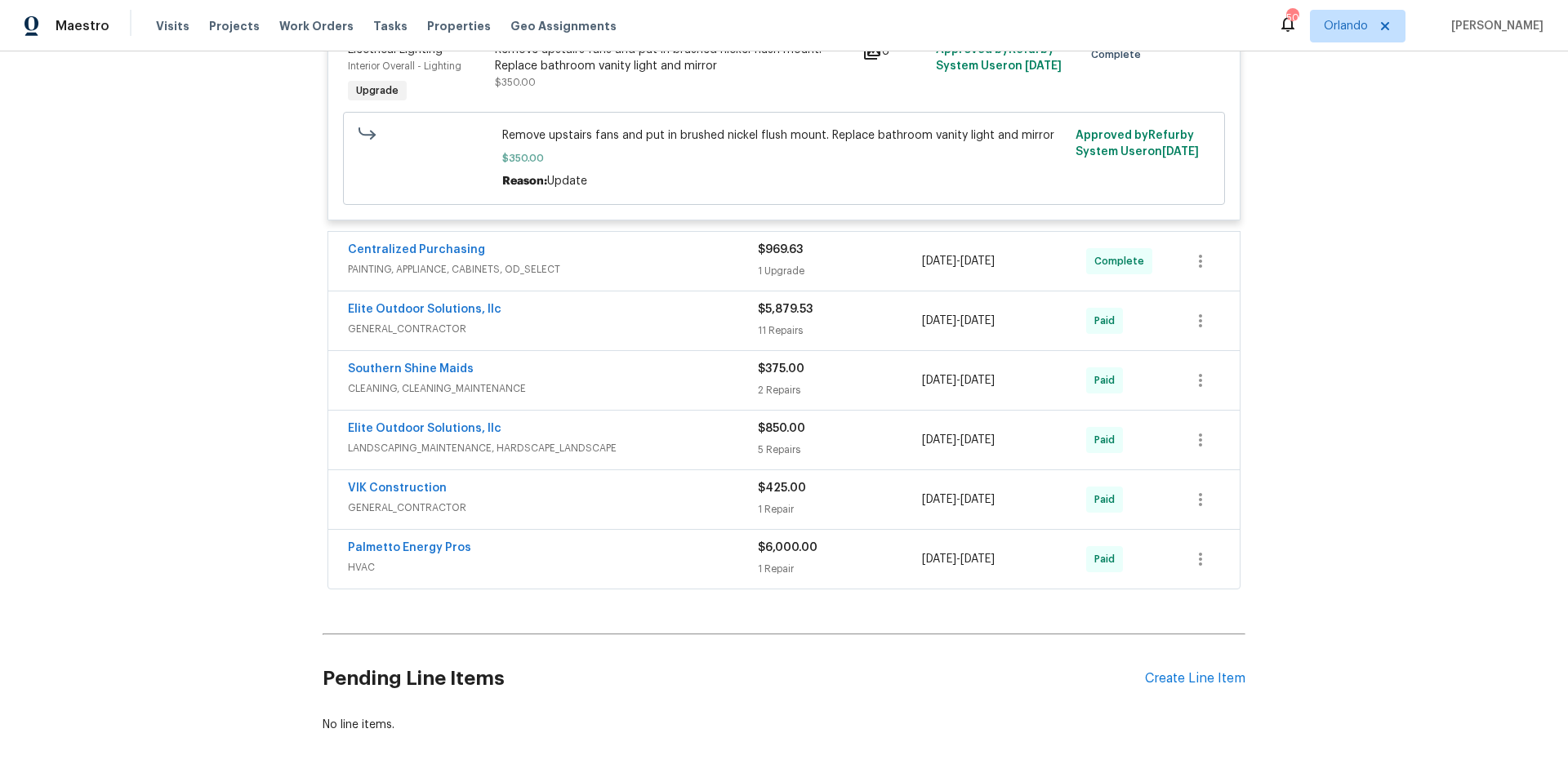
click at [606, 337] on span "GENERAL_CONTRACTOR" at bounding box center [552, 329] width 410 height 16
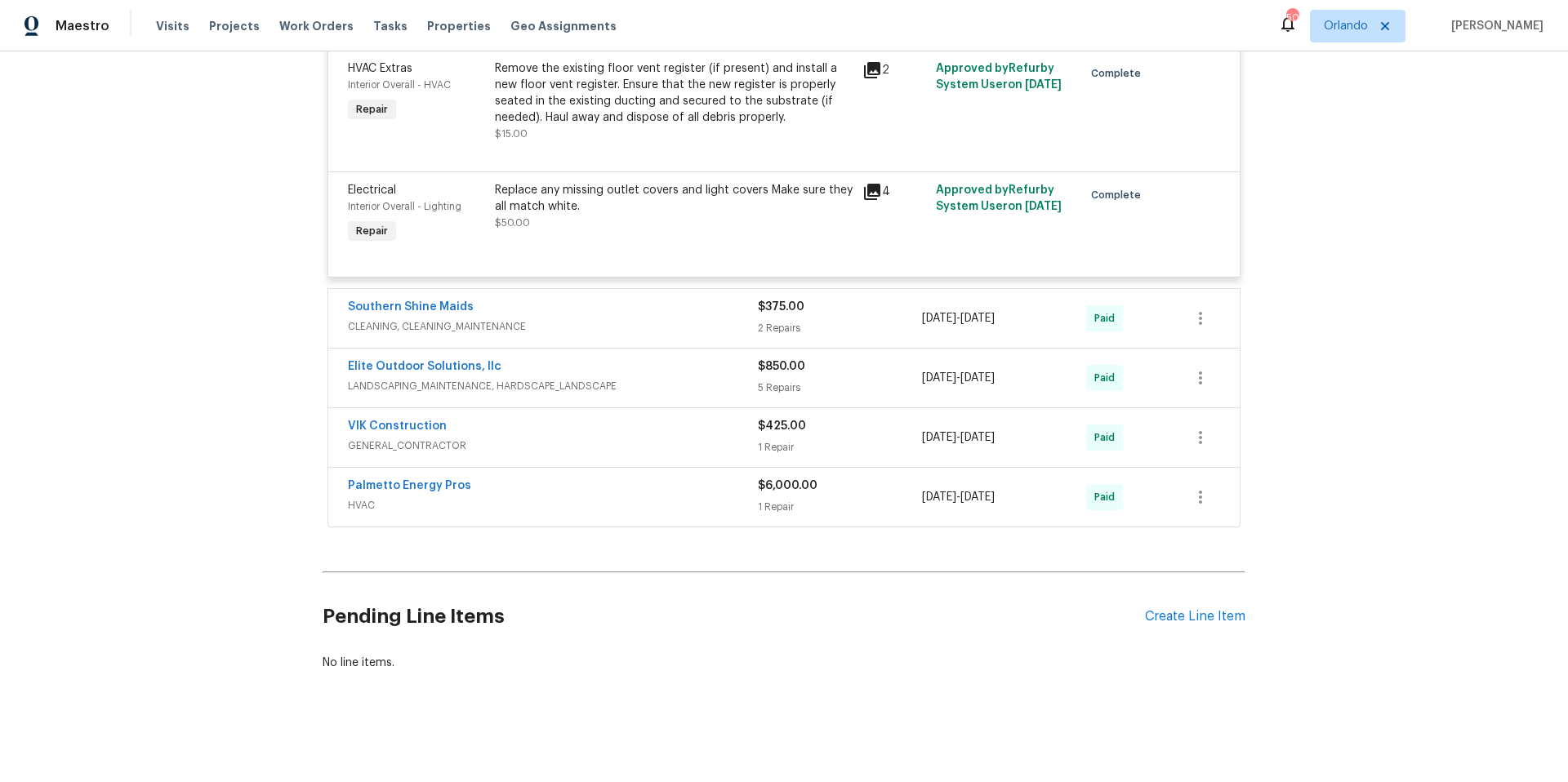
scroll to position [2794, 0]
click at [681, 378] on span "LANDSCAPING_MAINTENANCE, HARDSCAPE_LANDSCAPE" at bounding box center [552, 386] width 410 height 16
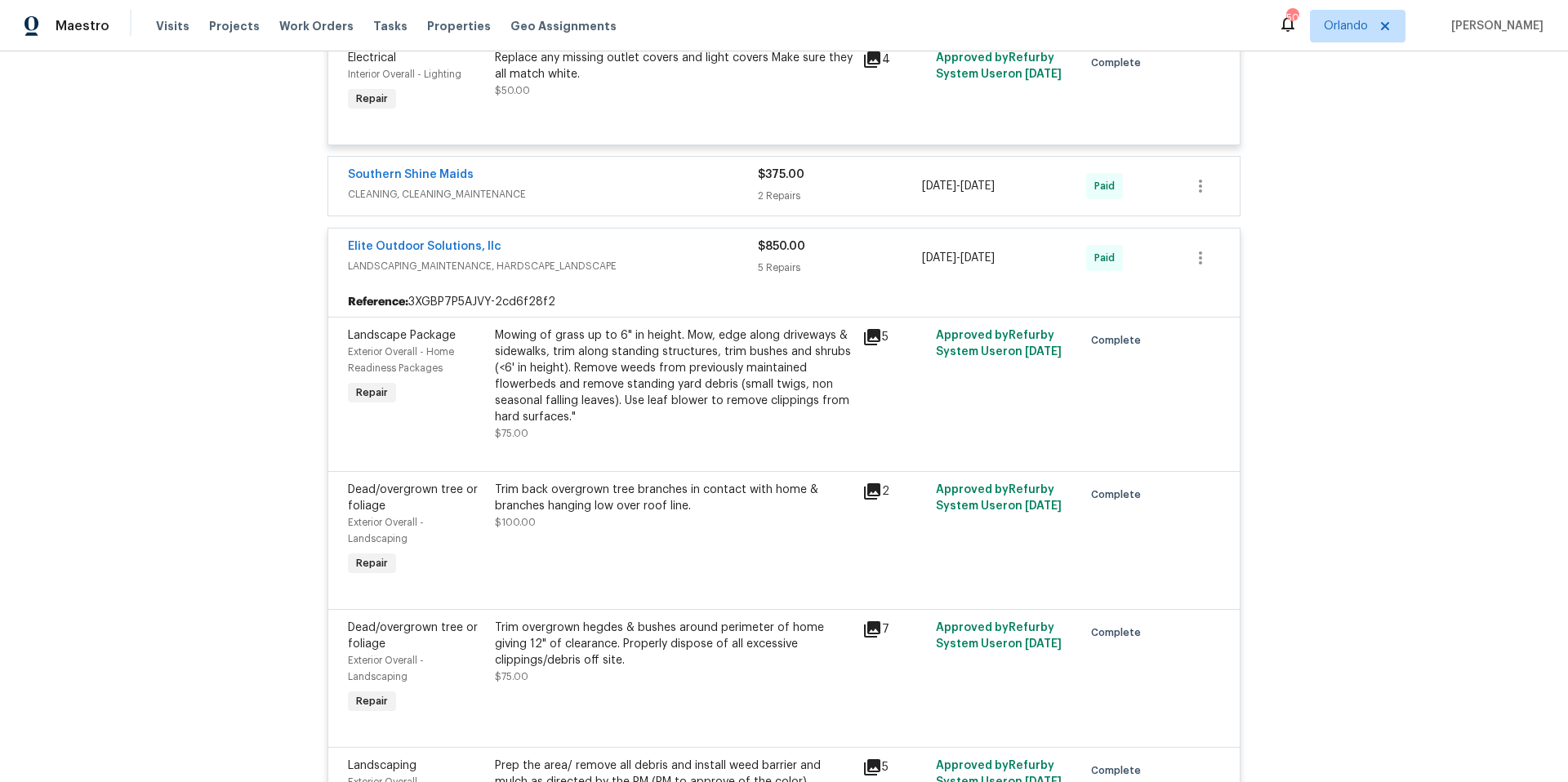
scroll to position [2894, 0]
click at [866, 348] on icon at bounding box center [872, 339] width 16 height 16
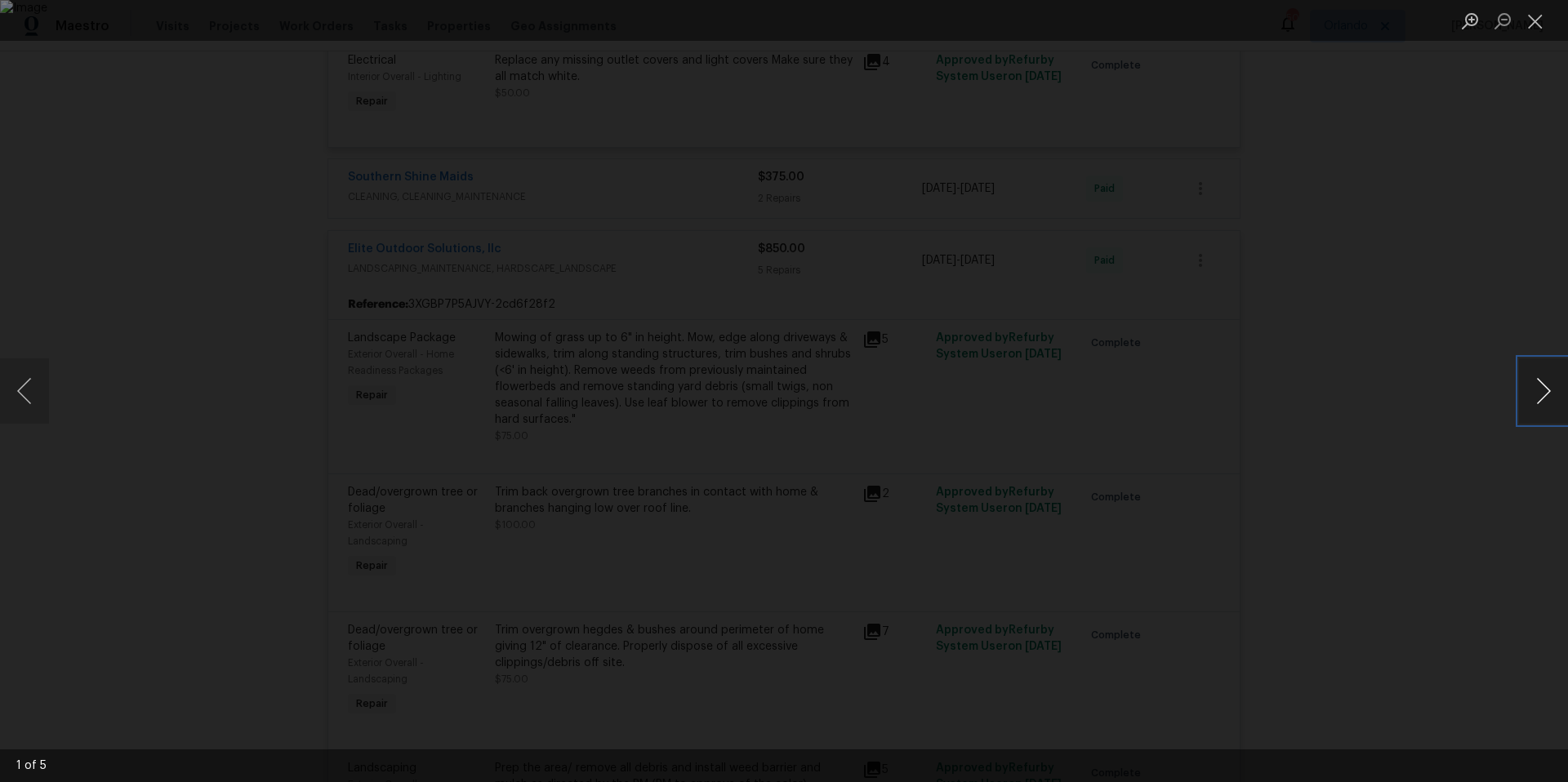
click at [1535, 402] on button "Next image" at bounding box center [1544, 391] width 49 height 66
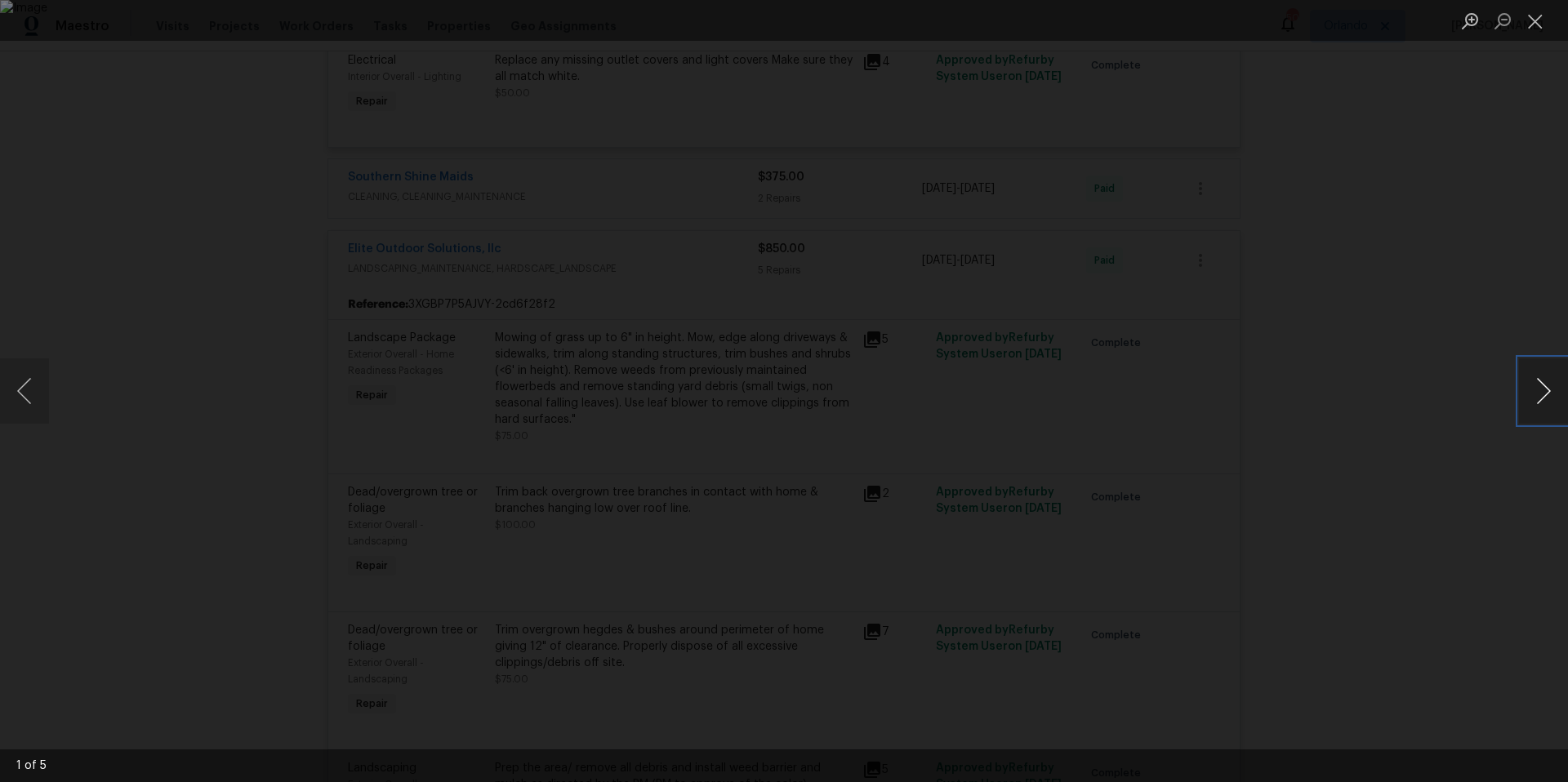
click at [1535, 402] on button "Next image" at bounding box center [1544, 391] width 49 height 66
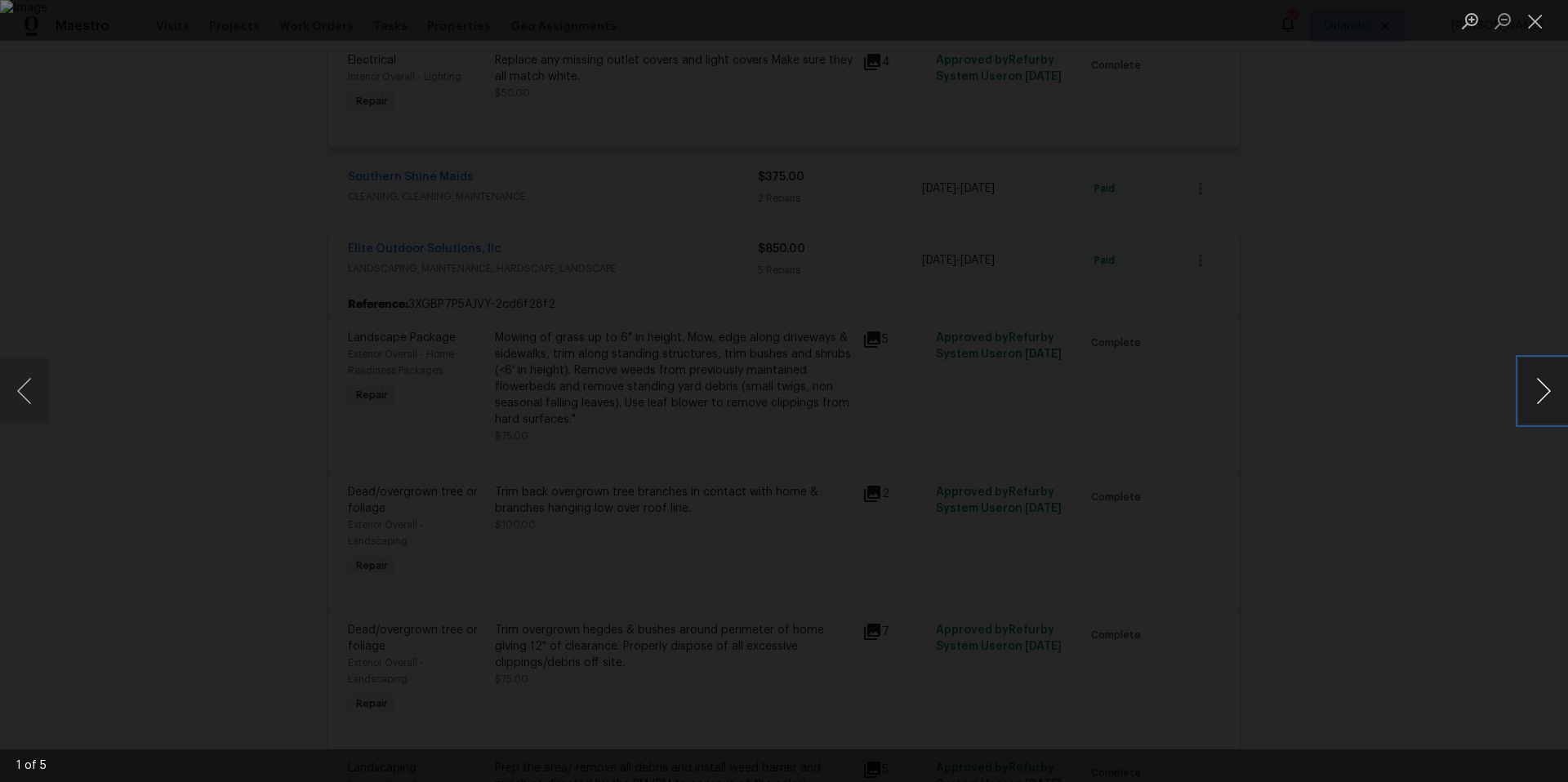
click at [1535, 402] on button "Next image" at bounding box center [1544, 391] width 49 height 66
click at [1538, 19] on button "Close lightbox" at bounding box center [1536, 21] width 32 height 29
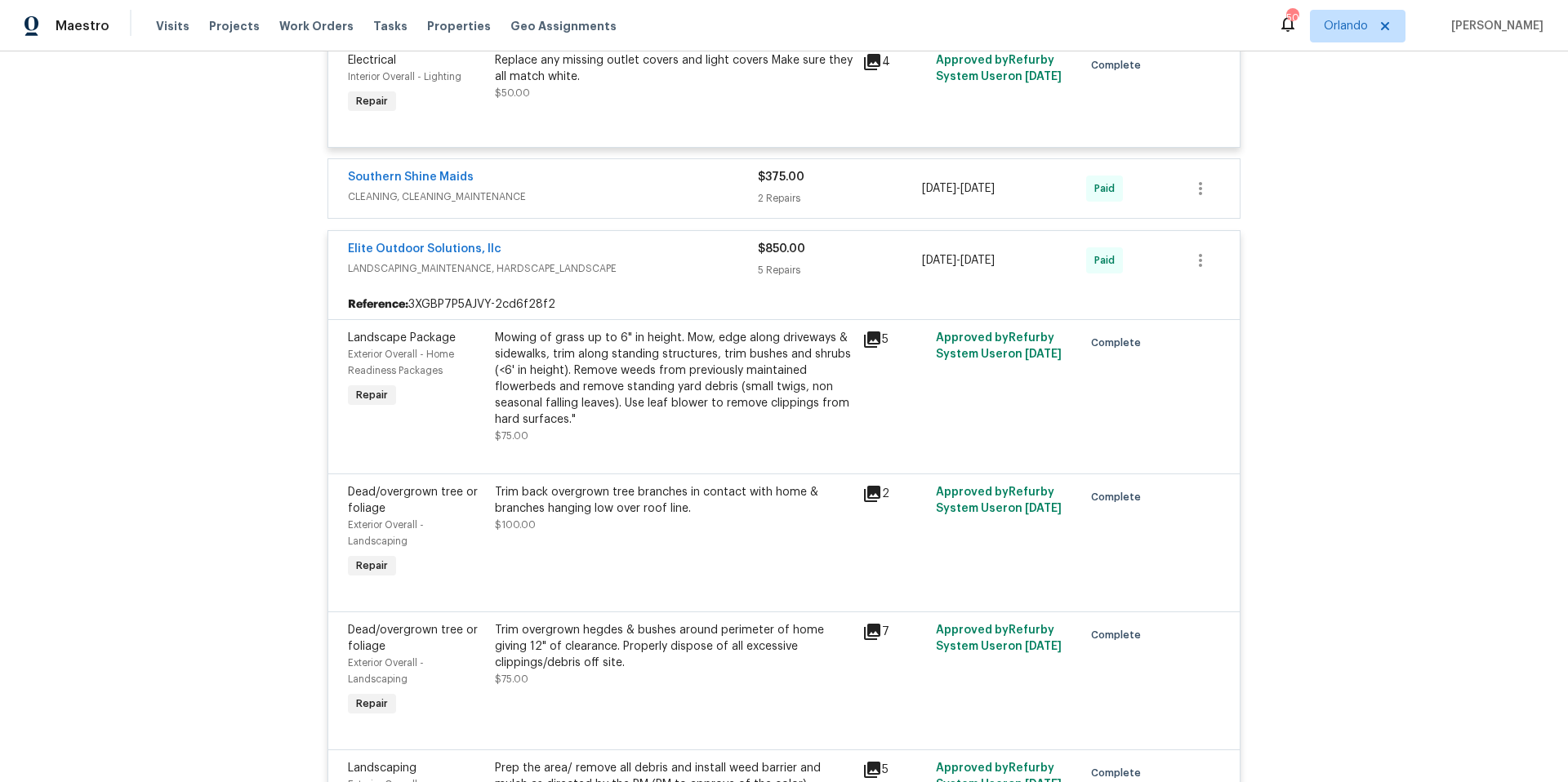
click at [870, 503] on icon at bounding box center [872, 493] width 20 height 20
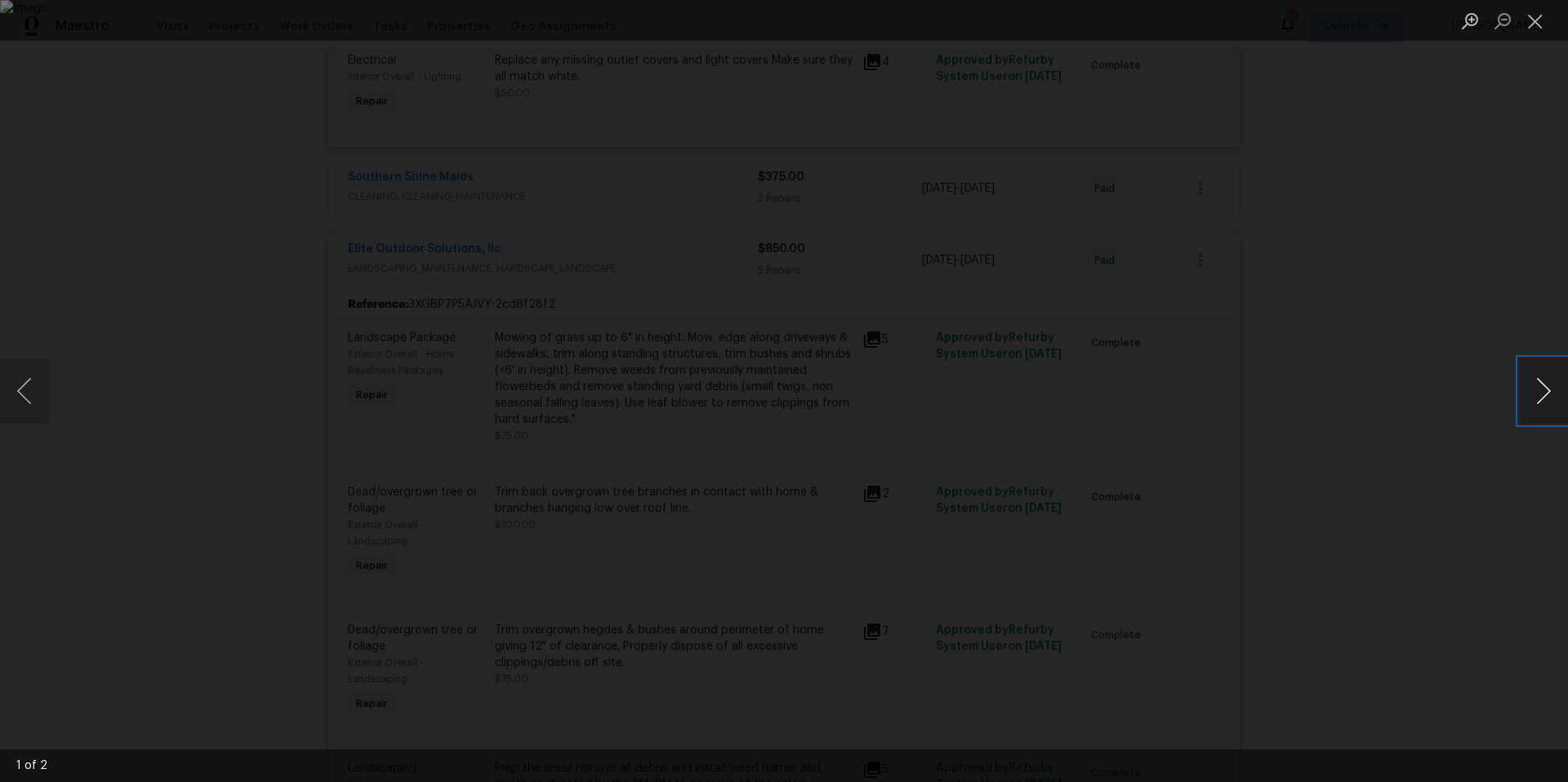
click at [1523, 382] on button "Next image" at bounding box center [1544, 391] width 49 height 66
click at [1219, 329] on div "Lightbox" at bounding box center [784, 391] width 1568 height 782
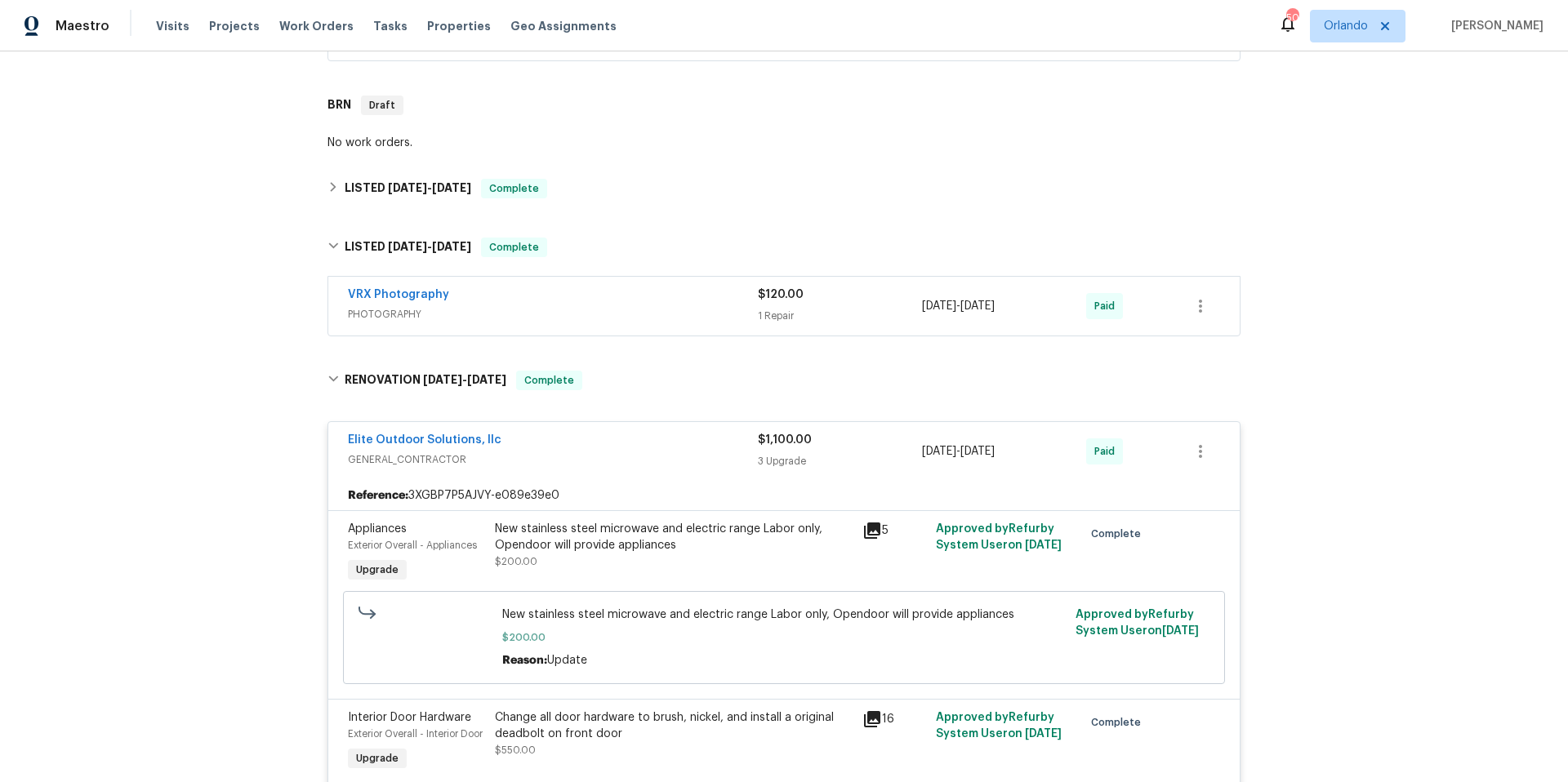
scroll to position [64, 0]
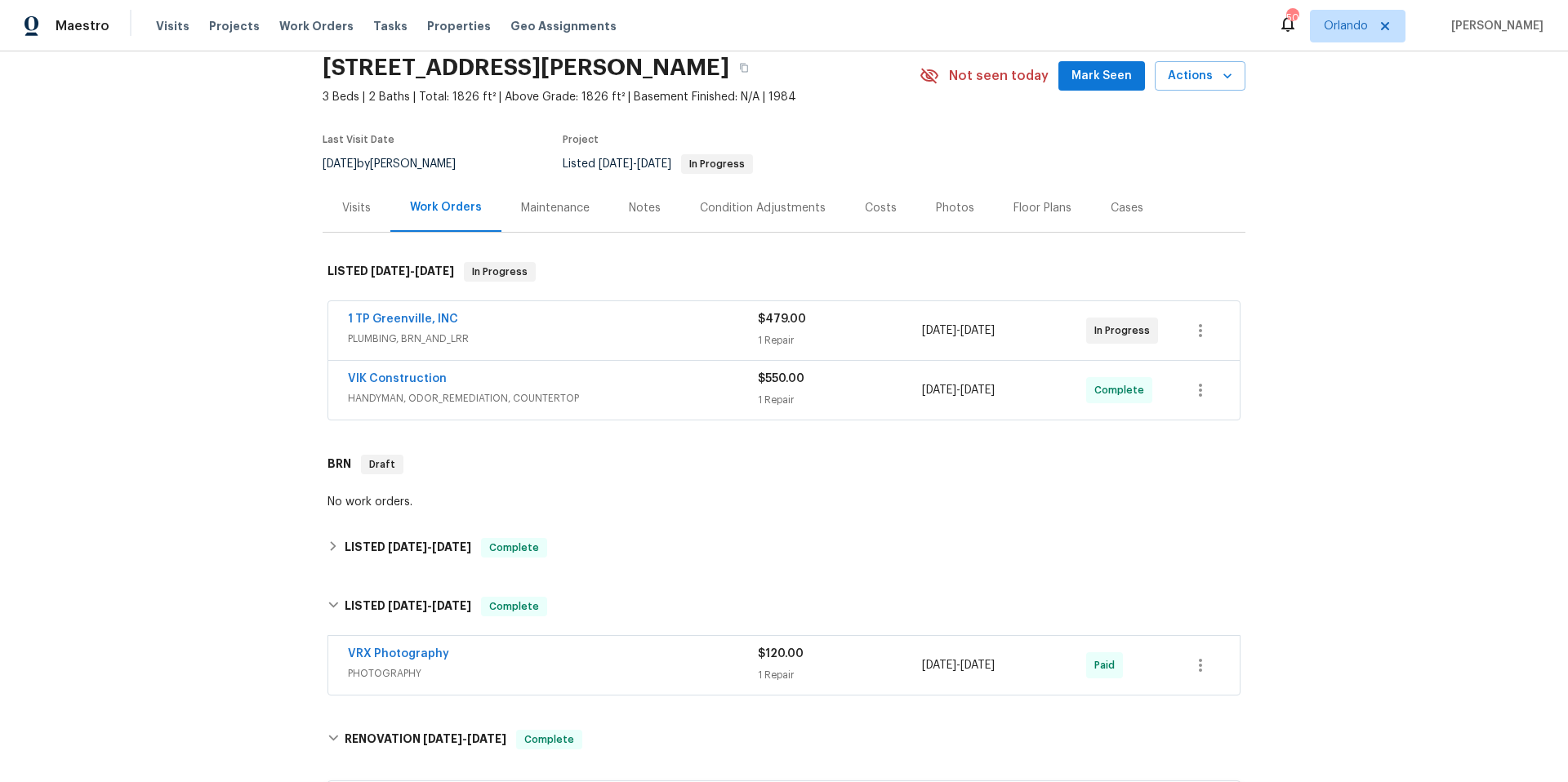
click at [343, 206] on div "Visits" at bounding box center [357, 208] width 29 height 16
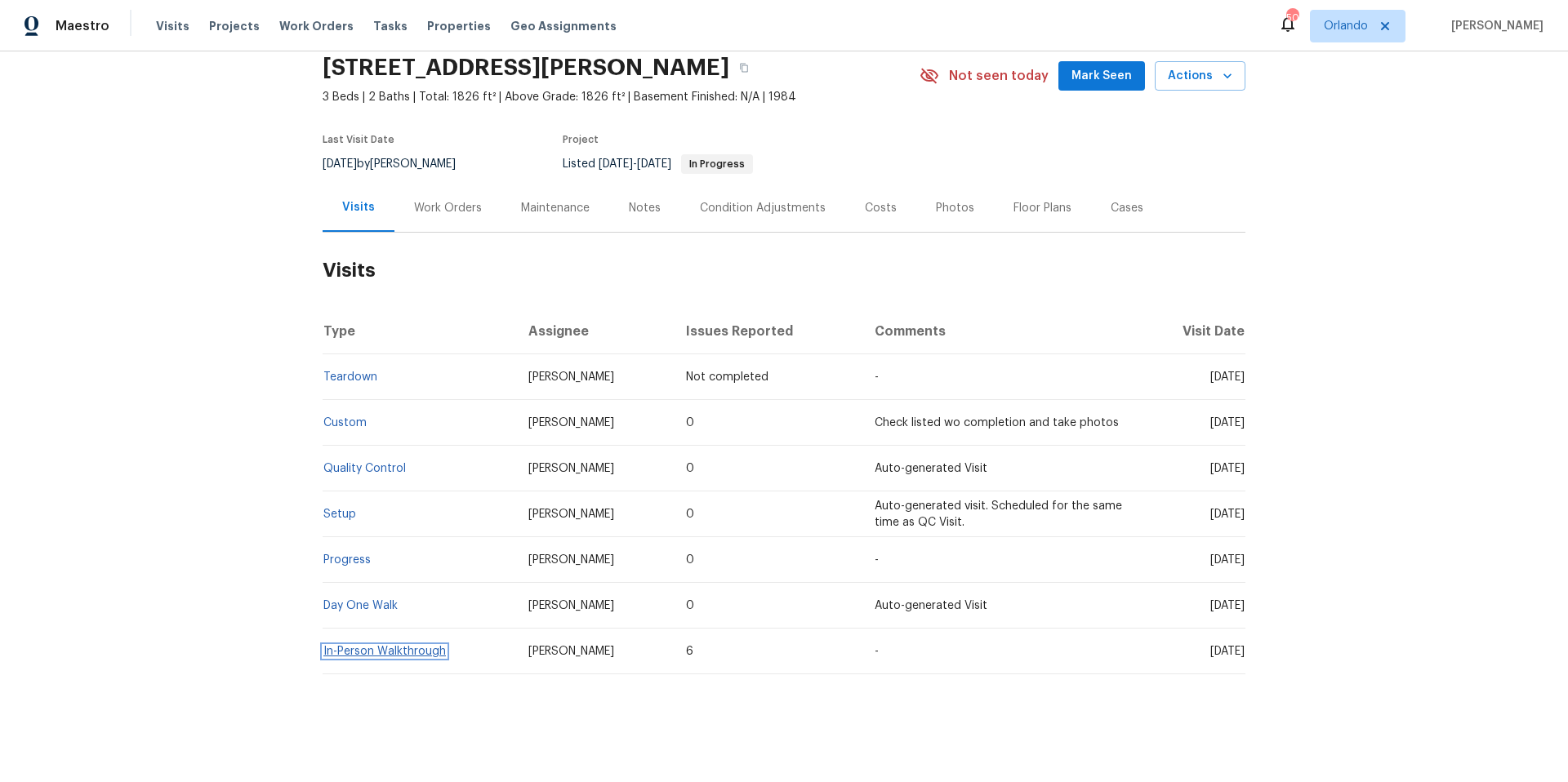
click at [405, 652] on link "In-Person Walkthrough" at bounding box center [385, 651] width 123 height 11
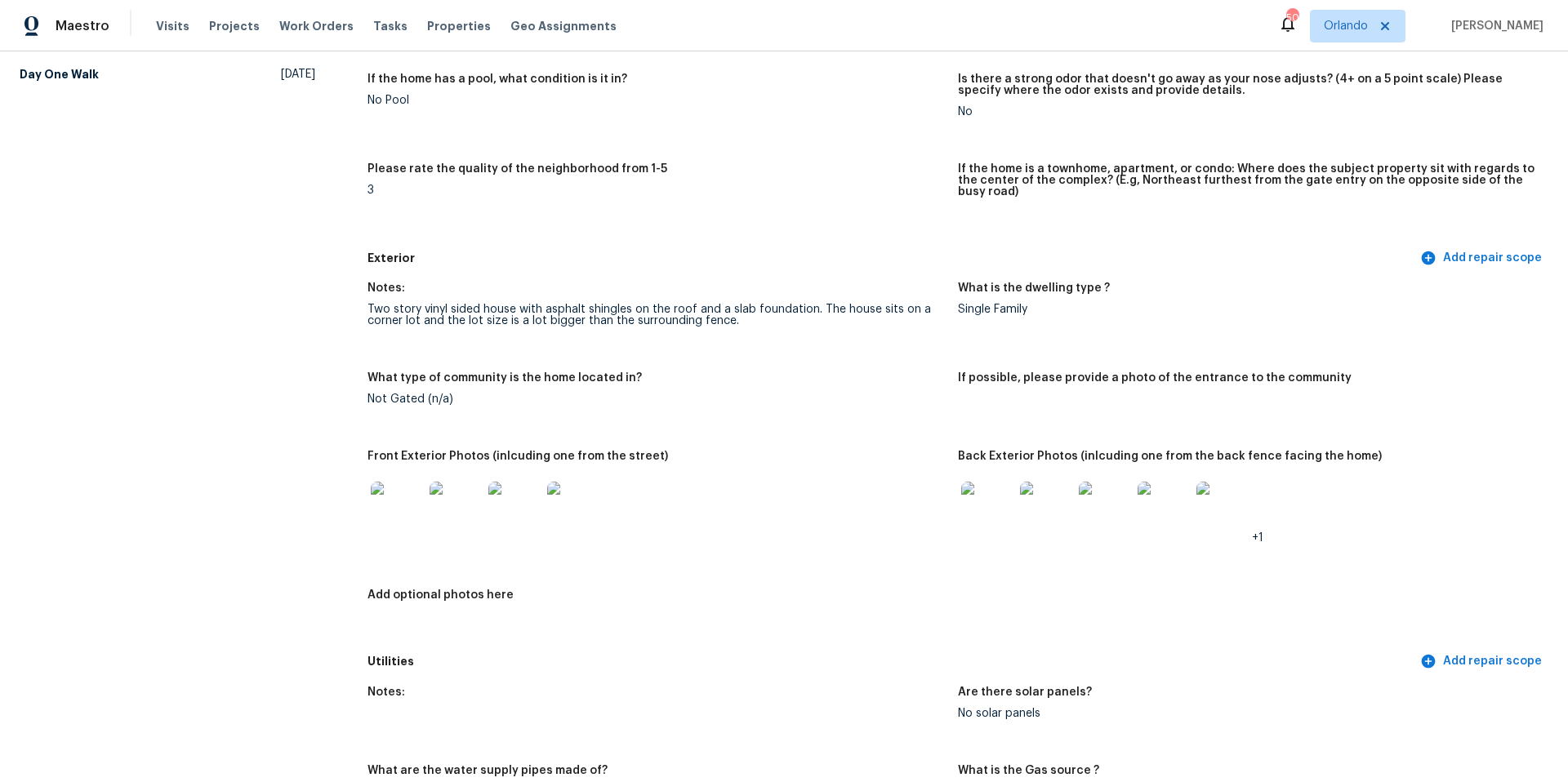
scroll to position [401, 0]
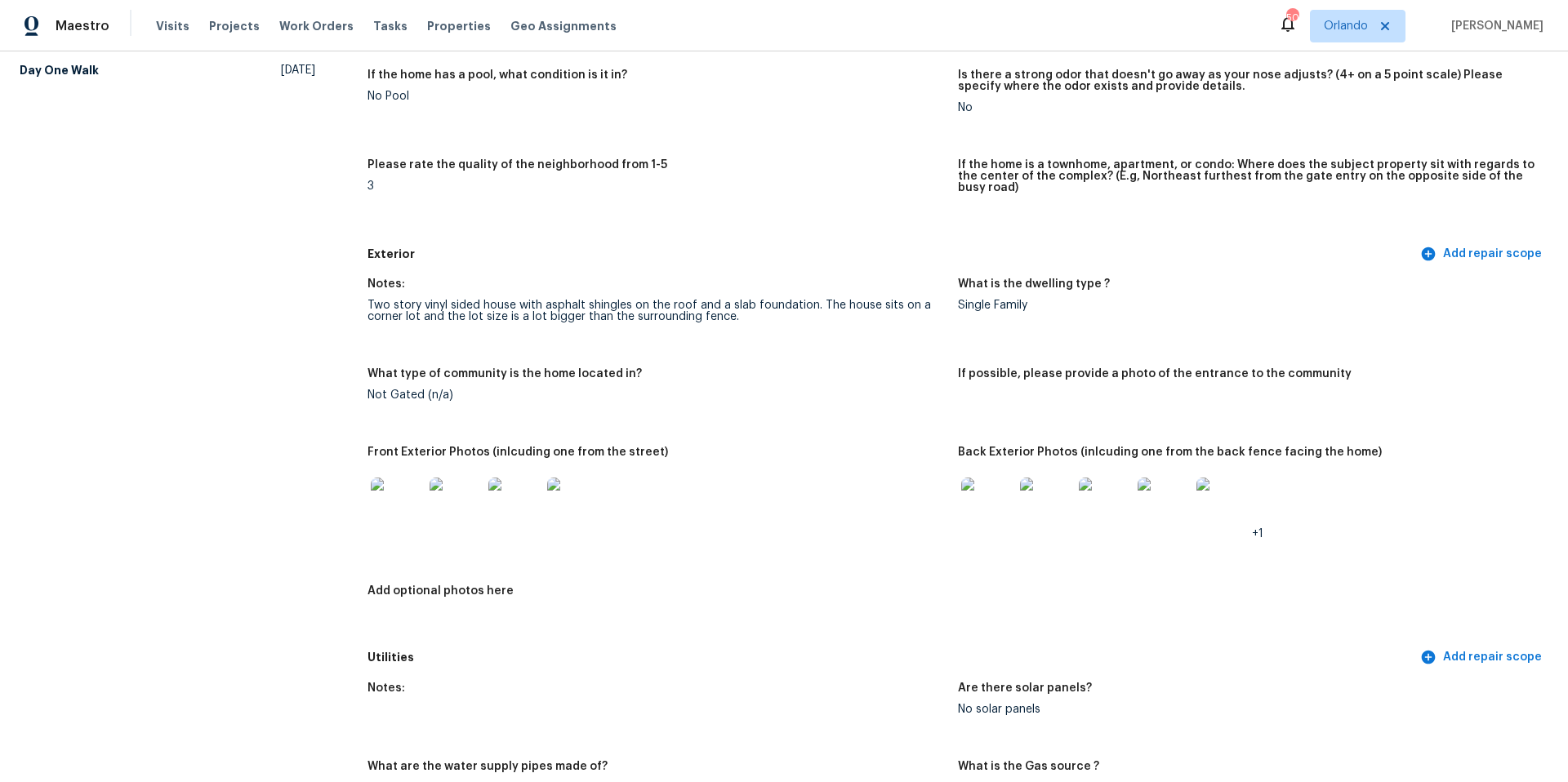
click at [387, 506] on img at bounding box center [396, 503] width 52 height 52
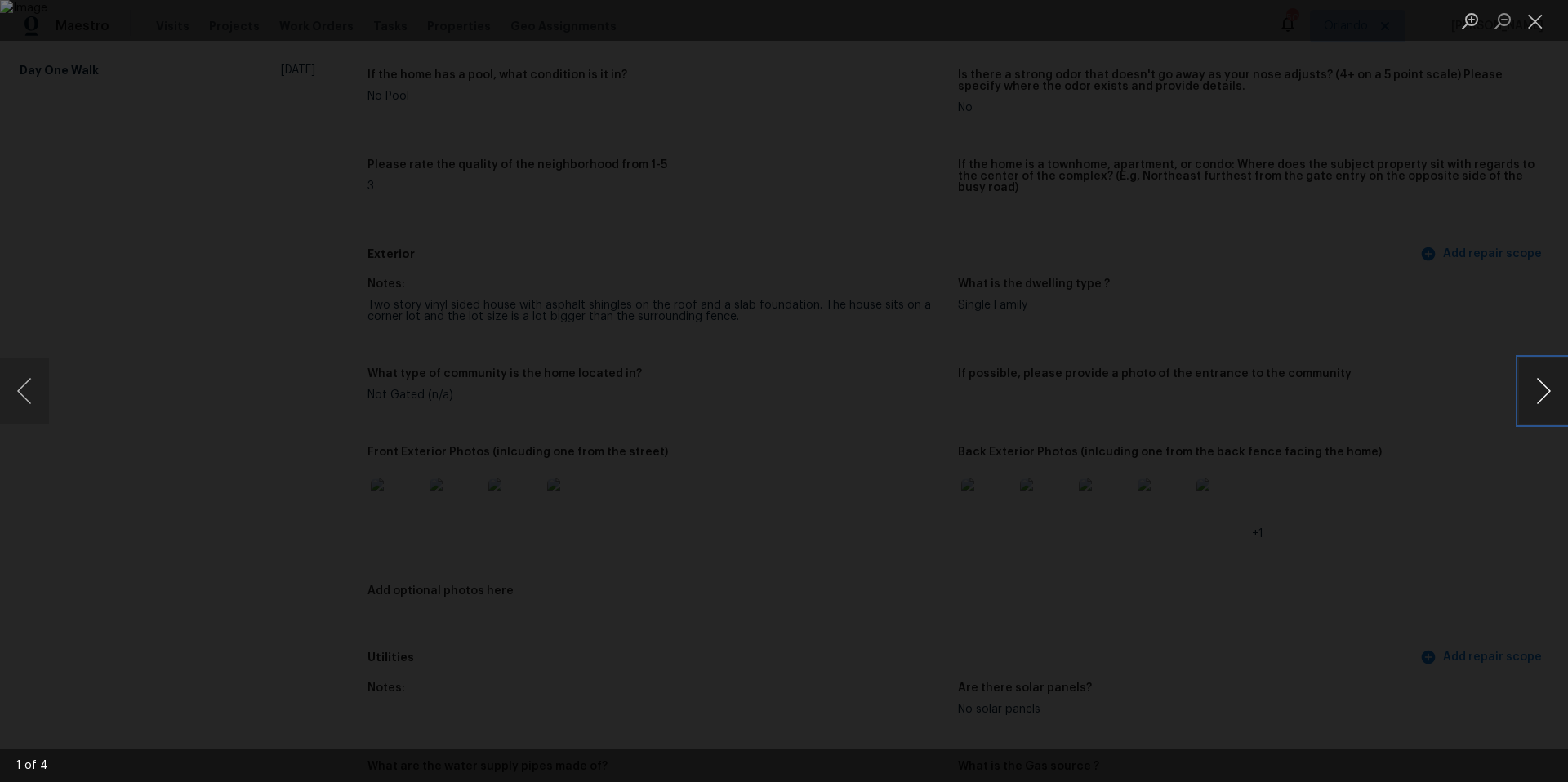
click at [1536, 387] on button "Next image" at bounding box center [1544, 391] width 49 height 66
click at [1541, 24] on button "Close lightbox" at bounding box center [1536, 21] width 32 height 29
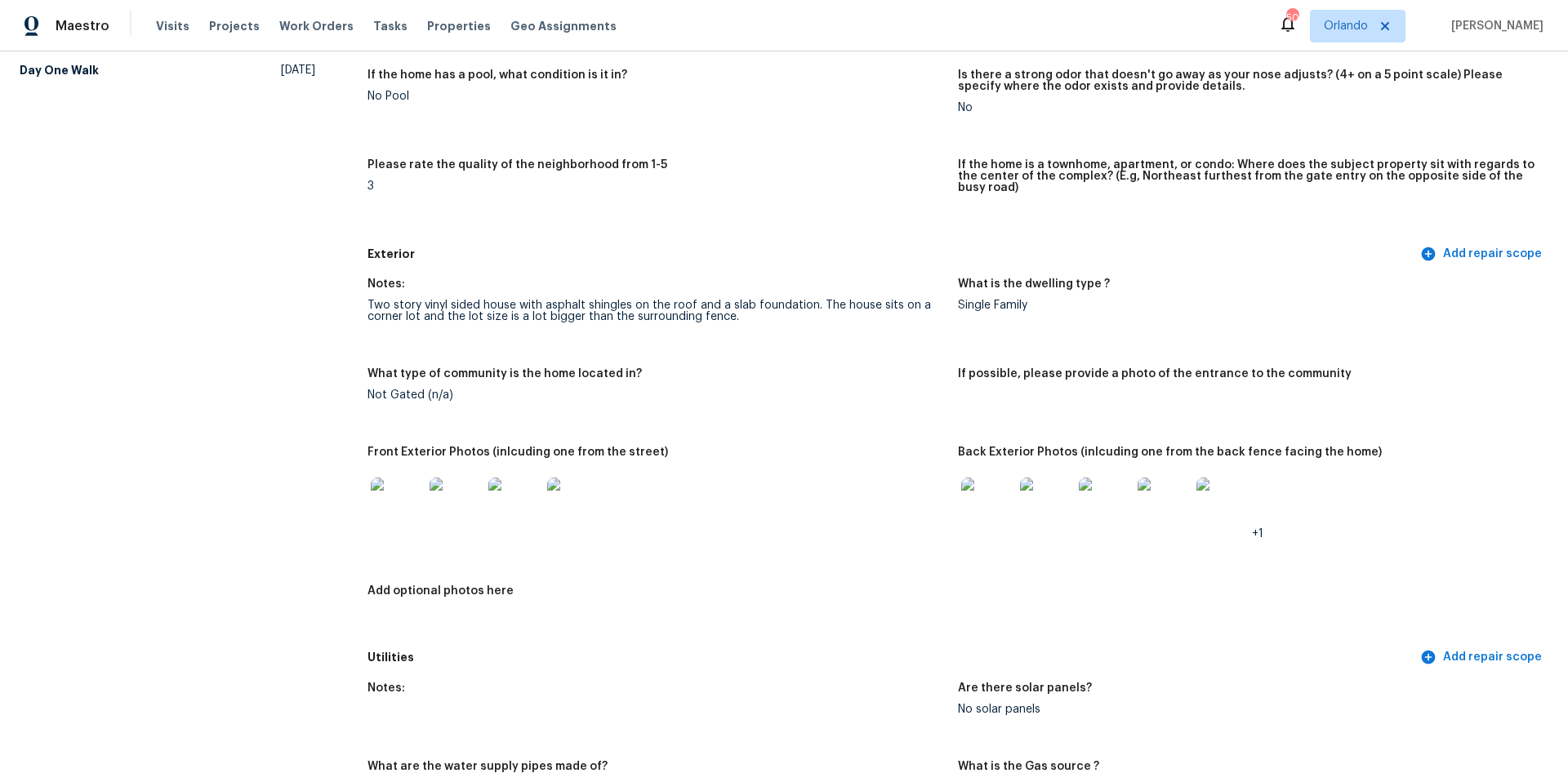
click at [989, 492] on img at bounding box center [987, 503] width 52 height 52
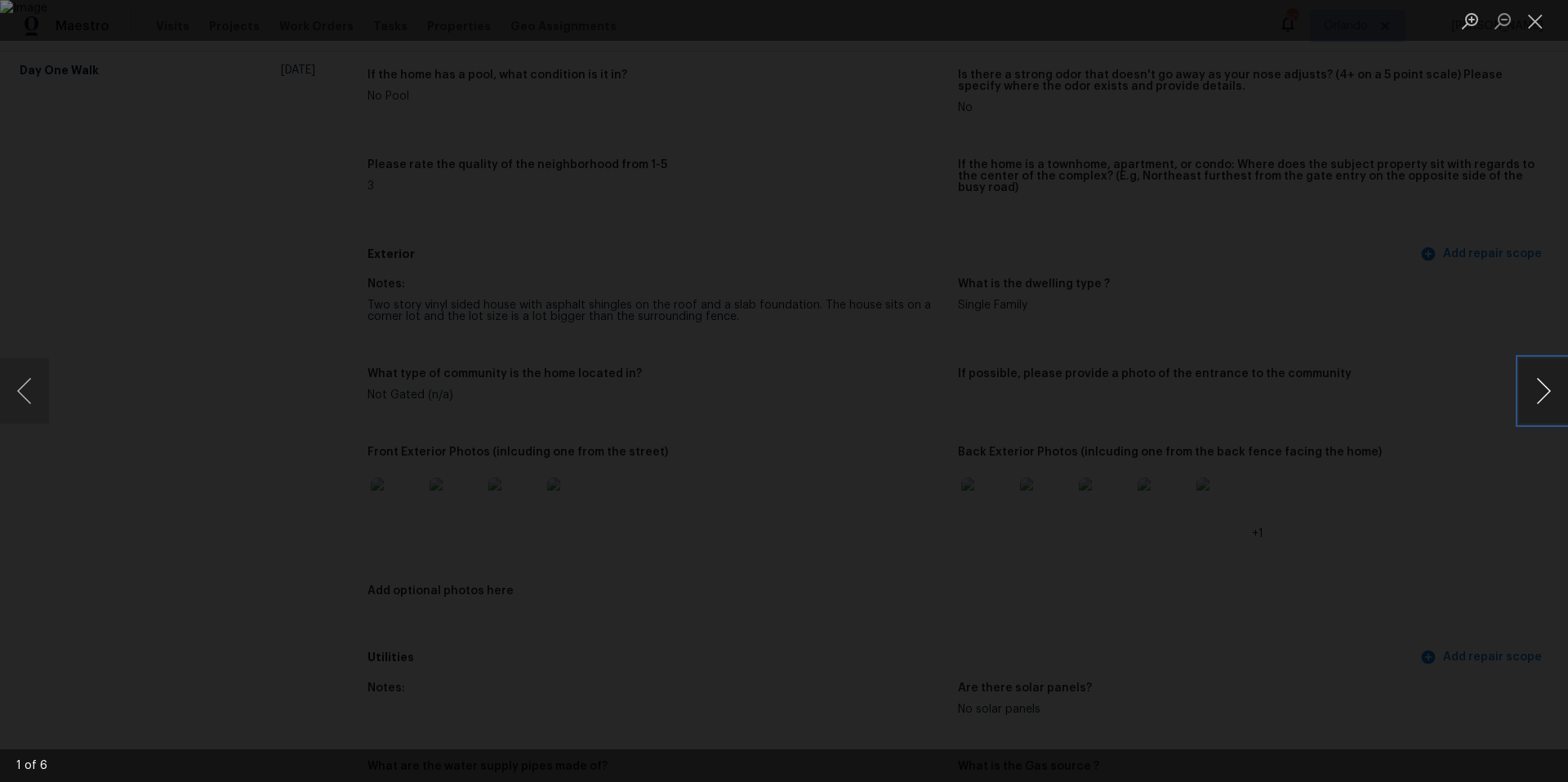
click at [1540, 390] on button "Next image" at bounding box center [1544, 391] width 49 height 66
click at [1533, 18] on button "Close lightbox" at bounding box center [1536, 21] width 32 height 29
